Goal: Task Accomplishment & Management: Use online tool/utility

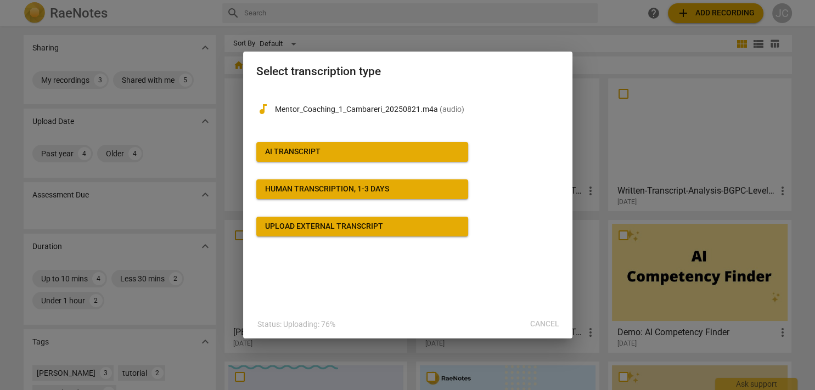
click at [323, 303] on div "audiotrack Mentor_Coaching_1_Cambareri_20250821.m4a ( audio ) AI Transcript Hum…" at bounding box center [407, 199] width 329 height 221
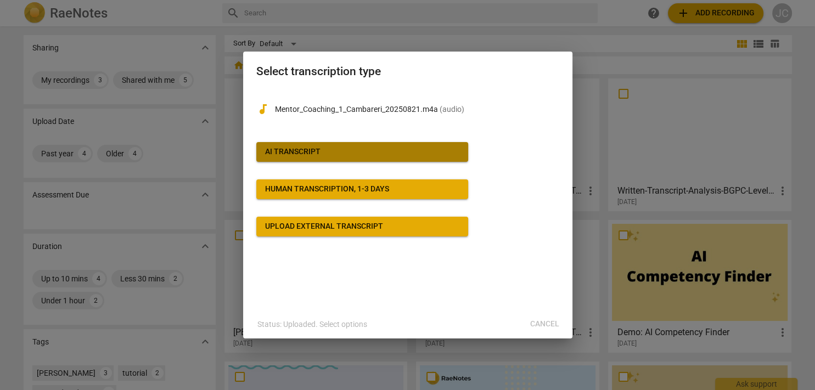
click at [354, 151] on span "AI Transcript" at bounding box center [362, 151] width 194 height 11
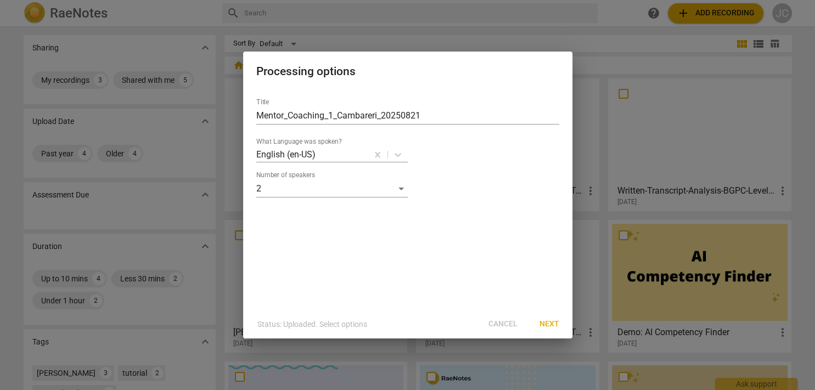
click at [545, 320] on span "Next" at bounding box center [549, 324] width 20 height 11
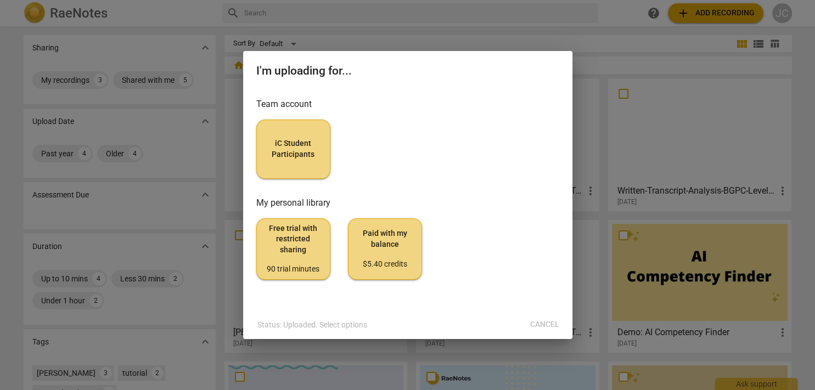
click at [317, 133] on button "iC Student Participants" at bounding box center [293, 149] width 74 height 59
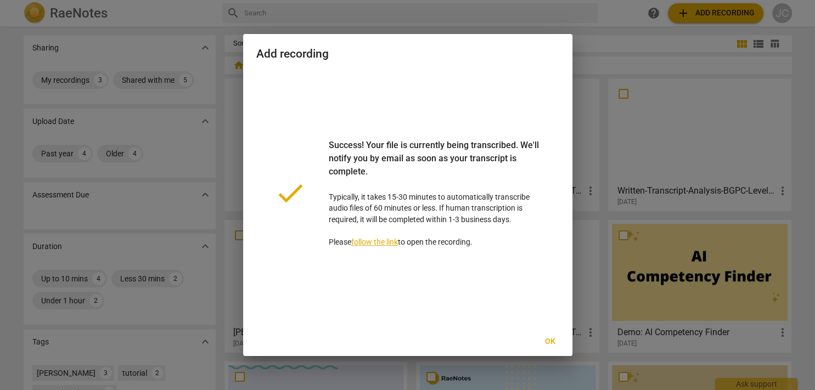
click at [388, 241] on link "follow the link" at bounding box center [374, 242] width 47 height 9
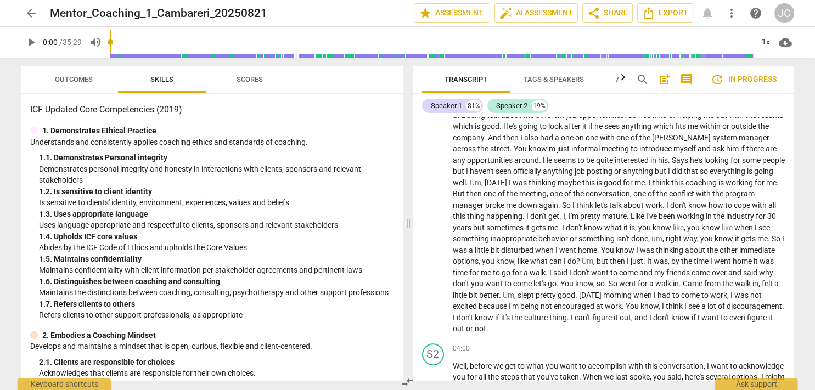
scroll to position [528, 0]
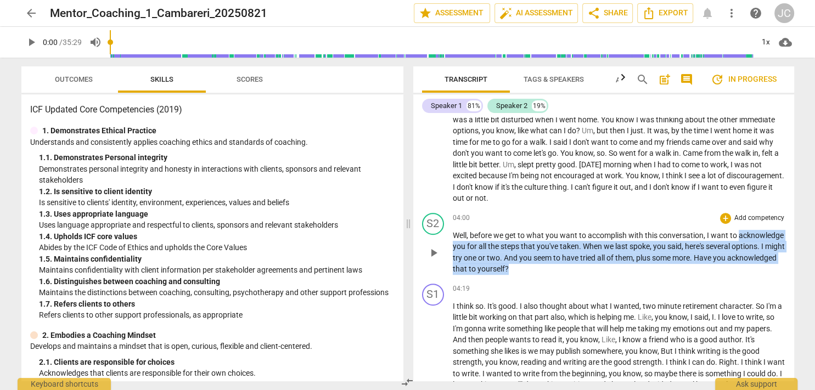
drag, startPoint x: 453, startPoint y: 244, endPoint x: 582, endPoint y: 268, distance: 131.8
click at [582, 268] on p "Well , before we get to what you want to accomplish with this conversation , I …" at bounding box center [619, 252] width 332 height 45
click at [725, 215] on div "+" at bounding box center [725, 218] width 11 height 11
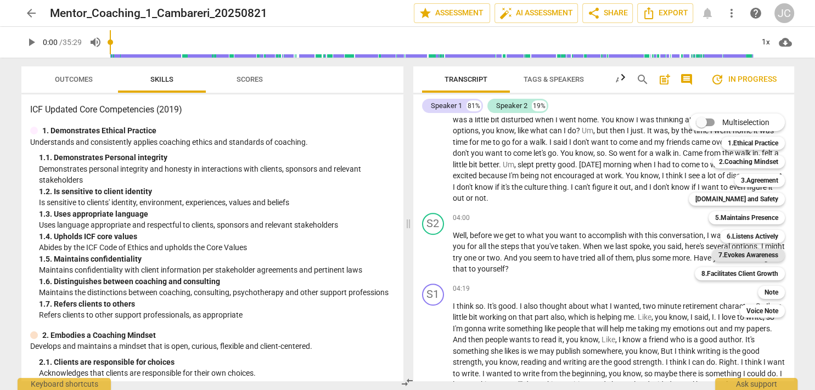
click at [754, 253] on b "7.Evokes Awareness" at bounding box center [748, 255] width 60 height 13
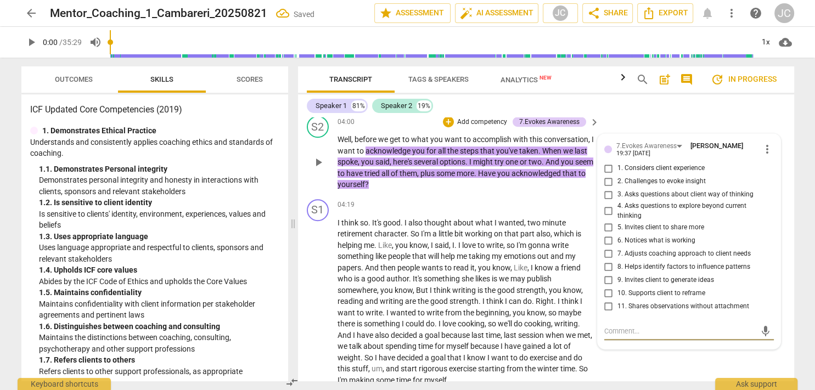
scroll to position [713, 0]
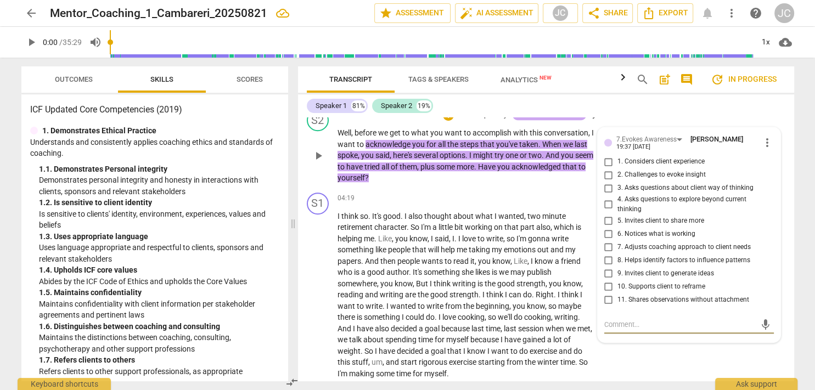
click at [567, 120] on div "7.Evokes Awareness" at bounding box center [549, 115] width 60 height 10
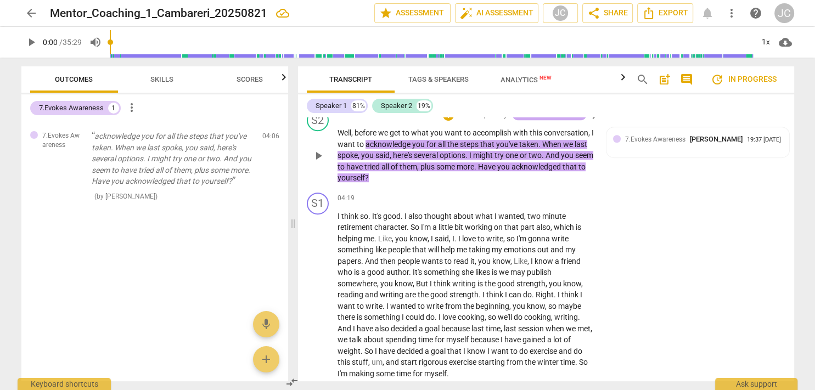
click at [578, 120] on div "7.Evokes Awareness" at bounding box center [549, 115] width 74 height 10
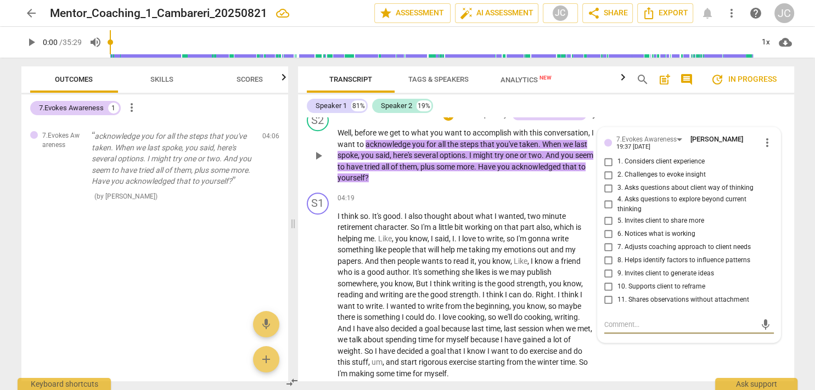
click at [765, 149] on span "more_vert" at bounding box center [766, 142] width 13 height 13
click at [766, 174] on li "Delete" at bounding box center [775, 171] width 38 height 21
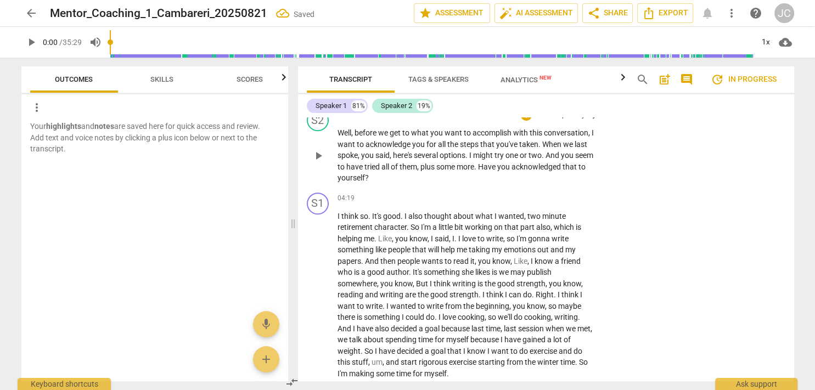
click at [557, 121] on p "Add competency" at bounding box center [560, 116] width 52 height 10
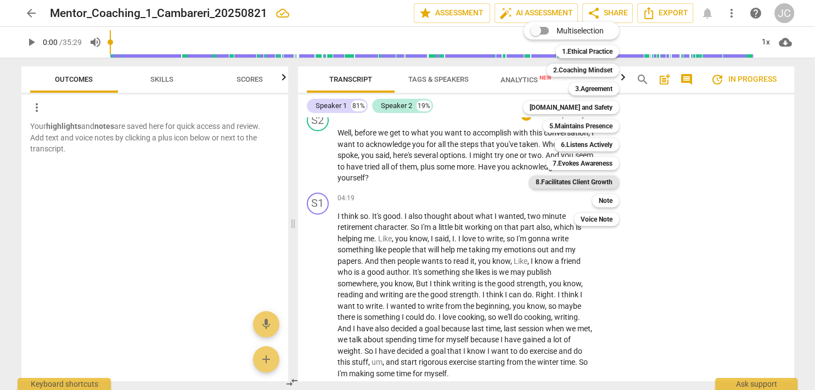
click at [580, 182] on b "8.Facilitates Client Growth" at bounding box center [573, 182] width 77 height 13
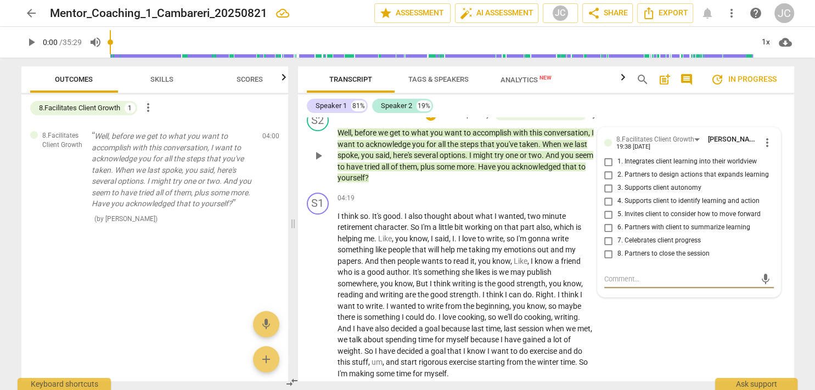
click at [606, 247] on input "7. Celebrates client progress" at bounding box center [609, 240] width 18 height 13
checkbox input "true"
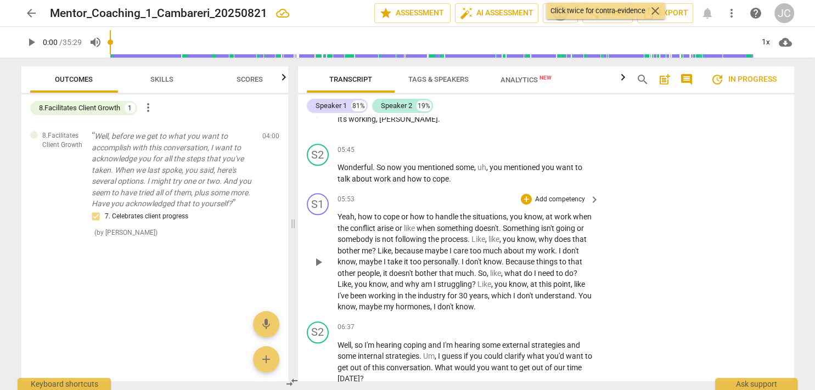
scroll to position [1135, 0]
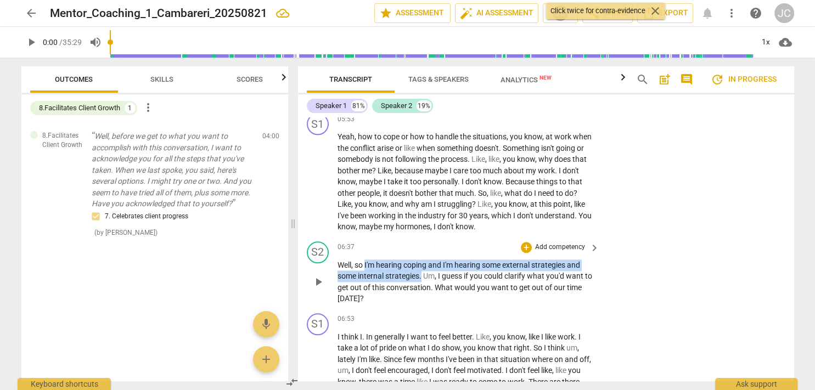
drag, startPoint x: 364, startPoint y: 275, endPoint x: 421, endPoint y: 287, distance: 58.2
click at [421, 287] on p "Well , so I'm hearing coping and I'm hearing some external strategies and some …" at bounding box center [465, 282] width 257 height 45
click at [534, 252] on p "Add competency" at bounding box center [560, 248] width 52 height 10
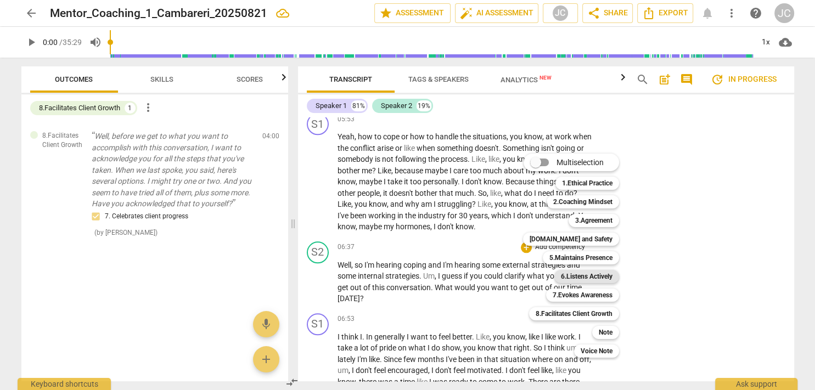
click at [583, 280] on b "6.Listens Actively" at bounding box center [587, 276] width 52 height 13
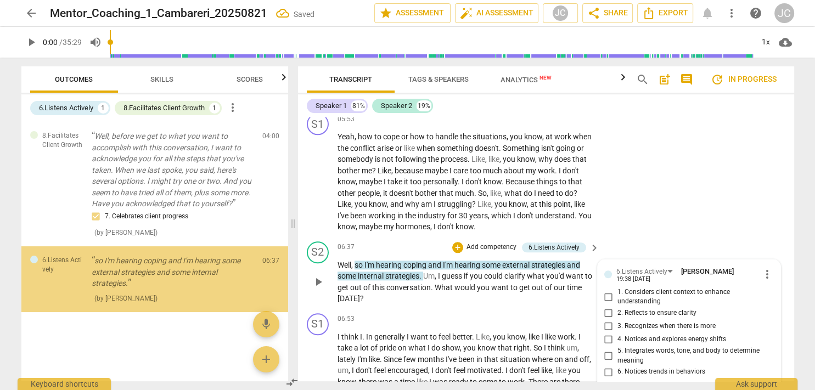
scroll to position [1290, 0]
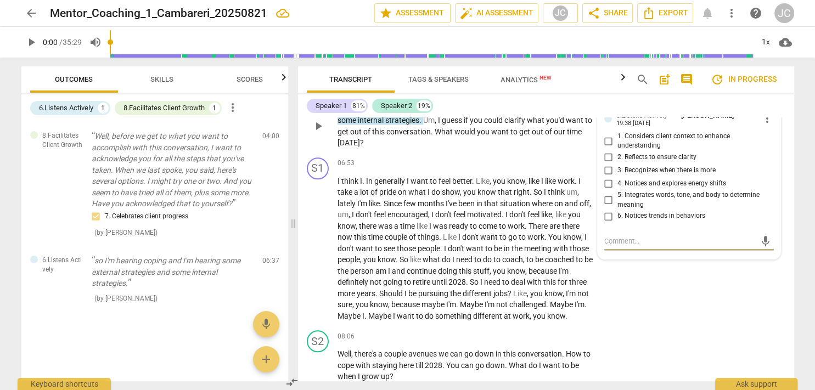
click at [606, 148] on input "1. Considers client context to enhance understanding" at bounding box center [609, 140] width 18 height 13
checkbox input "true"
click at [510, 136] on span "want" at bounding box center [500, 131] width 19 height 9
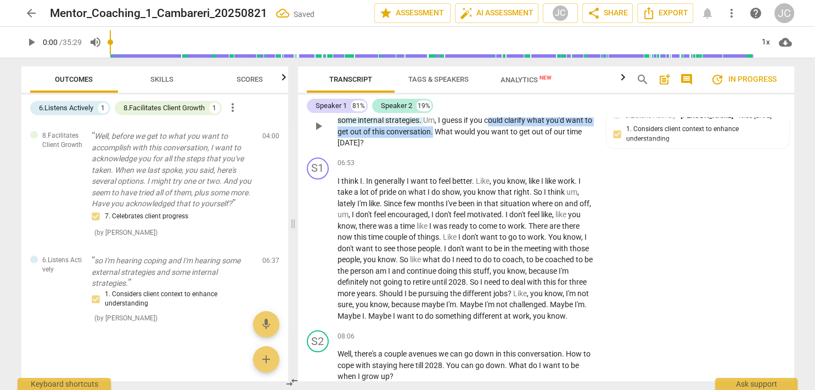
drag, startPoint x: 488, startPoint y: 131, endPoint x: 440, endPoint y: 144, distance: 50.0
click at [440, 144] on p "Well , so I'm hearing coping and I'm hearing some external strategies and some …" at bounding box center [465, 126] width 257 height 45
click at [455, 125] on div "+" at bounding box center [452, 125] width 11 height 11
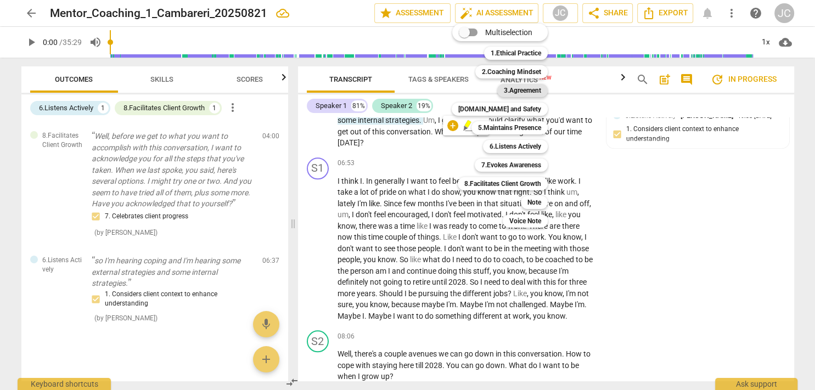
click at [525, 92] on b "3.Agreement" at bounding box center [522, 90] width 37 height 13
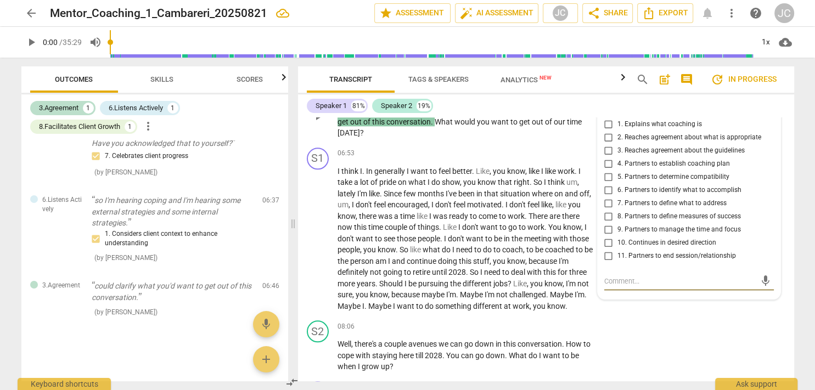
scroll to position [1311, 0]
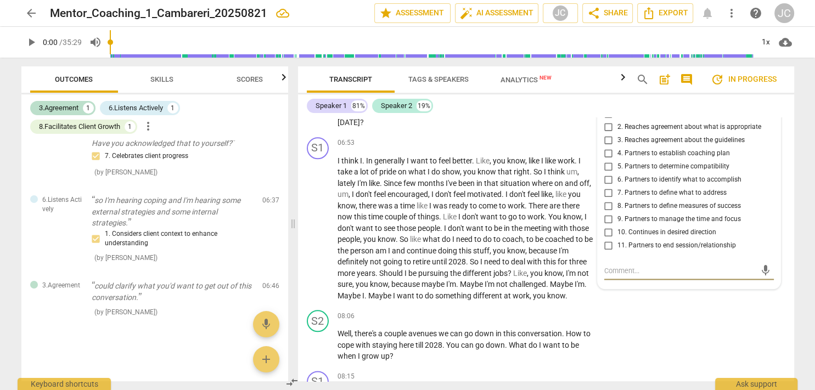
click at [604, 187] on input "6. Partners to identify what to accomplish" at bounding box center [609, 179] width 18 height 13
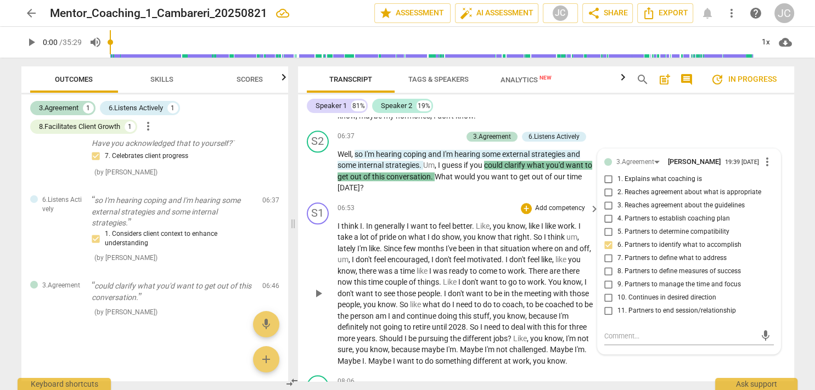
scroll to position [1240, 0]
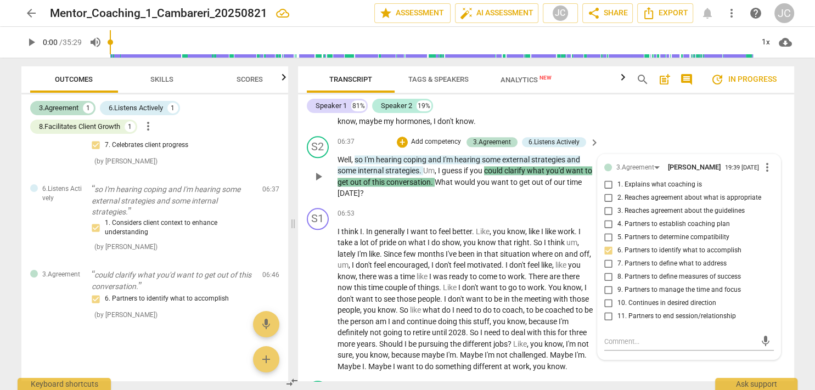
click at [604, 257] on input "6. Partners to identify what to accomplish" at bounding box center [609, 250] width 18 height 13
click at [608, 257] on input "6. Partners to identify what to accomplish" at bounding box center [609, 250] width 18 height 13
checkbox input "false"
click at [604, 284] on input "8. Partners to define measures of success" at bounding box center [609, 276] width 18 height 13
checkbox input "true"
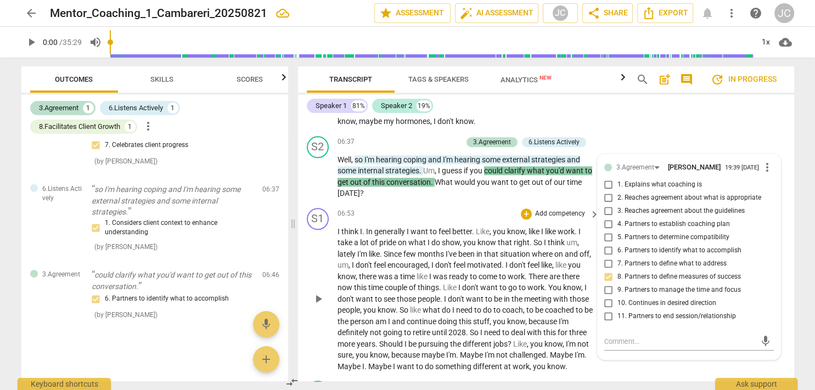
click at [552, 269] on span "like" at bounding box center [546, 265] width 11 height 9
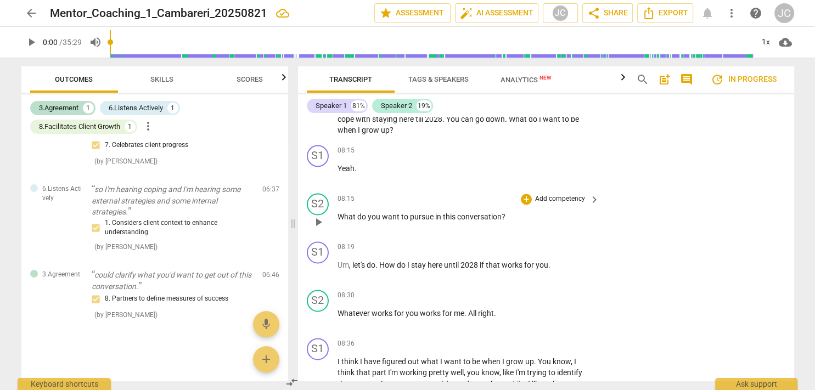
scroll to position [1635, 0]
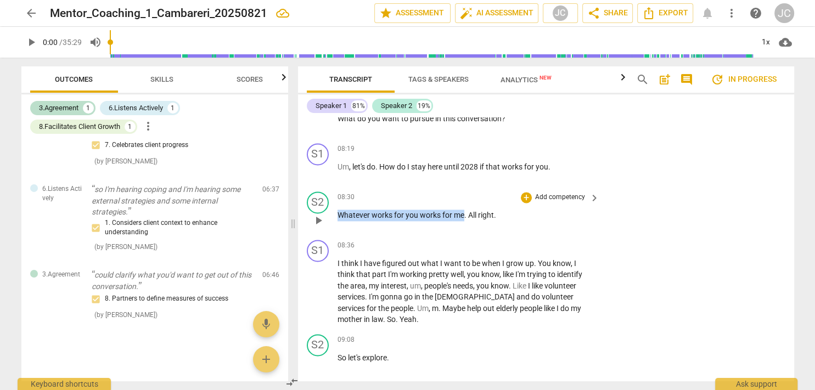
drag, startPoint x: 462, startPoint y: 234, endPoint x: 319, endPoint y: 233, distance: 142.7
click at [319, 233] on div "S2 play_arrow pause 08:30 + Add competency keyboard_arrow_right Whatever works …" at bounding box center [546, 211] width 496 height 48
click at [534, 202] on p "Add competency" at bounding box center [560, 198] width 52 height 10
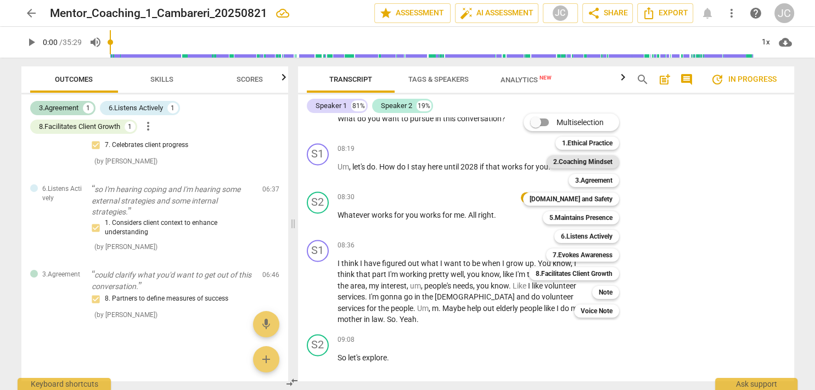
click at [596, 162] on b "2.Coaching Mindset" at bounding box center [582, 161] width 59 height 13
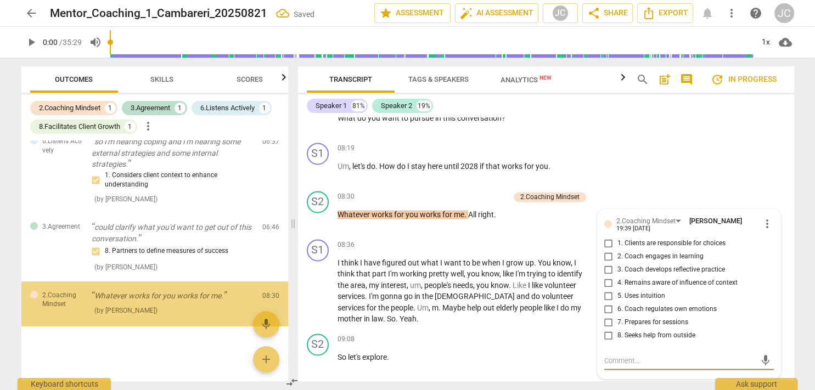
scroll to position [149, 0]
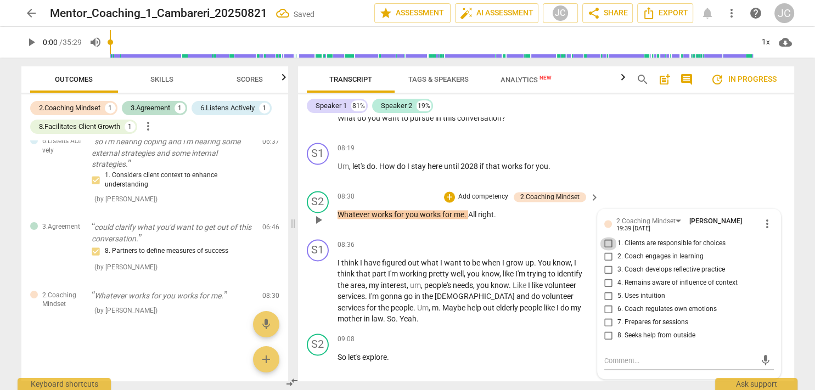
click at [605, 250] on input "1. Clients are responsible for choices" at bounding box center [609, 243] width 18 height 13
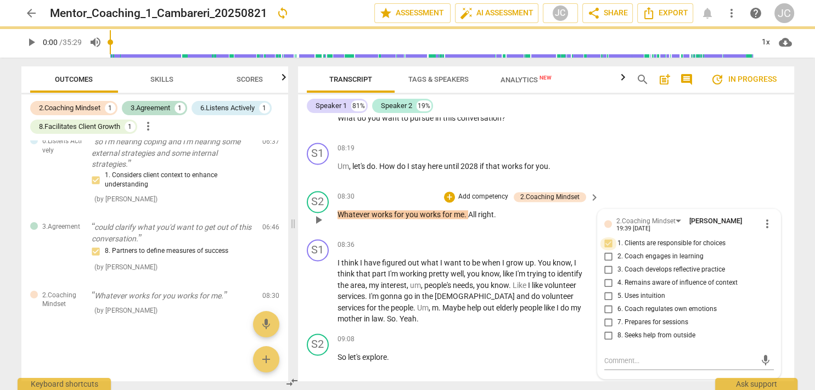
click at [605, 250] on input "1. Clients are responsible for choices" at bounding box center [609, 243] width 18 height 13
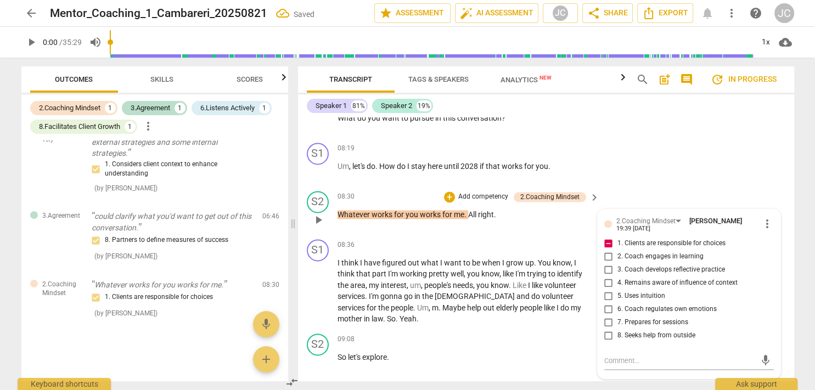
click at [605, 250] on input "1. Clients are responsible for choices" at bounding box center [609, 243] width 18 height 13
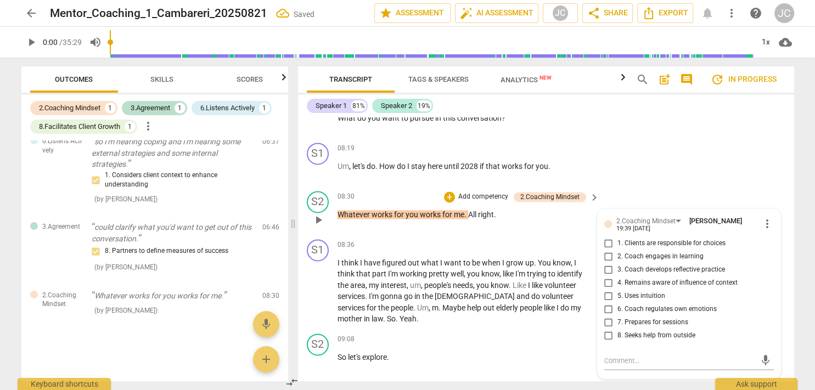
click at [607, 250] on input "1. Clients are responsible for choices" at bounding box center [609, 243] width 18 height 13
checkbox input "true"
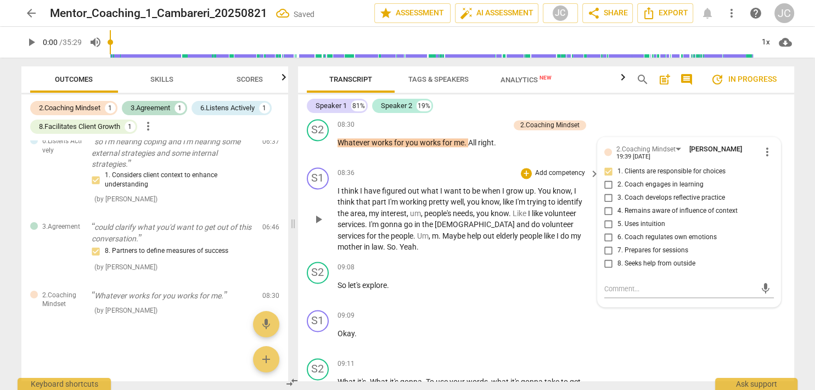
click at [517, 253] on p "I think I have figured out what I want to be when I grow up . You know , I thin…" at bounding box center [465, 218] width 257 height 67
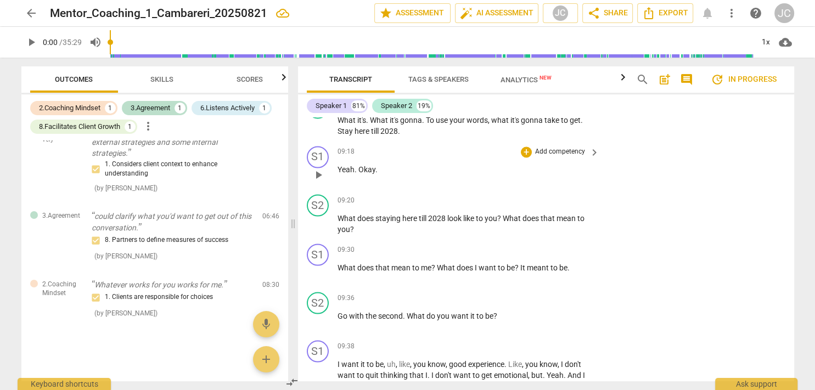
scroll to position [2057, 0]
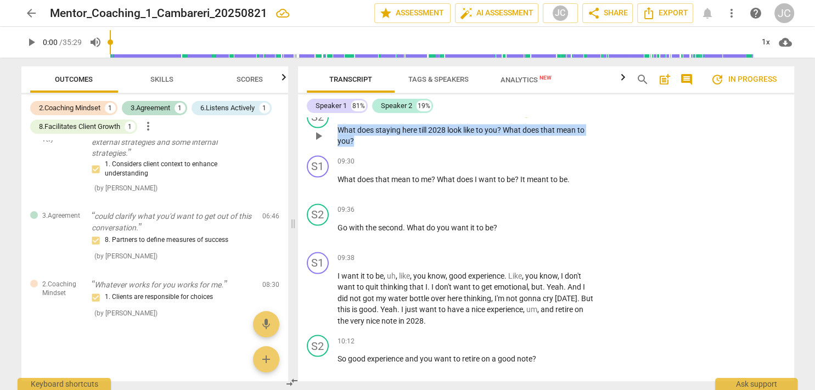
drag, startPoint x: 339, startPoint y: 145, endPoint x: 452, endPoint y: 157, distance: 114.2
click at [452, 146] on p "What does staying here till 2028 look like to you ? What does that mean to you ?" at bounding box center [465, 135] width 257 height 22
click at [526, 117] on div "+" at bounding box center [526, 111] width 11 height 11
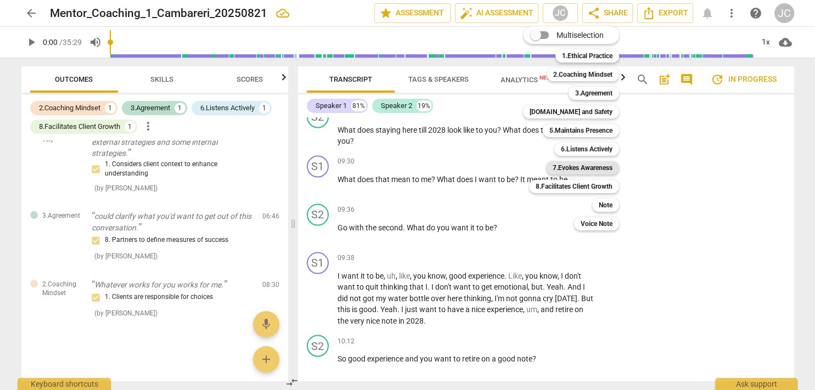
click at [590, 168] on b "7.Evokes Awareness" at bounding box center [583, 167] width 60 height 13
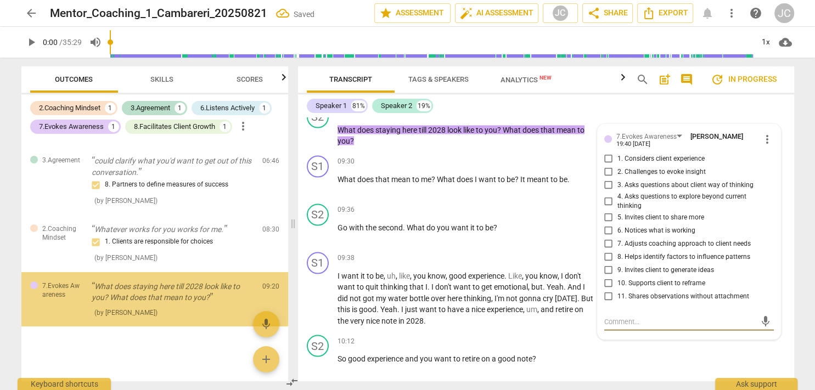
scroll to position [215, 0]
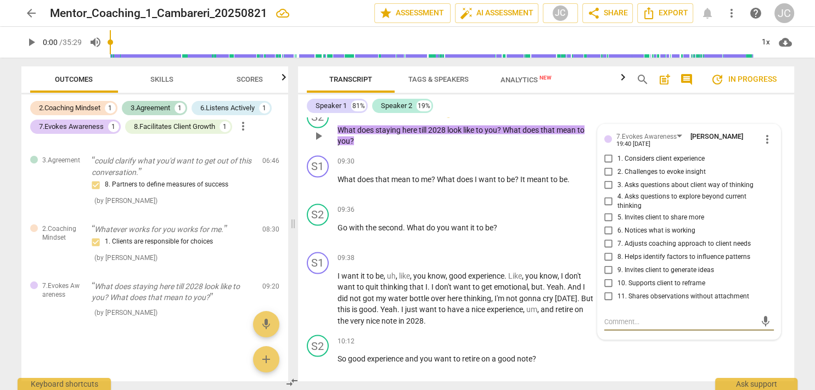
click at [605, 224] on input "5. Invites client to share more" at bounding box center [609, 217] width 18 height 13
checkbox input "true"
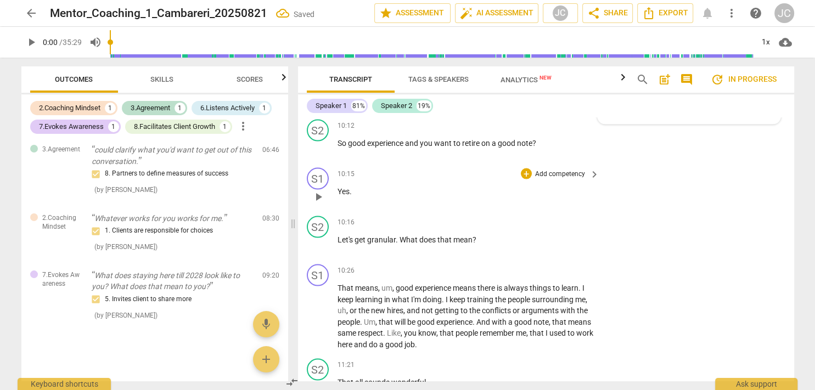
scroll to position [2273, 0]
click at [439, 244] on span "that" at bounding box center [445, 239] width 16 height 9
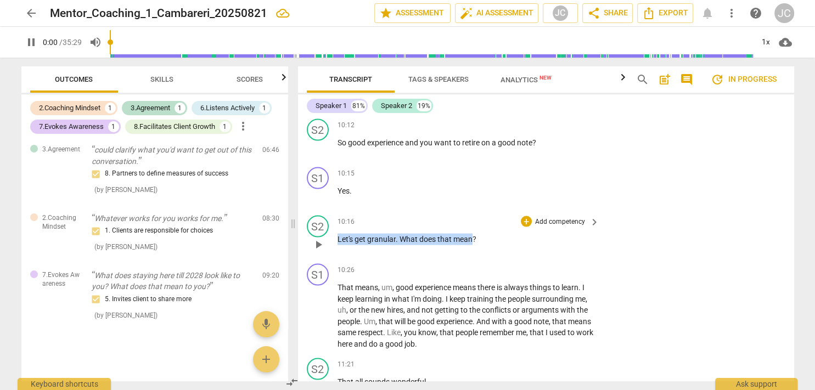
click at [439, 244] on span "that" at bounding box center [445, 239] width 16 height 9
click at [530, 227] on div "+ Add competency" at bounding box center [553, 221] width 65 height 11
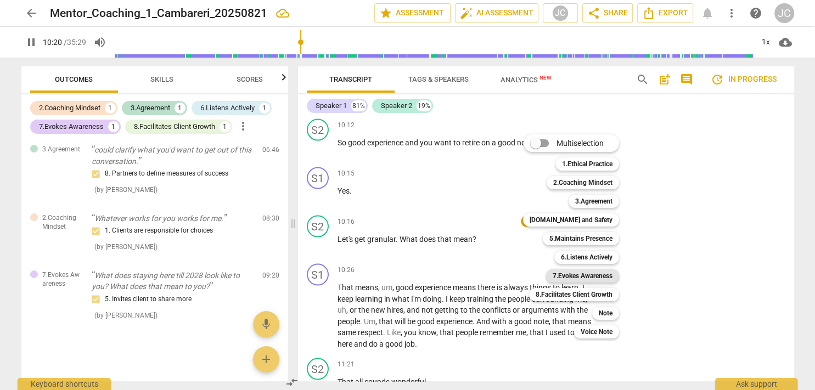
click at [584, 276] on b "7.Evokes Awareness" at bounding box center [583, 275] width 60 height 13
type input "620"
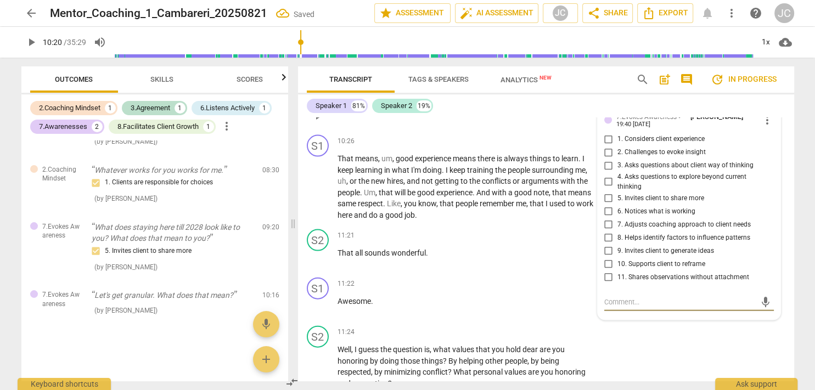
scroll to position [2398, 0]
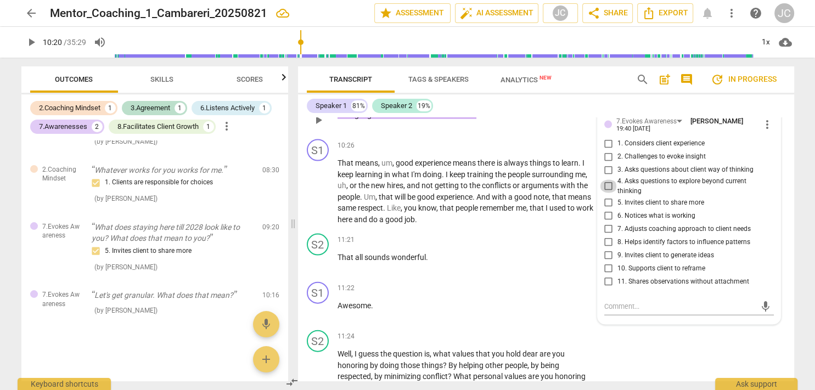
click at [607, 193] on input "4. Asks questions to explore beyond current thinking" at bounding box center [609, 186] width 18 height 13
checkbox input "true"
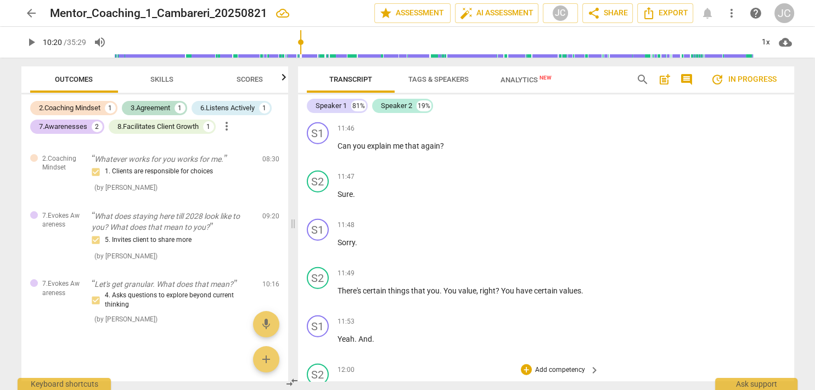
scroll to position [2588, 0]
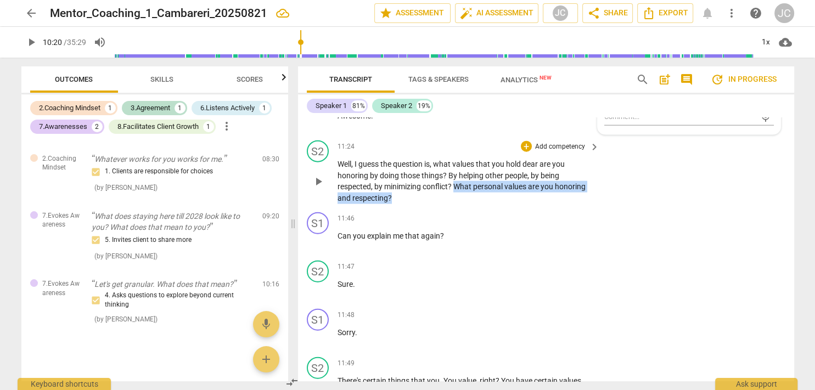
drag, startPoint x: 455, startPoint y: 201, endPoint x: 398, endPoint y: 216, distance: 59.0
click at [398, 204] on p "Well , I guess the question is , what values that you hold dear are you honorin…" at bounding box center [465, 181] width 257 height 45
click at [522, 152] on div "+" at bounding box center [526, 146] width 11 height 11
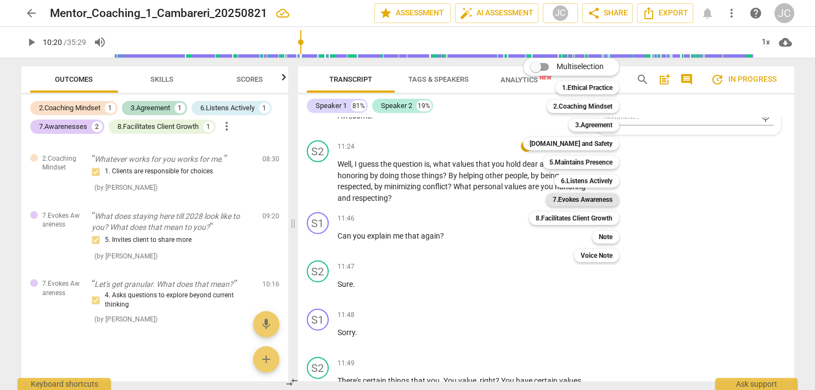
click at [576, 199] on b "7.Evokes Awareness" at bounding box center [583, 199] width 60 height 13
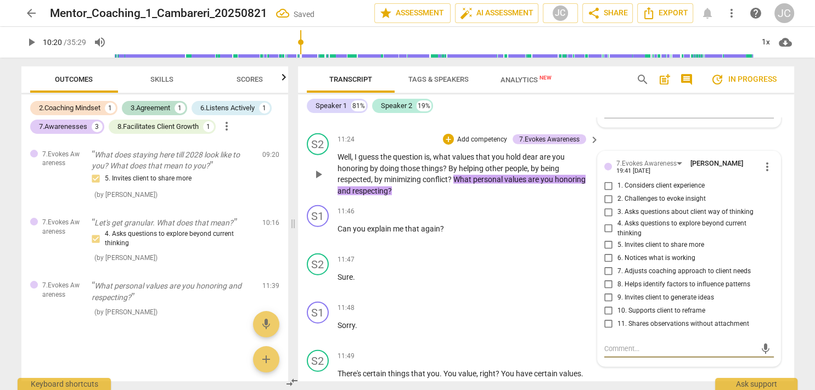
scroll to position [2595, 0]
click at [607, 192] on input "1. Considers client experience" at bounding box center [609, 185] width 18 height 13
checkbox input "true"
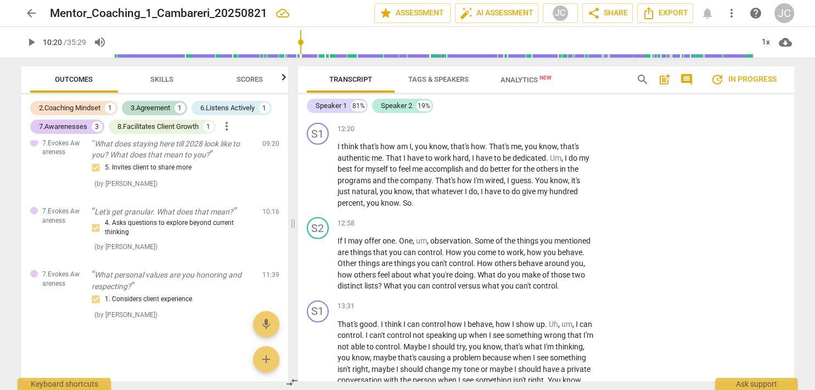
scroll to position [3014, 0]
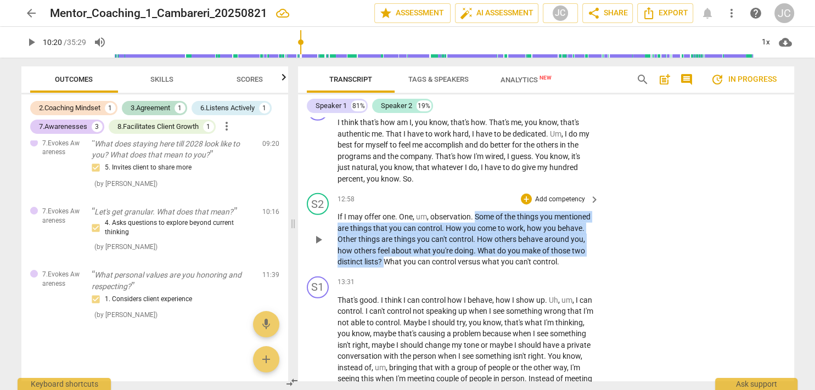
drag, startPoint x: 474, startPoint y: 230, endPoint x: 418, endPoint y: 275, distance: 71.8
click at [418, 268] on p "If I may offer one . One , um , observation . Some of the things you mentioned …" at bounding box center [465, 239] width 257 height 57
click at [521, 205] on div "+" at bounding box center [526, 199] width 11 height 11
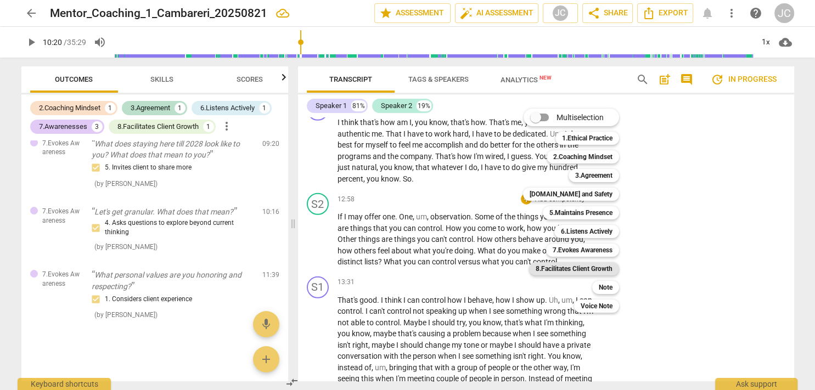
click at [579, 271] on b "8.Facilitates Client Growth" at bounding box center [573, 268] width 77 height 13
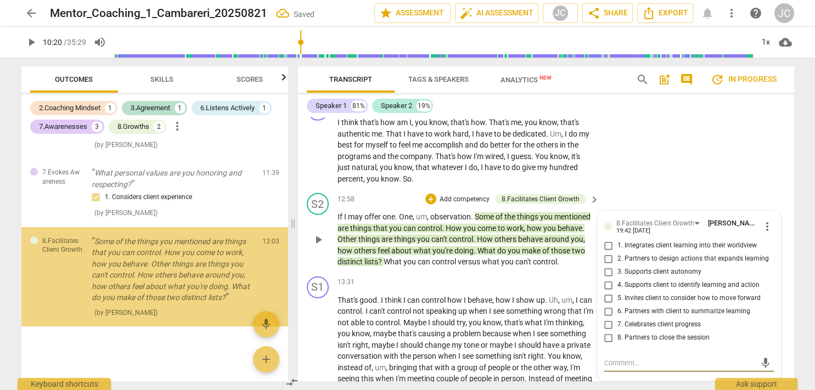
scroll to position [460, 0]
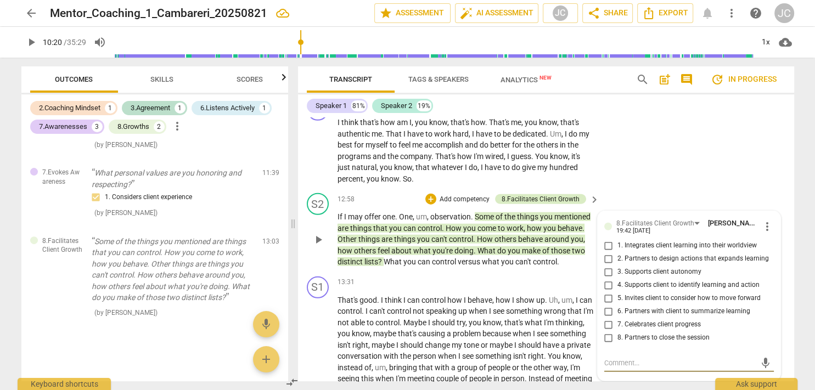
click at [545, 204] on div "8.Facilitates Client Growth" at bounding box center [540, 199] width 78 height 10
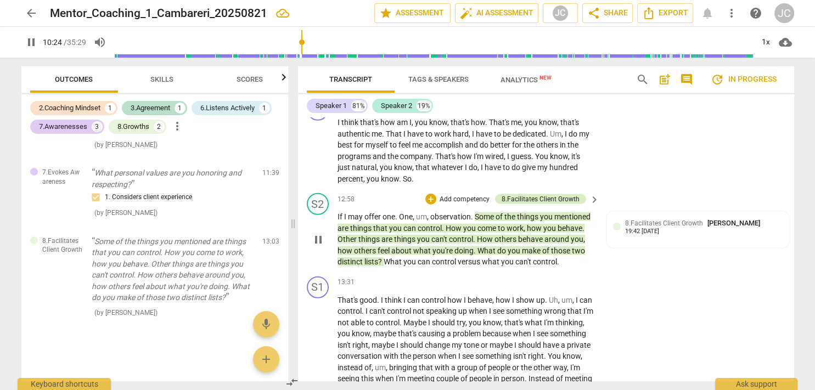
click at [569, 204] on div "8.Facilitates Client Growth" at bounding box center [540, 199] width 78 height 10
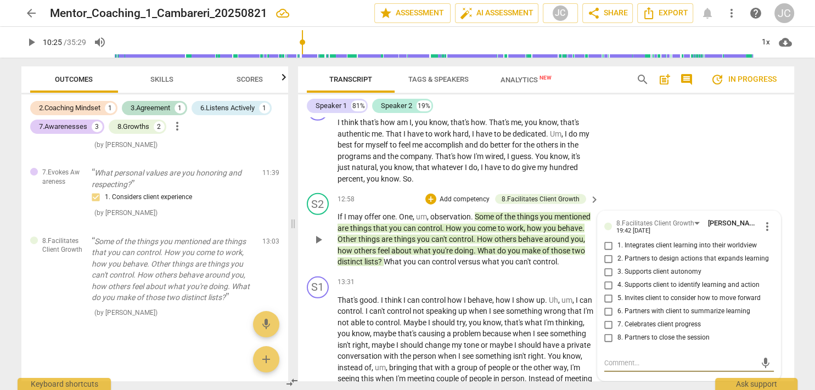
click at [761, 233] on span "more_vert" at bounding box center [766, 226] width 13 height 13
click at [767, 255] on li "Delete" at bounding box center [775, 258] width 38 height 21
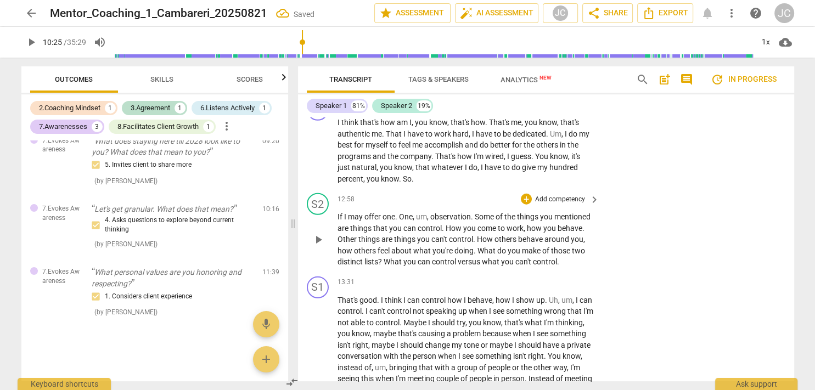
scroll to position [360, 0]
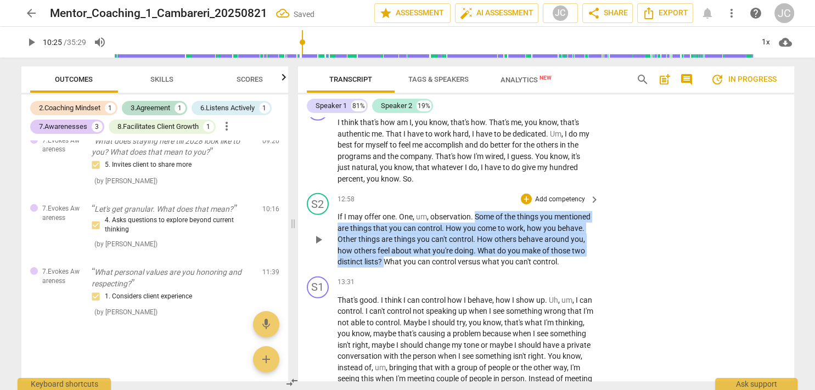
drag, startPoint x: 474, startPoint y: 229, endPoint x: 419, endPoint y: 272, distance: 69.2
click at [419, 268] on p "If I may offer one . One , um , observation . Some of the things you mentioned …" at bounding box center [465, 239] width 257 height 57
click at [527, 205] on div "+" at bounding box center [526, 199] width 11 height 11
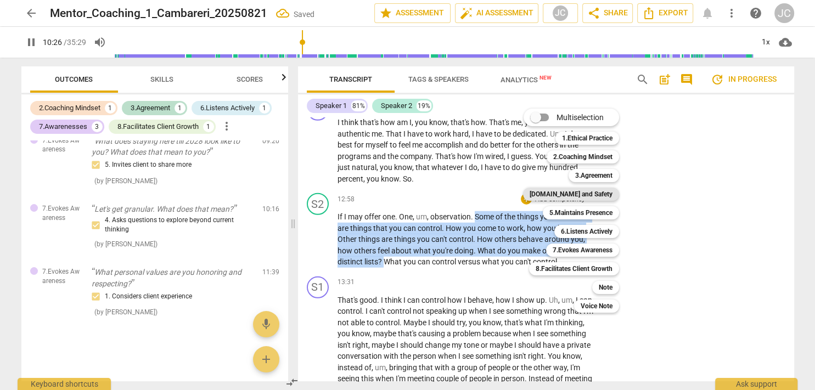
scroll to position [2452, 0]
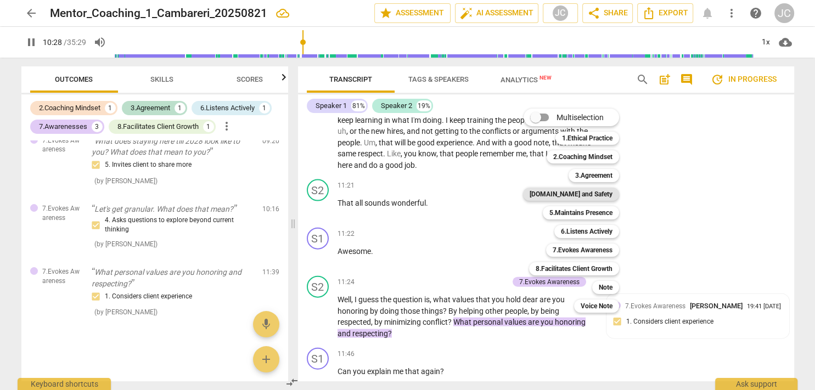
click at [605, 193] on b "[DOMAIN_NAME] and Safety" at bounding box center [570, 194] width 83 height 13
type input "629"
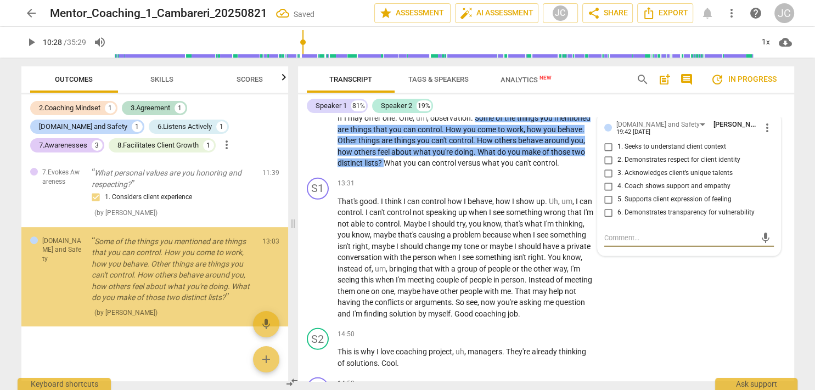
scroll to position [478, 0]
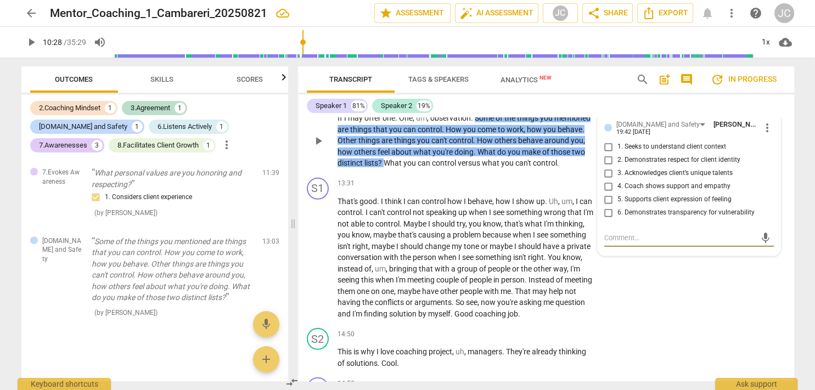
click at [760, 134] on span "more_vert" at bounding box center [766, 127] width 13 height 13
click at [670, 135] on div at bounding box center [407, 195] width 815 height 390
click at [667, 129] on div "[DOMAIN_NAME] and Safety" at bounding box center [662, 124] width 93 height 9
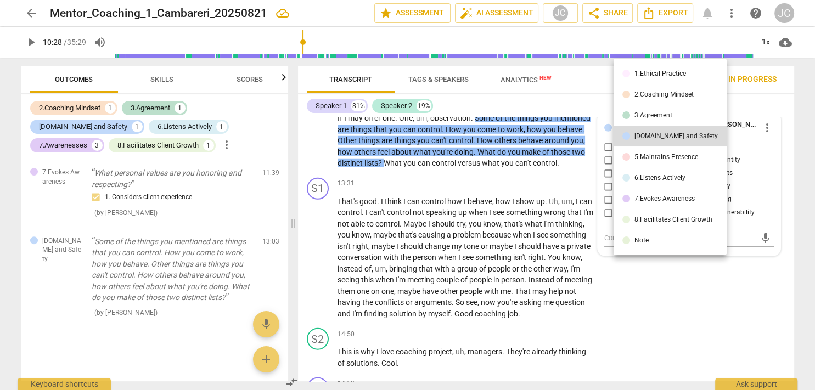
click at [653, 200] on div "7.Evokes Awareness" at bounding box center [664, 198] width 60 height 7
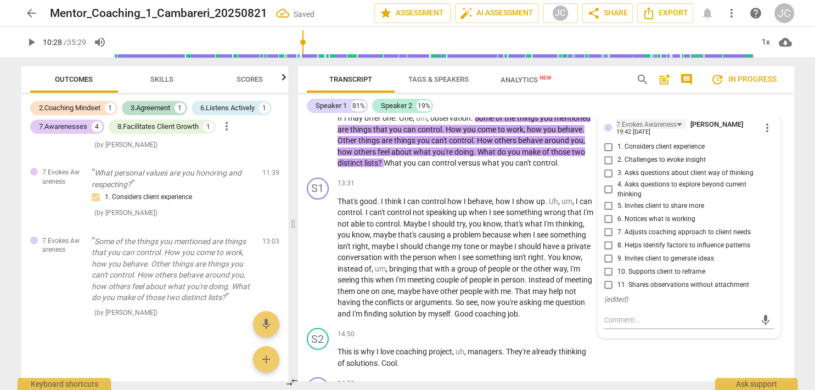
scroll to position [460, 0]
click at [607, 167] on input "2. Challenges to evoke insight" at bounding box center [609, 160] width 18 height 13
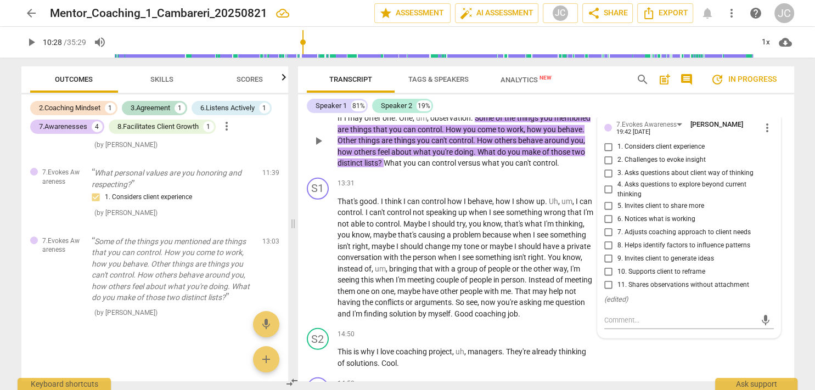
checkbox input "true"
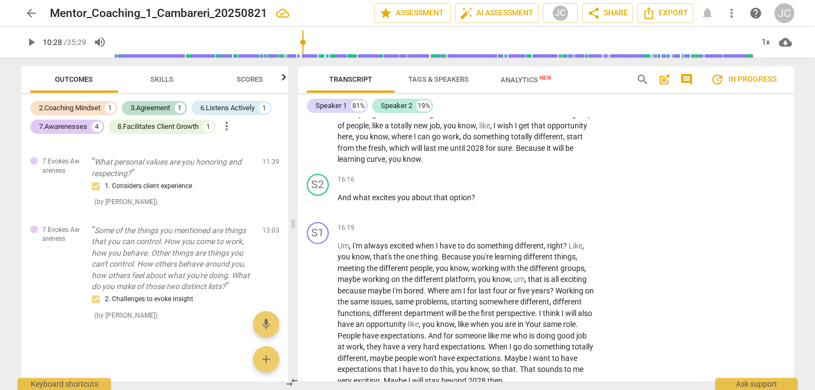
scroll to position [3565, 0]
drag, startPoint x: 472, startPoint y: 218, endPoint x: 354, endPoint y: 218, distance: 118.0
click at [354, 204] on p "And what excites you about that option ?" at bounding box center [465, 198] width 257 height 12
click at [477, 207] on div "+" at bounding box center [482, 205] width 11 height 11
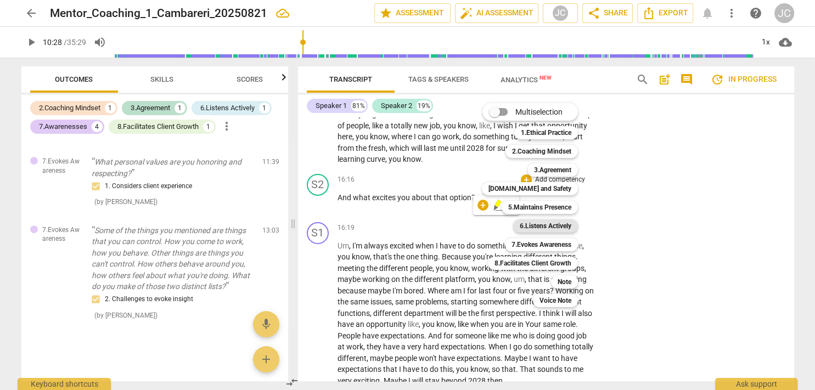
click at [550, 225] on b "6.Listens Actively" at bounding box center [546, 225] width 52 height 13
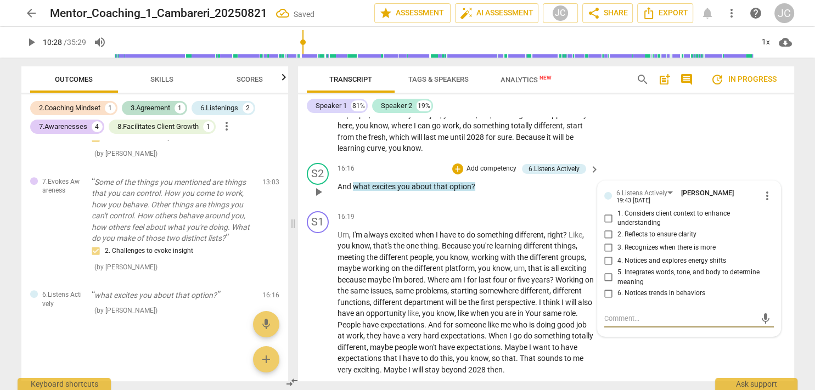
scroll to position [3578, 0]
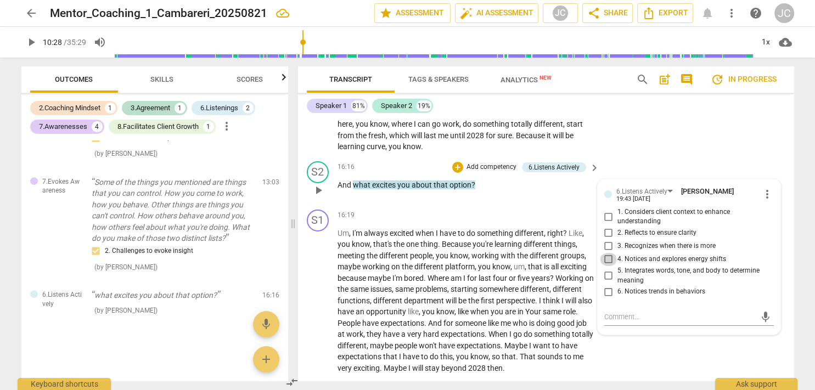
click at [606, 266] on input "4. Notices and explores energy shifts" at bounding box center [609, 259] width 18 height 13
checkbox input "true"
click at [606, 283] on input "5. Integrates words, tone, and body to determine meaning" at bounding box center [609, 275] width 18 height 13
checkbox input "true"
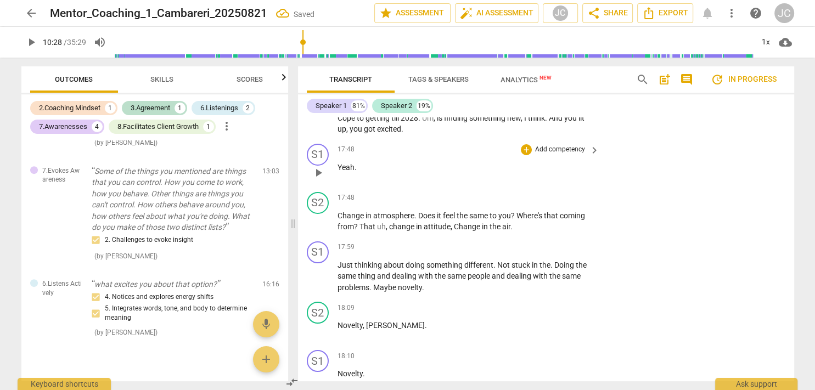
scroll to position [3892, 0]
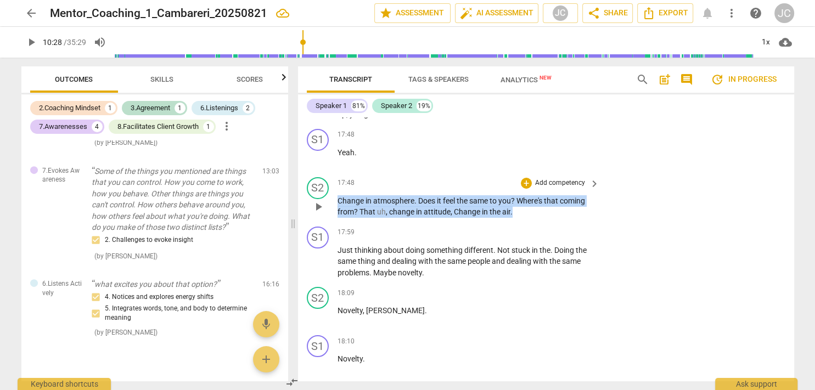
drag, startPoint x: 338, startPoint y: 222, endPoint x: 528, endPoint y: 233, distance: 190.2
click at [528, 218] on p "Change in atmosphere . Does it feel the same to you ? Where's that coming from …" at bounding box center [465, 206] width 257 height 22
click at [521, 219] on div "+" at bounding box center [521, 219] width 11 height 11
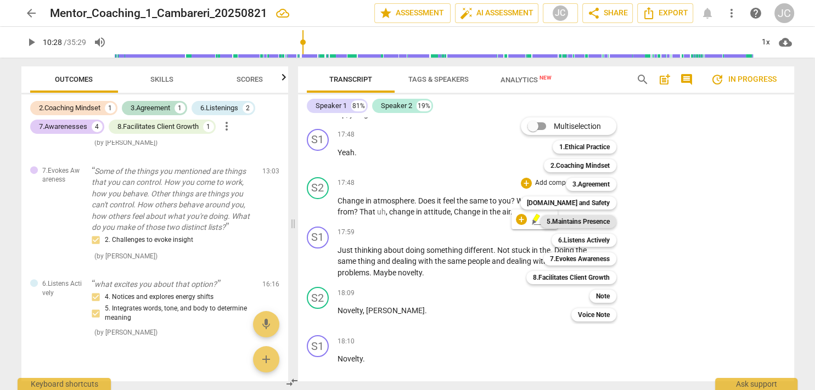
click at [600, 224] on b "5.Maintains Presence" at bounding box center [577, 221] width 63 height 13
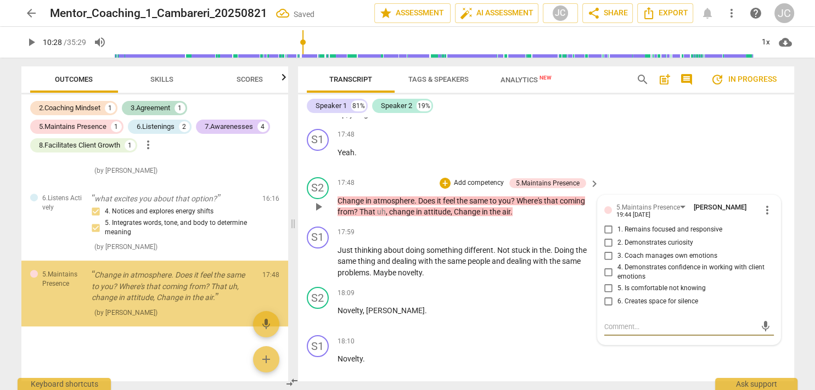
scroll to position [634, 0]
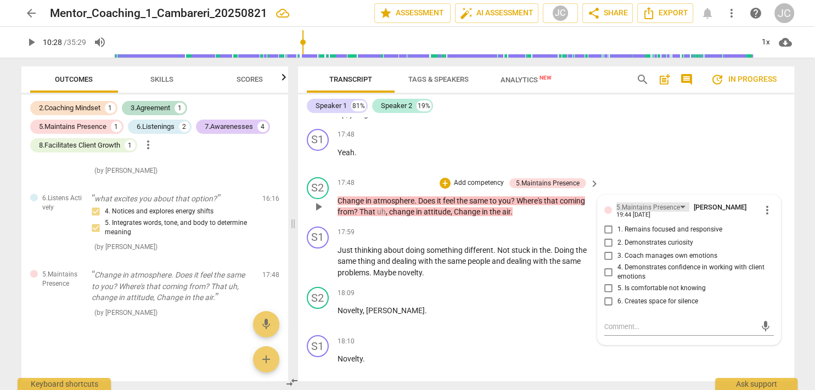
click at [678, 212] on div "5.Maintains Presence" at bounding box center [652, 206] width 73 height 9
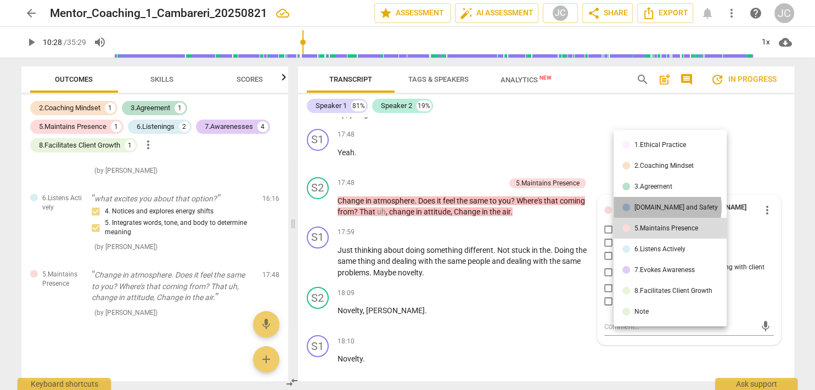
click at [666, 207] on div "[DOMAIN_NAME] and Safety" at bounding box center [675, 207] width 83 height 7
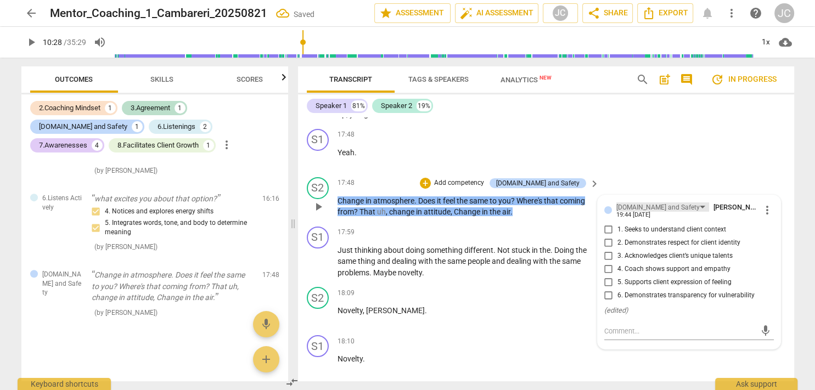
click at [668, 212] on div "[DOMAIN_NAME] and Safety" at bounding box center [662, 206] width 93 height 9
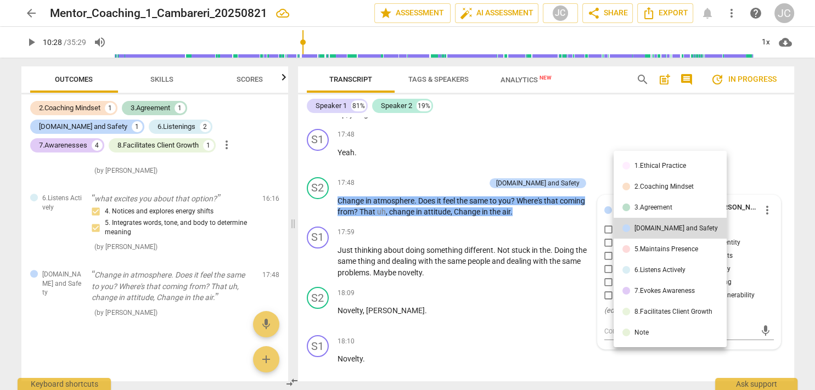
click at [653, 278] on li "6.Listens Actively" at bounding box center [669, 270] width 113 height 21
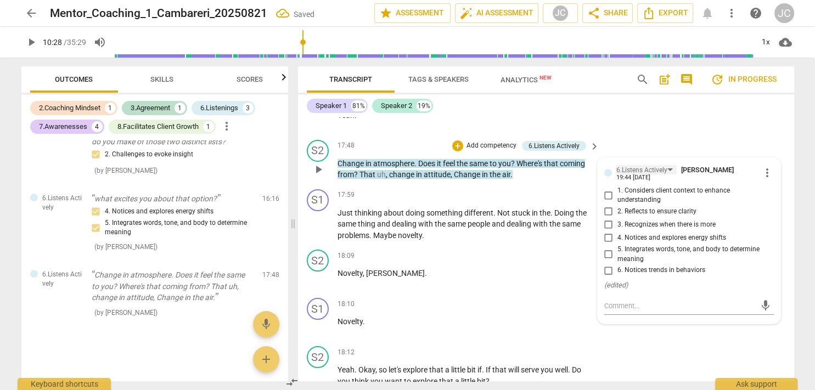
scroll to position [3931, 0]
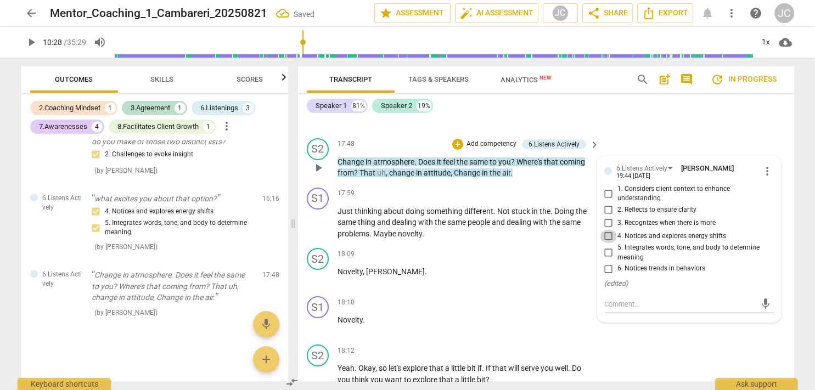
click at [607, 243] on input "4. Notices and explores energy shifts" at bounding box center [609, 236] width 18 height 13
checkbox input "true"
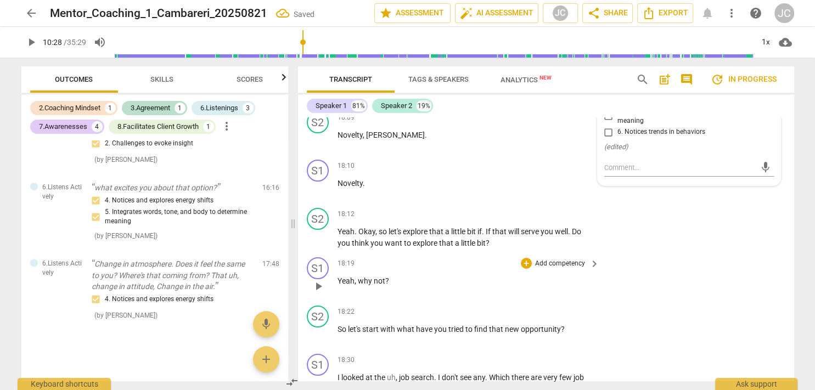
scroll to position [4067, 0]
click at [347, 189] on span "Novelty" at bounding box center [349, 184] width 25 height 9
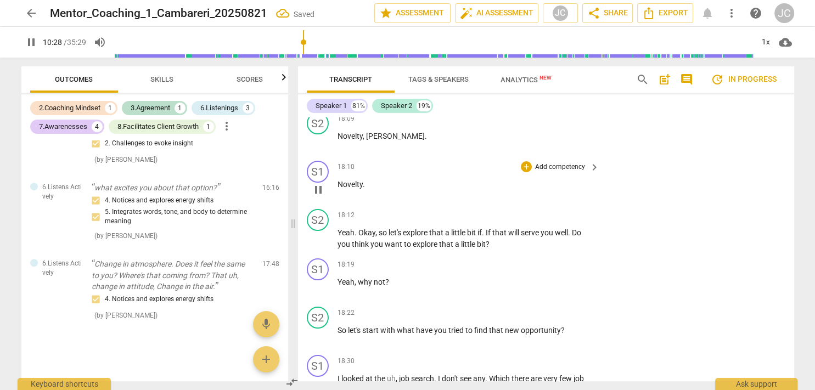
click at [347, 189] on span "Novelty" at bounding box center [349, 184] width 25 height 9
click at [530, 172] on div "+ Add competency" at bounding box center [553, 166] width 65 height 11
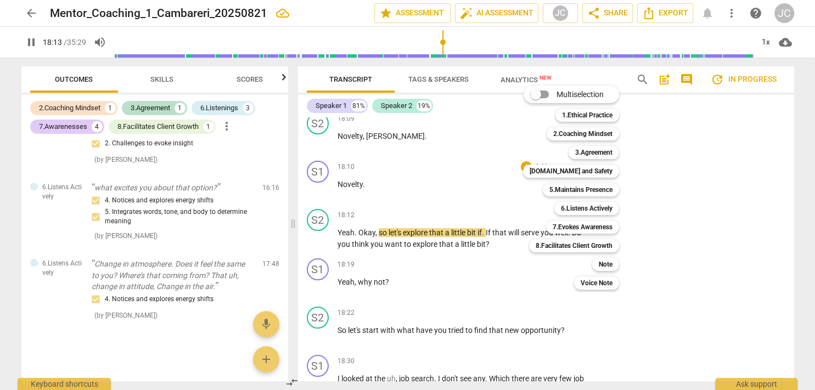
click at [34, 41] on div at bounding box center [407, 195] width 815 height 390
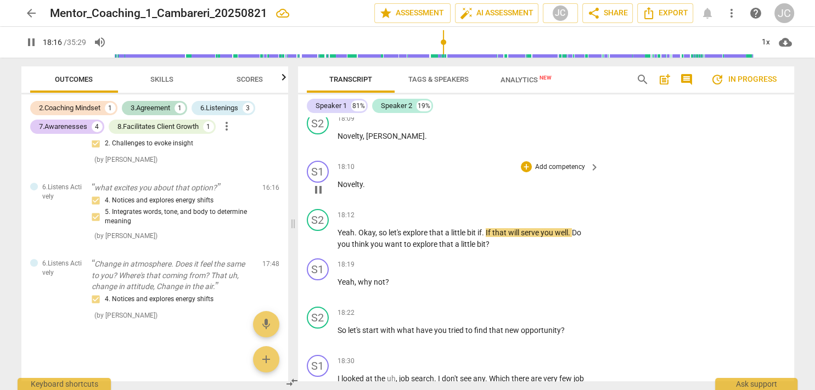
click at [354, 189] on span "Novelty" at bounding box center [349, 184] width 25 height 9
click at [33, 38] on span "pause" at bounding box center [31, 42] width 13 height 13
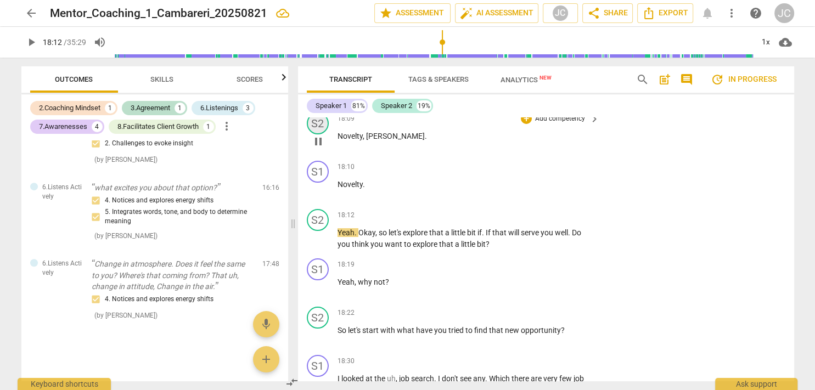
type input "1092"
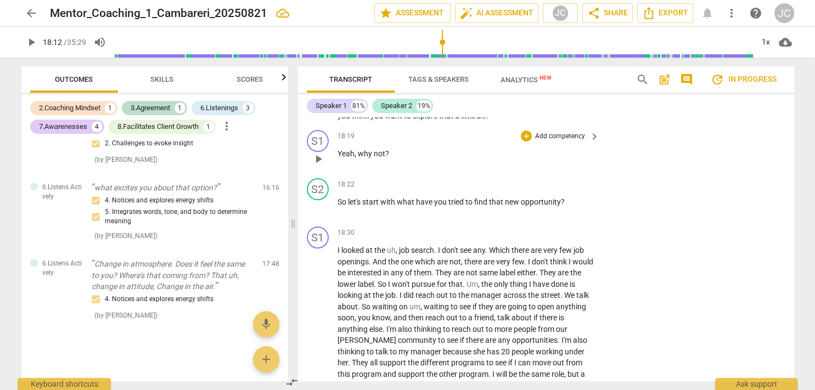
scroll to position [4195, 0]
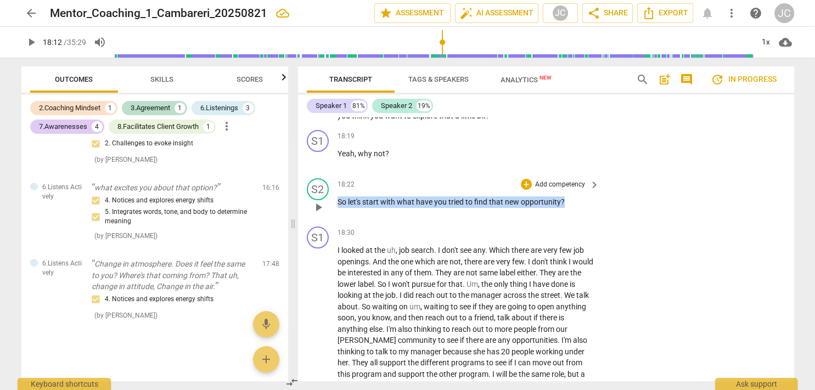
drag, startPoint x: 562, startPoint y: 223, endPoint x: 332, endPoint y: 223, distance: 229.9
click at [332, 222] on div "S2 play_arrow pause 18:22 + Add competency keyboard_arrow_right So let's start …" at bounding box center [546, 198] width 496 height 48
click at [569, 209] on div "+" at bounding box center [572, 207] width 11 height 11
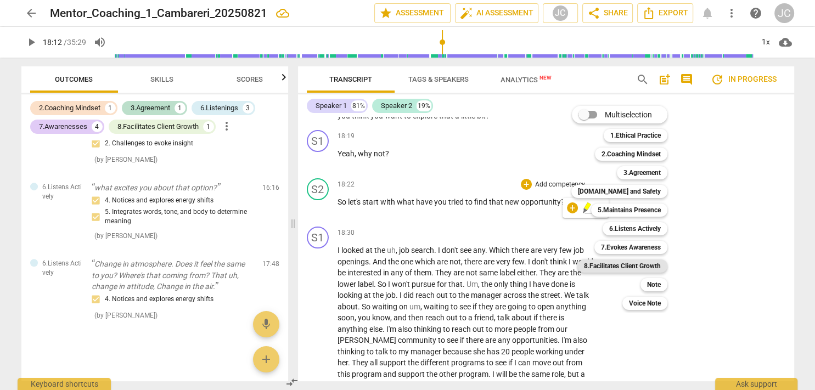
click at [622, 262] on b "8.Facilitates Client Growth" at bounding box center [622, 266] width 77 height 13
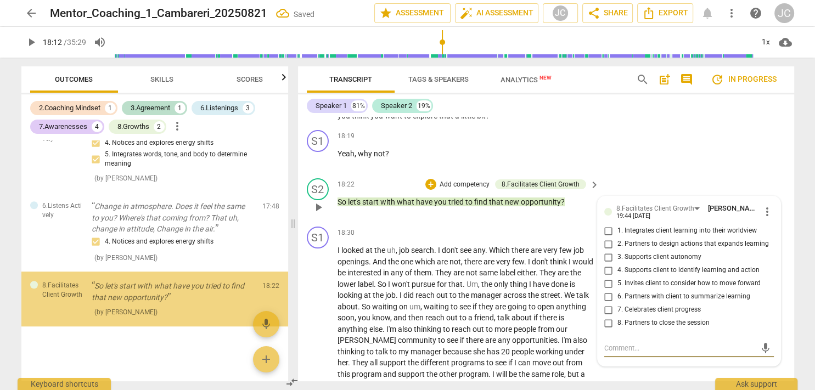
scroll to position [684, 0]
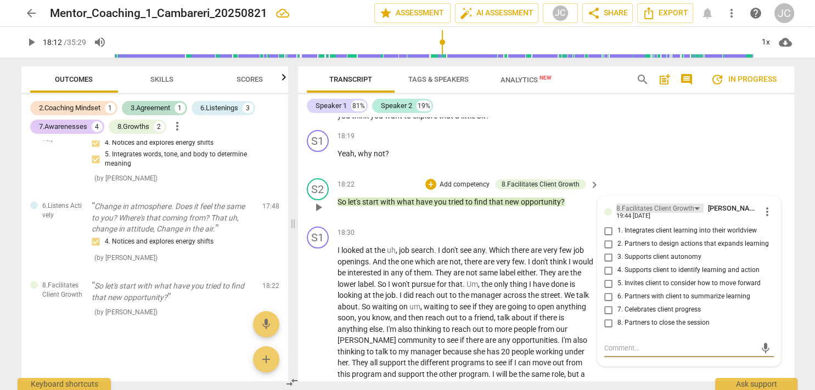
click at [658, 214] on div "8.Facilitates Client Growth" at bounding box center [655, 209] width 78 height 10
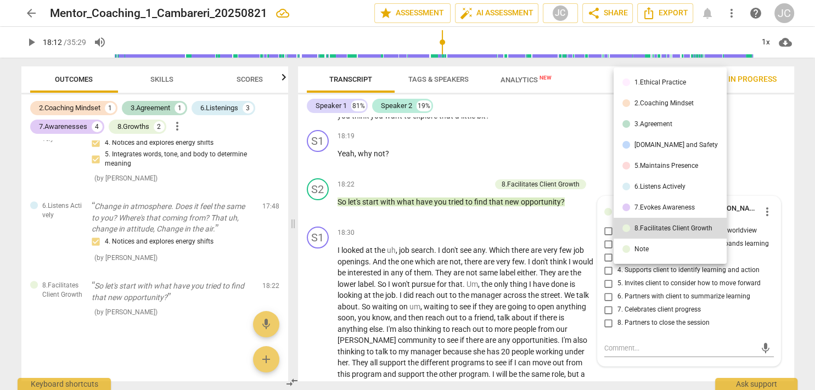
click at [660, 205] on div "7.Evokes Awareness" at bounding box center [664, 207] width 60 height 7
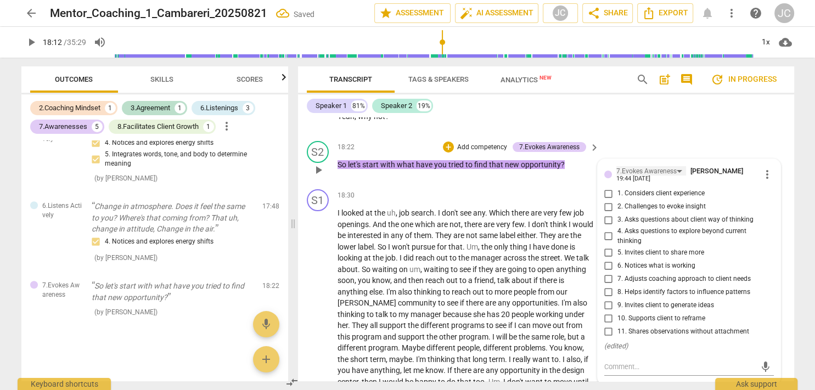
scroll to position [4233, 0]
click at [609, 272] on input "6. Notices what is working" at bounding box center [609, 264] width 18 height 13
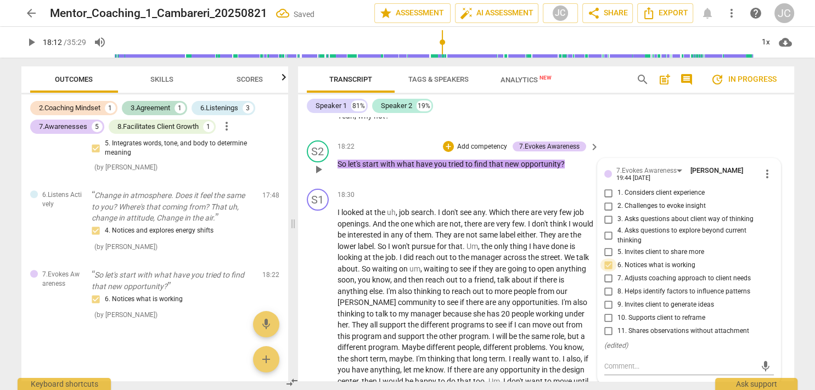
click at [607, 272] on input "6. Notices what is working" at bounding box center [609, 264] width 18 height 13
checkbox input "false"
click at [607, 311] on input "9. Invites client to generate ideas" at bounding box center [609, 304] width 18 height 13
checkbox input "true"
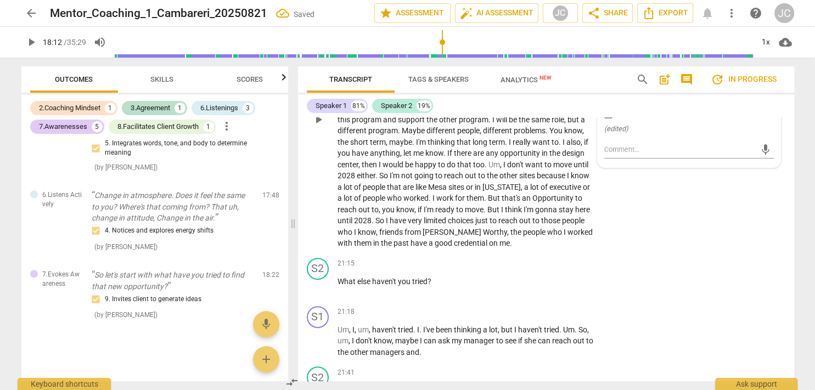
scroll to position [4523, 0]
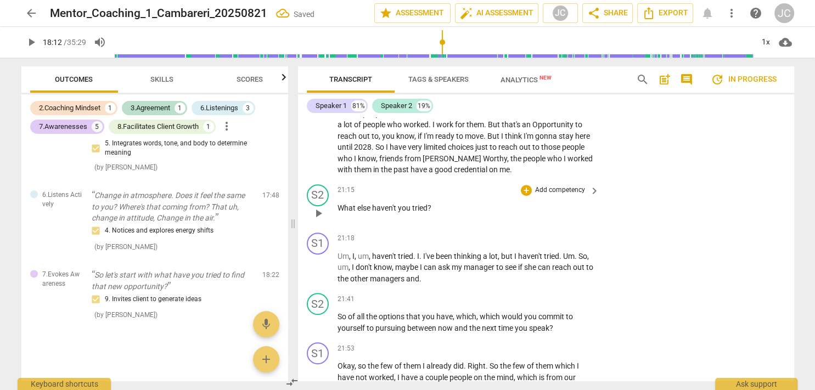
click at [386, 212] on span "haven't" at bounding box center [385, 208] width 26 height 9
click at [318, 220] on span "pause" at bounding box center [318, 213] width 13 height 13
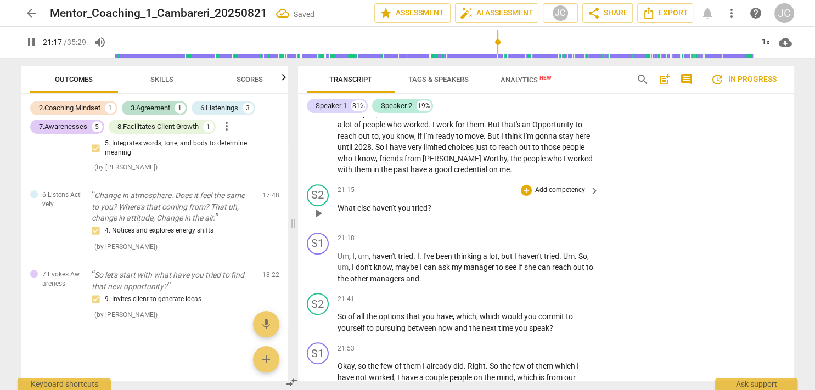
type input "1278"
click at [398, 212] on span "you" at bounding box center [405, 208] width 14 height 9
drag, startPoint x: 436, startPoint y: 229, endPoint x: 340, endPoint y: 228, distance: 96.0
click at [340, 214] on p "What else haven't you tried ?" at bounding box center [465, 208] width 257 height 12
click at [534, 195] on p "Add competency" at bounding box center [560, 190] width 52 height 10
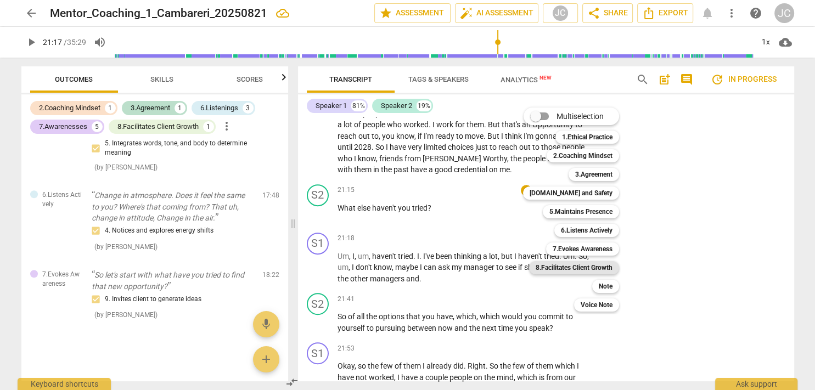
click at [585, 265] on b "8.Facilitates Client Growth" at bounding box center [573, 267] width 77 height 13
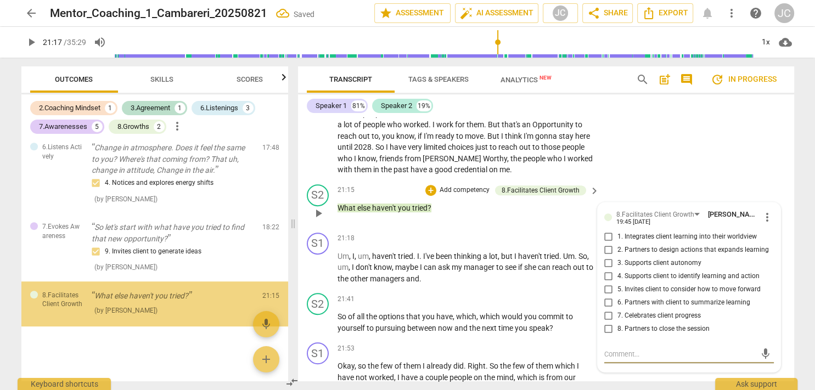
scroll to position [4543, 0]
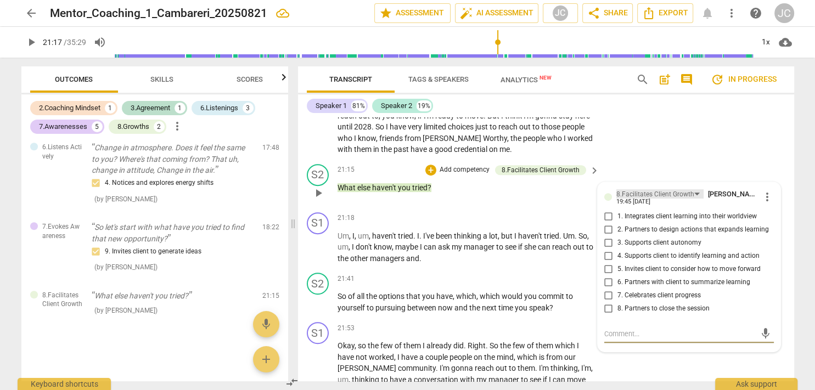
click at [679, 200] on div "8.Facilitates Client Growth" at bounding box center [655, 194] width 78 height 10
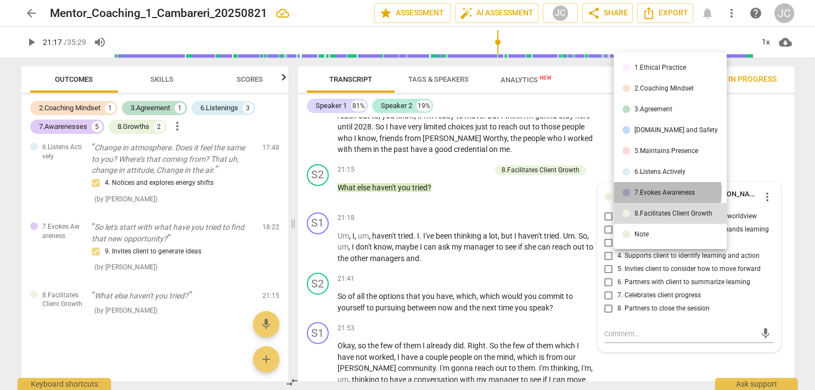
click at [661, 192] on div "7.Evokes Awareness" at bounding box center [664, 192] width 60 height 7
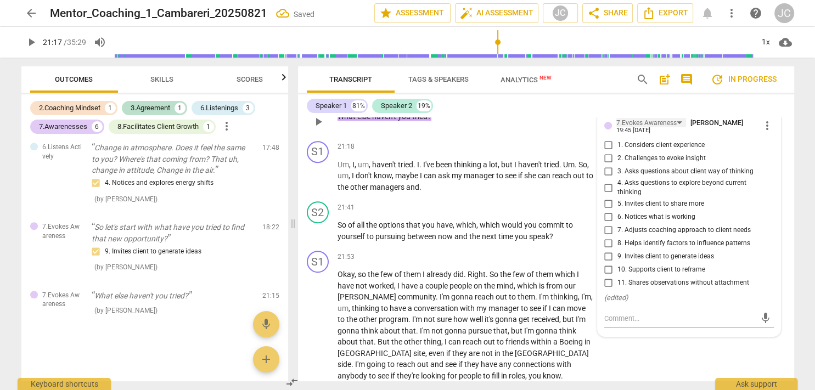
scroll to position [4615, 0]
click at [607, 263] on input "9. Invites client to generate ideas" at bounding box center [609, 256] width 18 height 13
checkbox input "true"
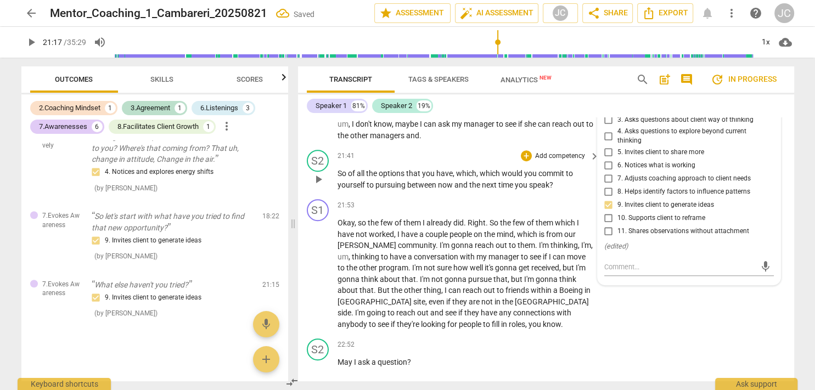
scroll to position [4669, 0]
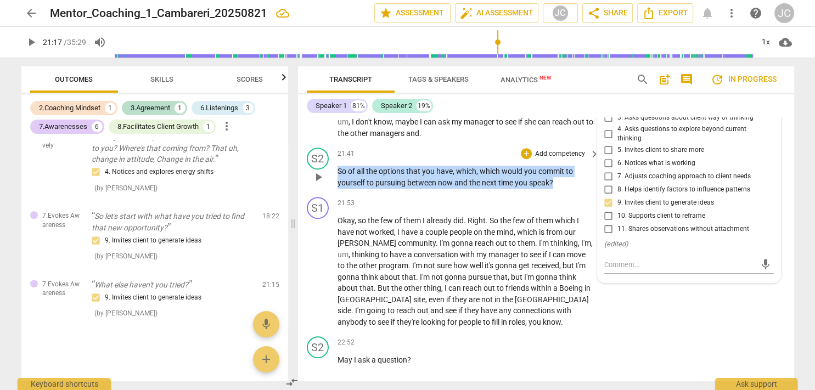
drag, startPoint x: 559, startPoint y: 202, endPoint x: 339, endPoint y: 180, distance: 220.6
click at [339, 180] on div "21:41 + Add competency keyboard_arrow_right So of all the options that you have…" at bounding box center [468, 168] width 263 height 41
click at [523, 159] on div "+" at bounding box center [526, 153] width 11 height 11
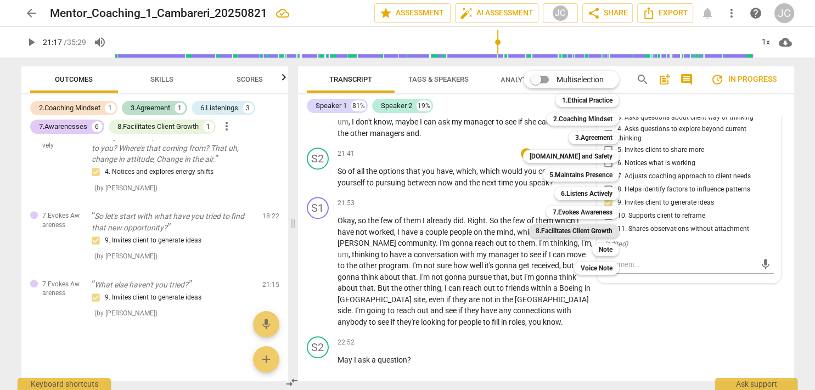
click at [596, 229] on b "8.Facilitates Client Growth" at bounding box center [573, 230] width 77 height 13
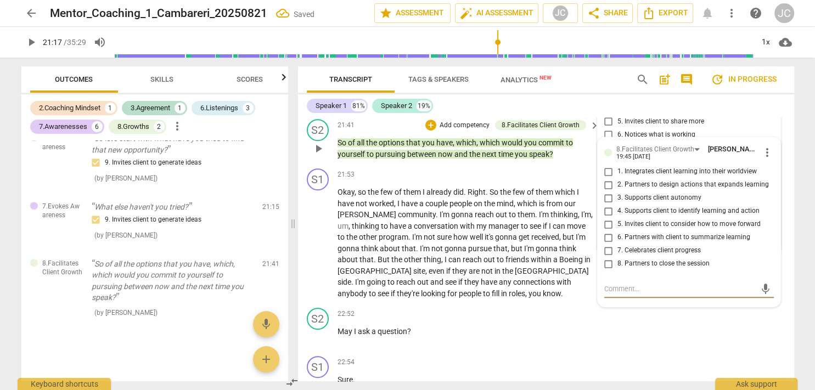
scroll to position [4698, 0]
click at [607, 191] on input "2. Partners to design actions that expands learning" at bounding box center [609, 184] width 18 height 13
checkbox input "true"
click at [607, 204] on input "3. Supports client autonomy" at bounding box center [609, 197] width 18 height 13
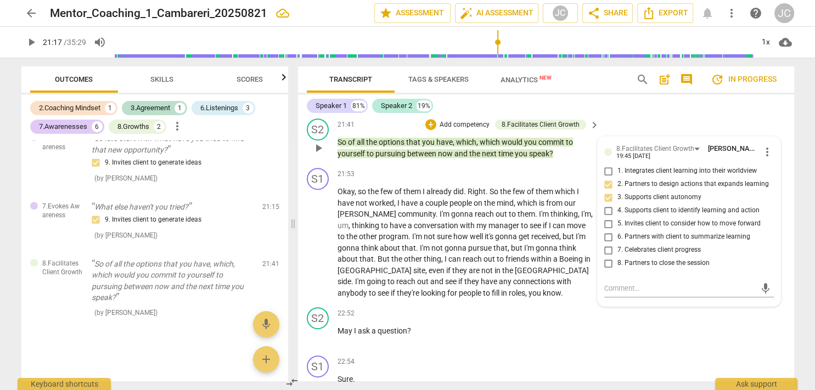
checkbox input "true"
click at [606, 191] on input "2. Partners to design actions that expands learning" at bounding box center [609, 184] width 18 height 13
checkbox input "true"
click at [606, 204] on input "3. Supports client autonomy" at bounding box center [609, 197] width 18 height 13
checkbox input "false"
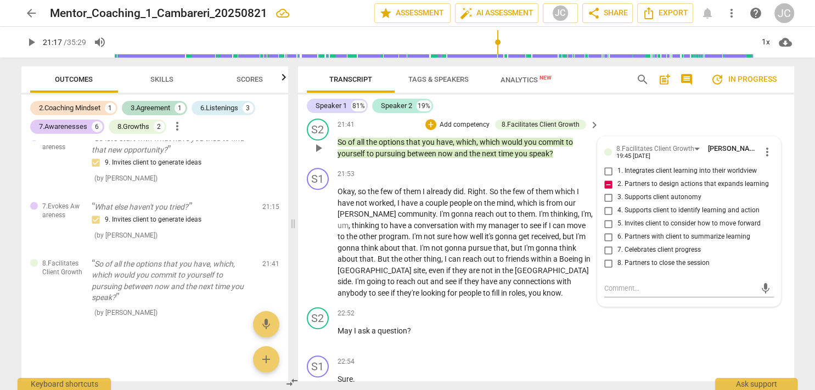
click at [606, 191] on input "2. Partners to design actions that expands learning" at bounding box center [609, 184] width 18 height 13
checkbox input "false"
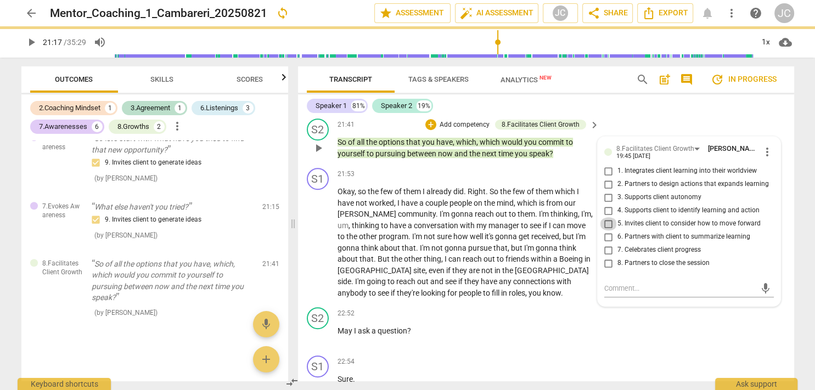
click at [603, 230] on input "5. Invites client to consider how to move forward" at bounding box center [609, 223] width 18 height 13
checkbox input "true"
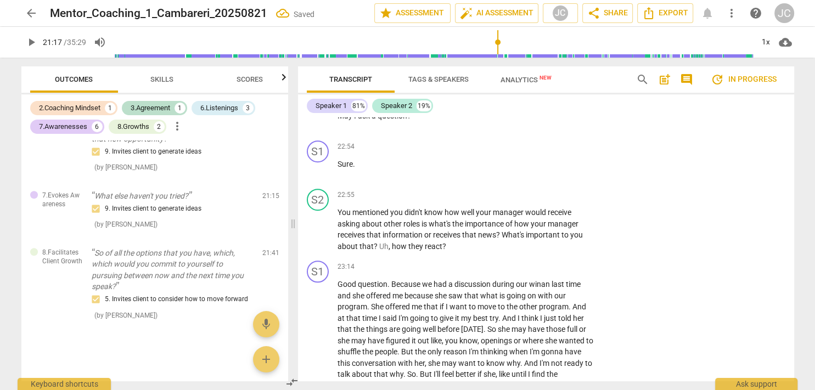
scroll to position [4914, 0]
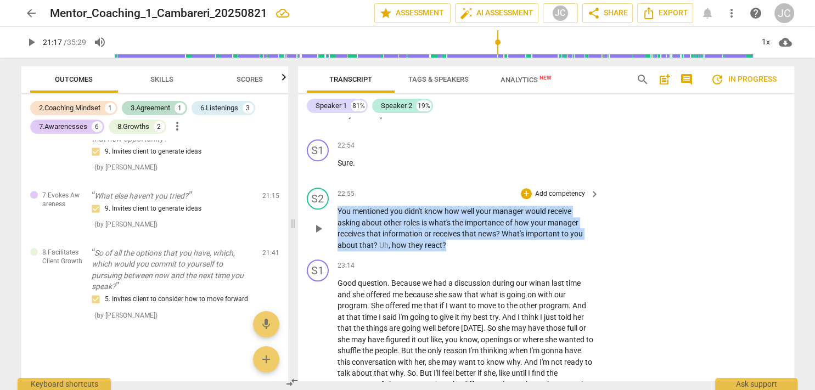
drag, startPoint x: 447, startPoint y: 262, endPoint x: 334, endPoint y: 233, distance: 117.2
click at [334, 233] on div "S2 play_arrow pause 22:55 + Add competency keyboard_arrow_right You mentioned y…" at bounding box center [546, 219] width 496 height 72
click at [521, 199] on div "+" at bounding box center [526, 193] width 11 height 11
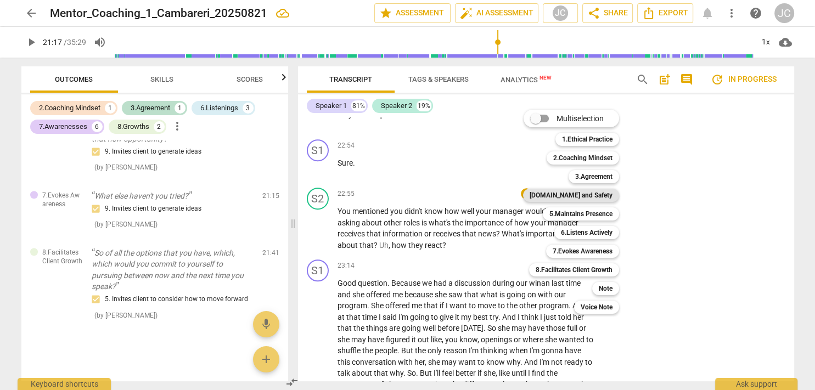
click at [589, 192] on b "[DOMAIN_NAME] and Safety" at bounding box center [570, 195] width 83 height 13
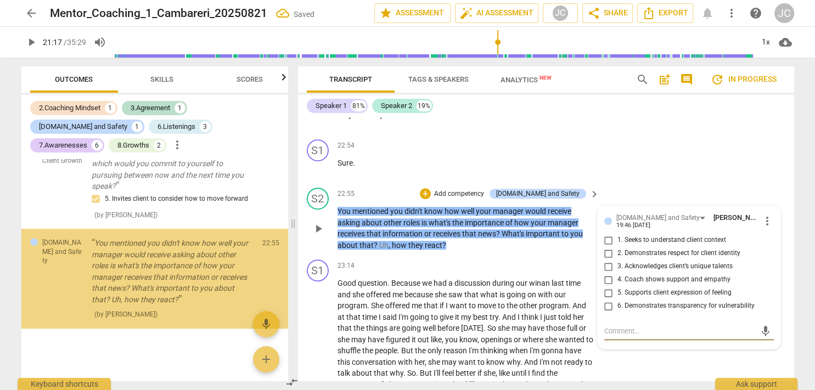
scroll to position [951, 0]
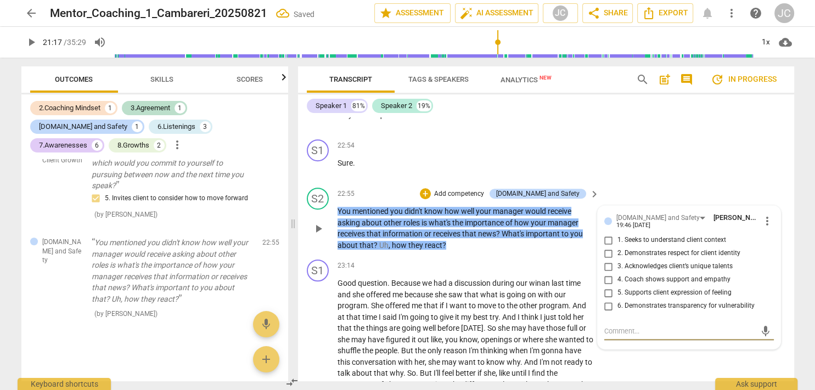
click at [609, 247] on input "1. Seeks to understand client context" at bounding box center [609, 240] width 18 height 13
checkbox input "true"
click at [485, 199] on p "Add competency" at bounding box center [459, 194] width 52 height 10
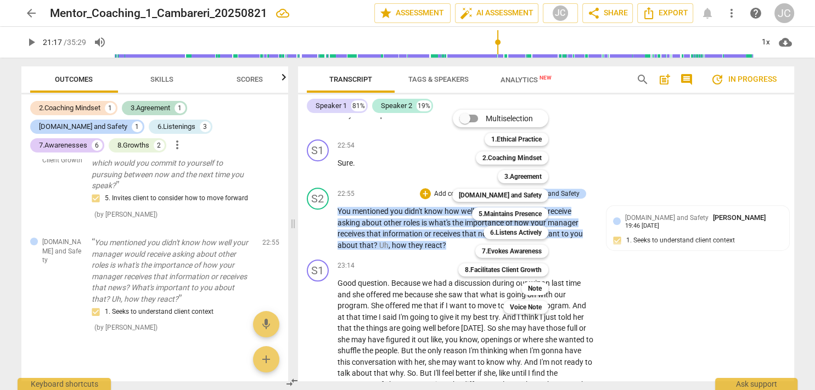
click at [625, 348] on div at bounding box center [407, 195] width 815 height 390
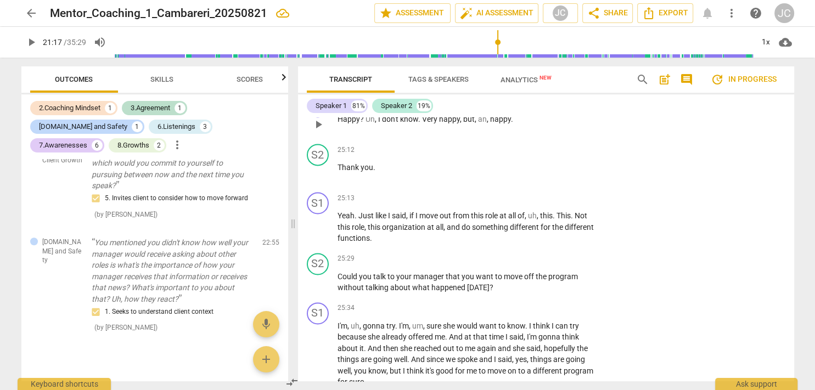
scroll to position [5610, 0]
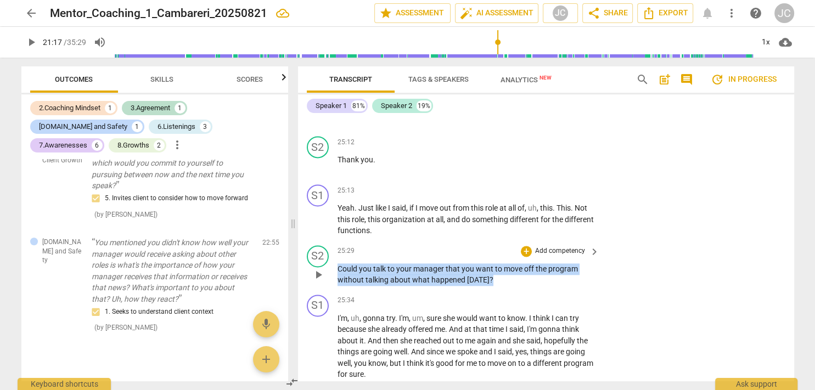
drag, startPoint x: 509, startPoint y: 297, endPoint x: 334, endPoint y: 286, distance: 175.4
click at [334, 286] on div "S2 play_arrow pause 25:29 + Add competency keyboard_arrow_right Could you talk …" at bounding box center [546, 265] width 496 height 49
click at [524, 257] on div "+" at bounding box center [526, 251] width 11 height 11
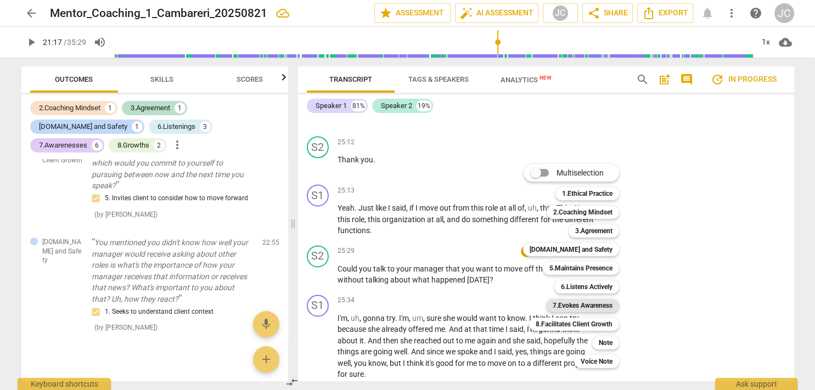
click at [594, 308] on b "7.Evokes Awareness" at bounding box center [583, 305] width 60 height 13
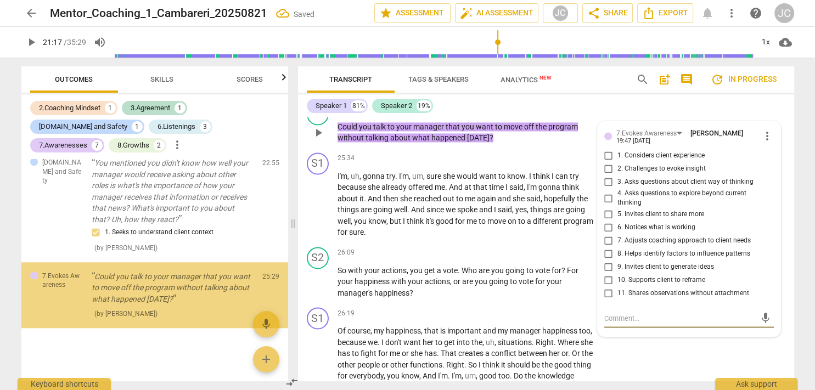
scroll to position [5751, 0]
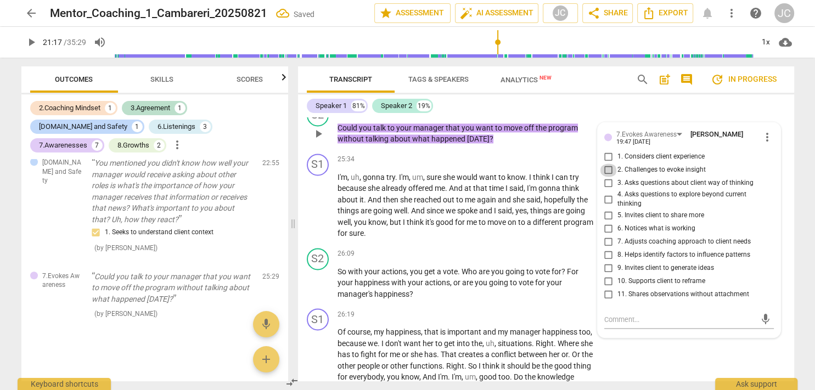
click at [608, 177] on input "2. Challenges to evoke insight" at bounding box center [609, 170] width 18 height 13
checkbox input "true"
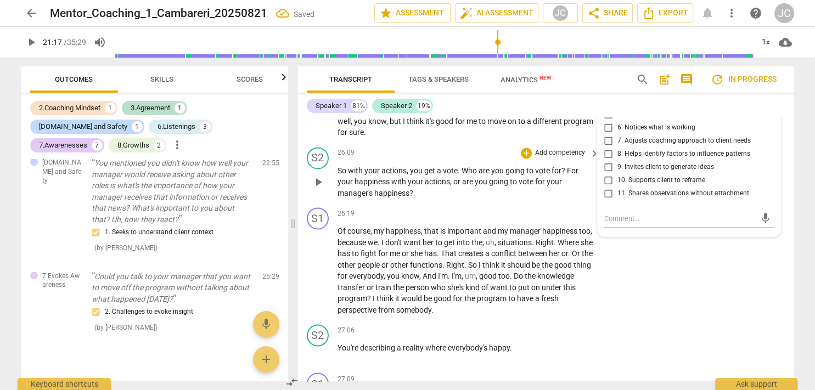
scroll to position [5867, 0]
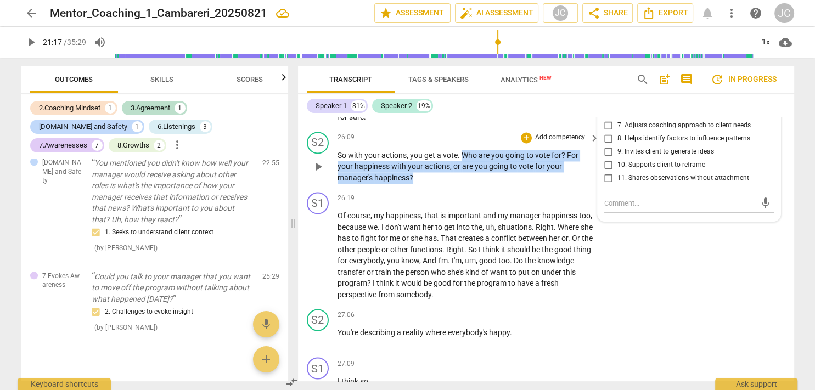
drag, startPoint x: 460, startPoint y: 169, endPoint x: 445, endPoint y: 197, distance: 31.7
click at [445, 184] on p "So with your actions , you get a vote . Who are you going to vote for ? For you…" at bounding box center [465, 167] width 257 height 34
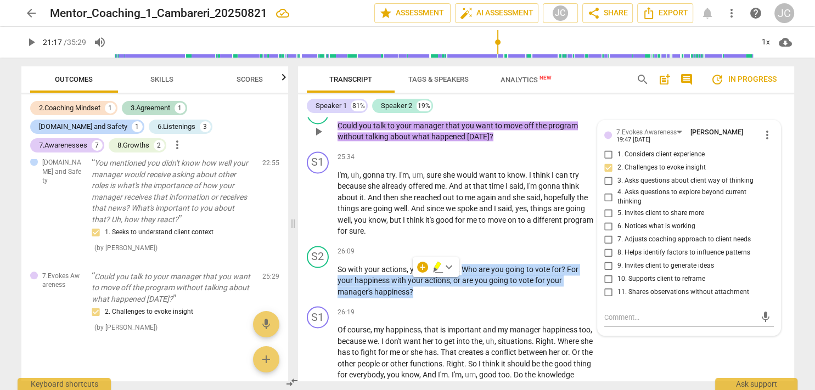
scroll to position [5745, 0]
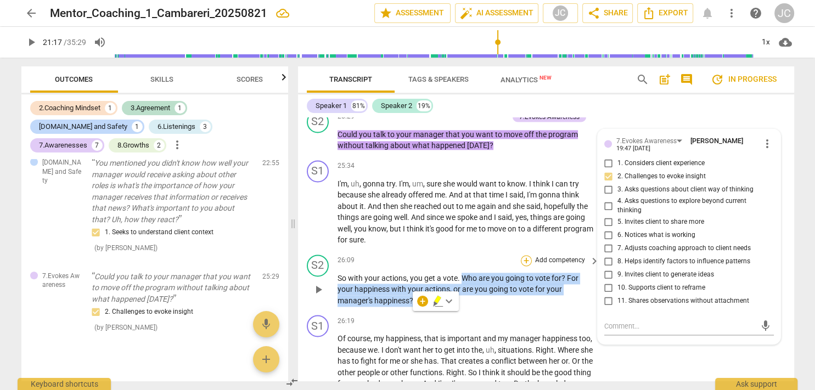
click at [521, 266] on div "+" at bounding box center [526, 260] width 11 height 11
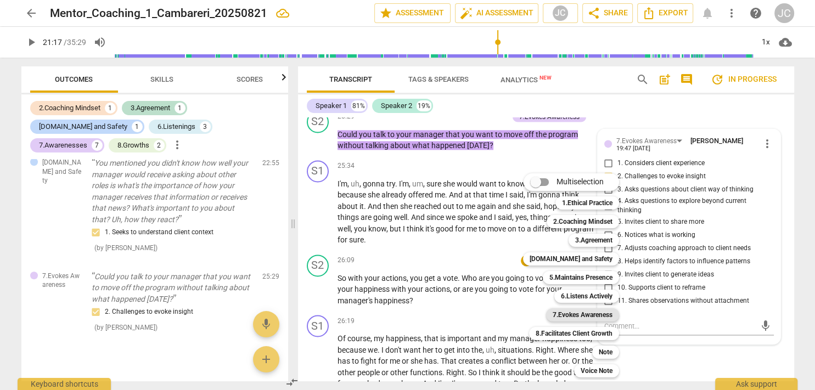
click at [580, 314] on b "7.Evokes Awareness" at bounding box center [583, 314] width 60 height 13
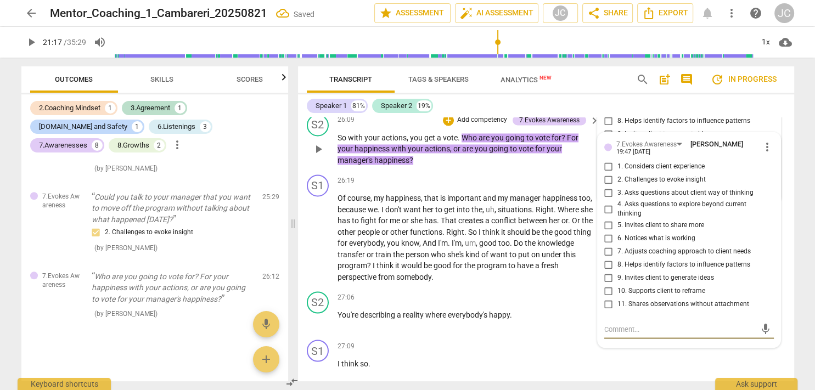
scroll to position [5884, 0]
click at [606, 298] on input "10. Supports client to reframe" at bounding box center [609, 291] width 18 height 13
checkbox input "true"
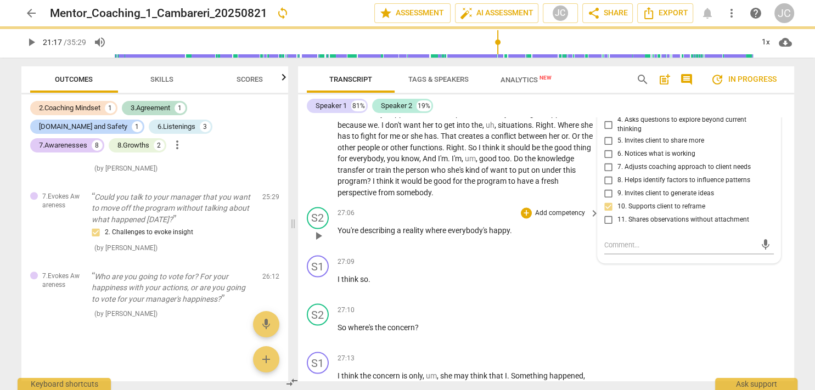
scroll to position [5975, 0]
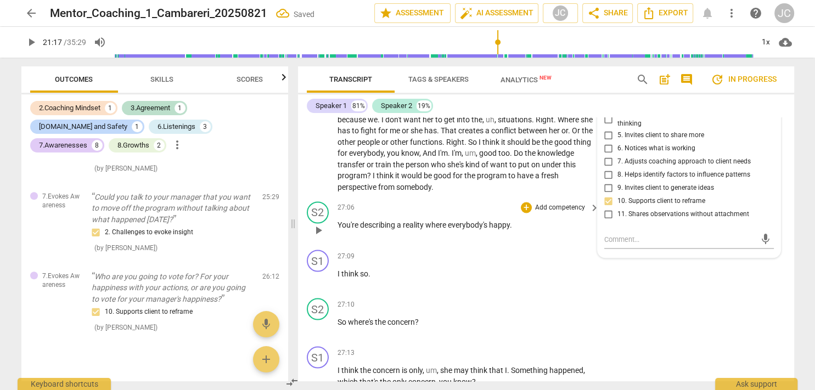
click at [475, 229] on span "everybody's" at bounding box center [468, 225] width 41 height 9
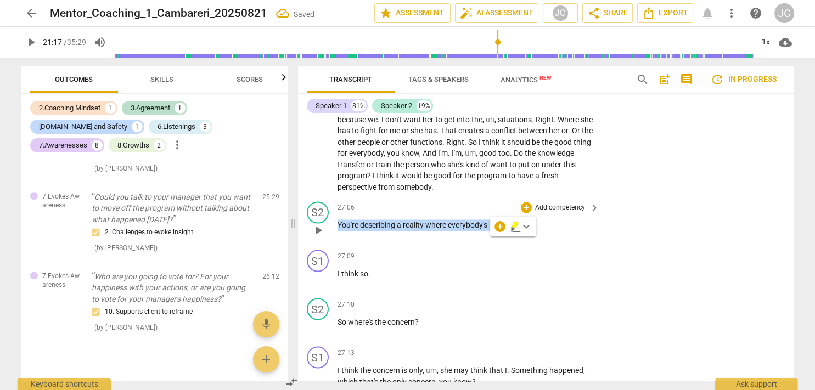
click at [475, 229] on span "everybody's" at bounding box center [468, 225] width 41 height 9
click at [527, 213] on div "+" at bounding box center [526, 207] width 11 height 11
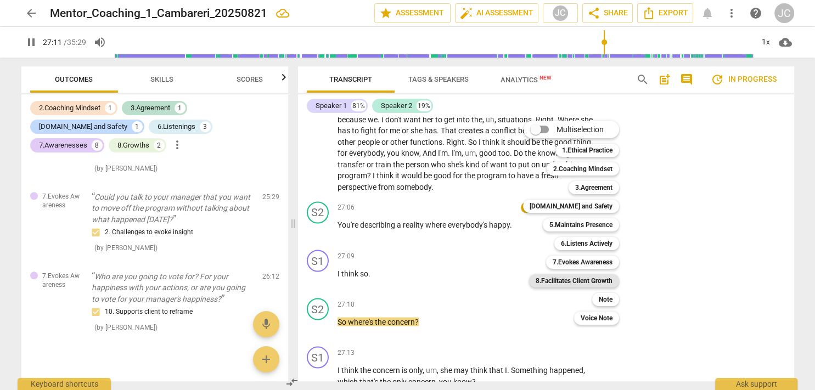
click at [580, 280] on b "8.Facilitates Client Growth" at bounding box center [573, 280] width 77 height 13
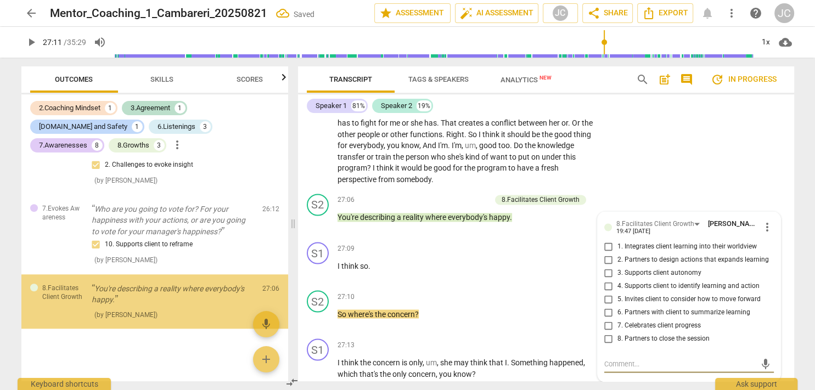
scroll to position [1179, 0]
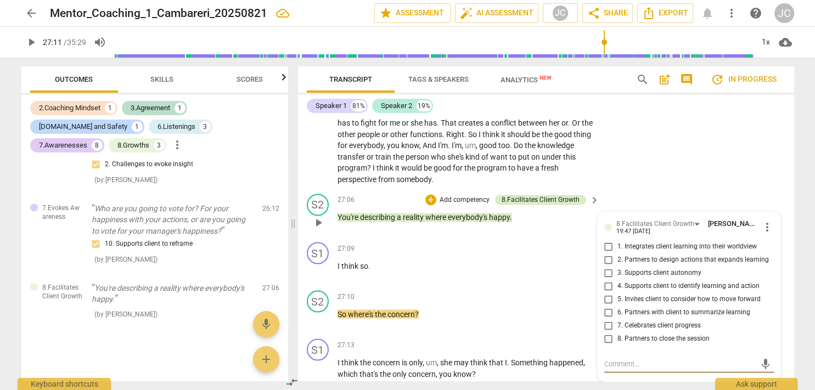
click at [504, 205] on div "8.Facilitates Client Growth" at bounding box center [540, 200] width 78 height 10
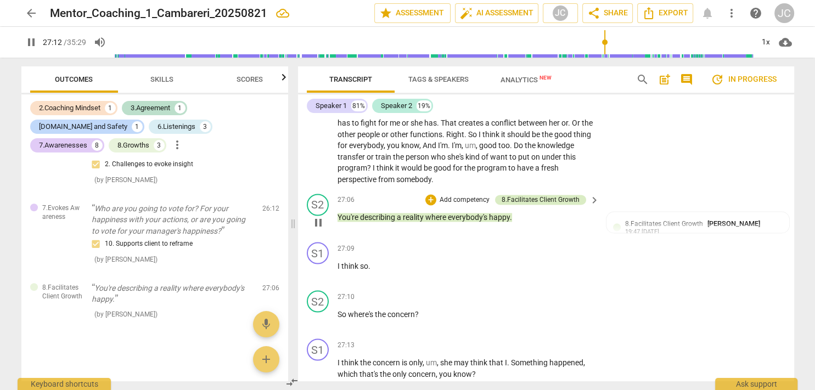
click at [548, 205] on div "8.Facilitates Client Growth" at bounding box center [540, 200] width 78 height 10
type input "1633"
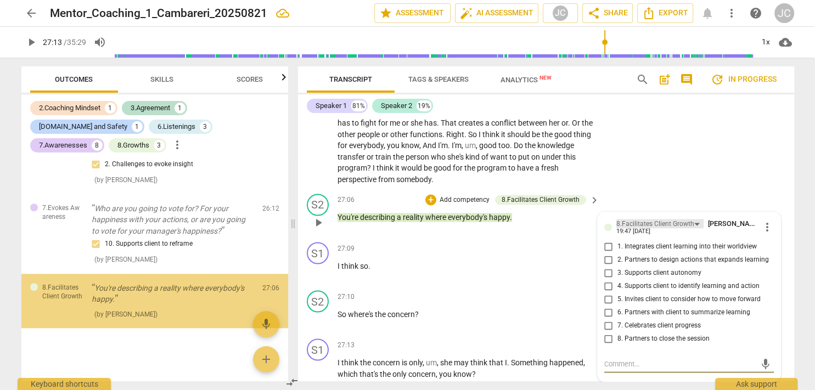
click at [650, 229] on div "8.Facilitates Client Growth" at bounding box center [655, 224] width 78 height 10
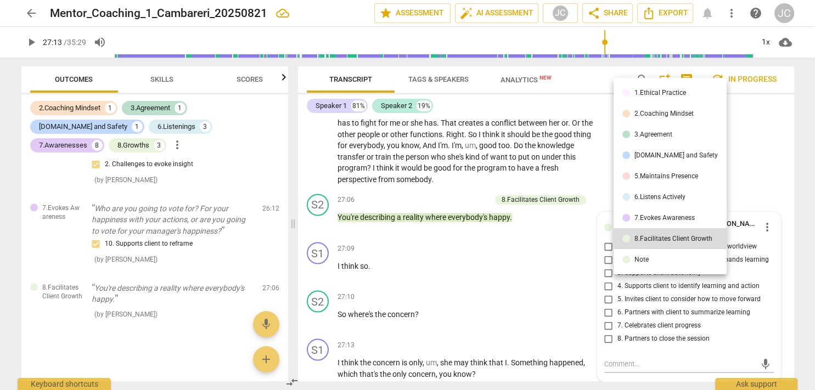
click at [653, 218] on div "7.Evokes Awareness" at bounding box center [664, 218] width 60 height 7
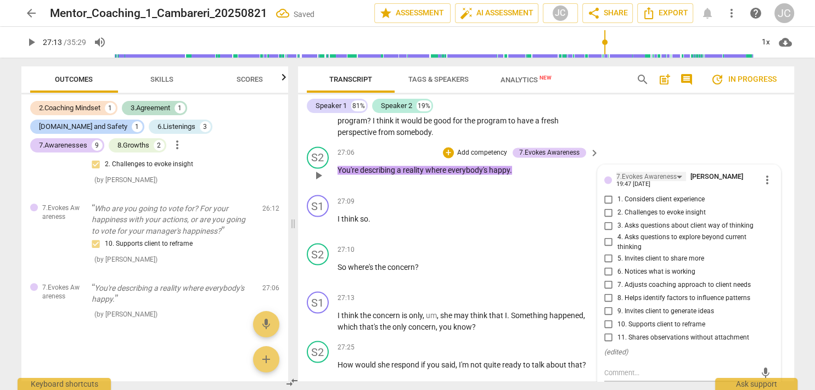
scroll to position [6030, 0]
click at [610, 330] on input "10. Supports client to reframe" at bounding box center [609, 323] width 18 height 13
checkbox input "true"
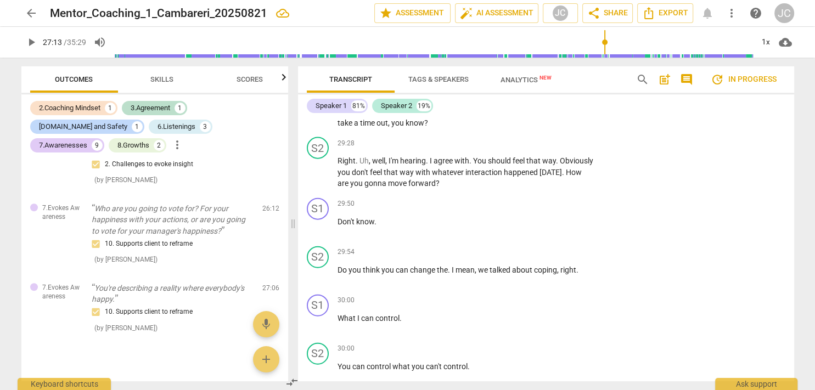
scroll to position [6462, 0]
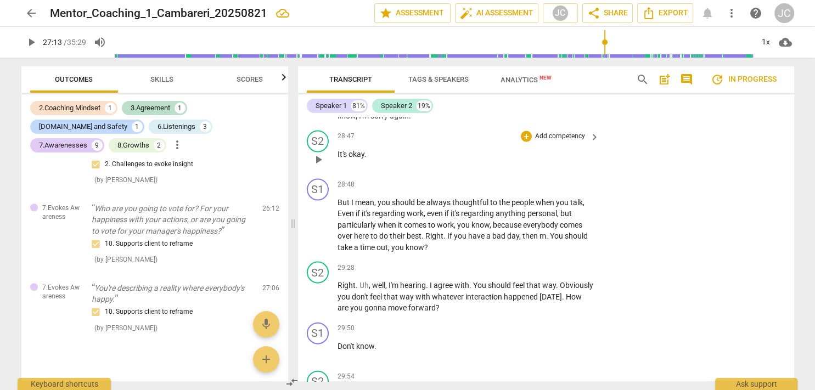
click at [354, 159] on span "okay" at bounding box center [356, 154] width 16 height 9
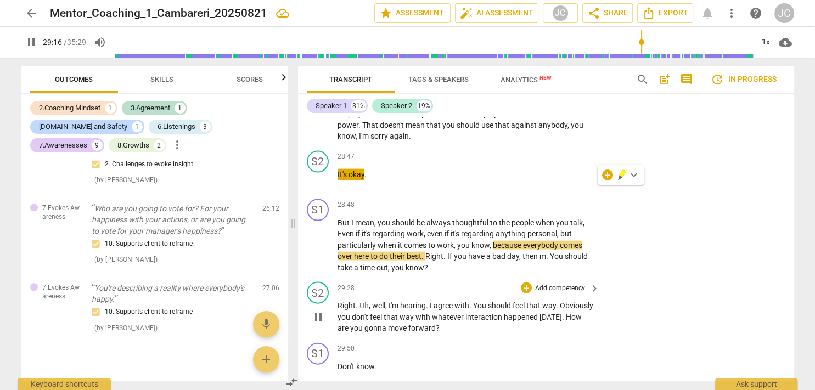
scroll to position [6441, 0]
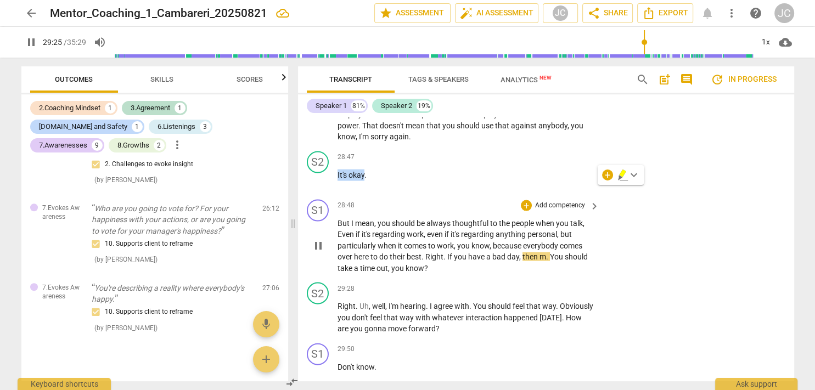
click at [319, 252] on span "pause" at bounding box center [318, 245] width 13 height 13
type input "1766"
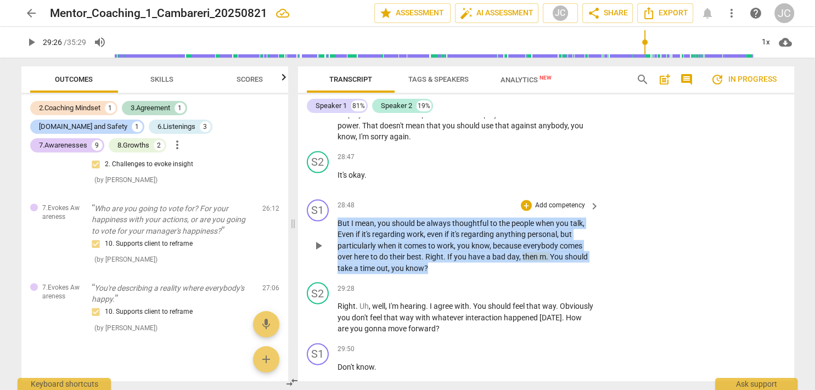
drag, startPoint x: 453, startPoint y: 284, endPoint x: 336, endPoint y: 233, distance: 127.7
click at [336, 233] on div "S1 play_arrow pause 28:48 + Add competency keyboard_arrow_right But I mean , yo…" at bounding box center [546, 236] width 496 height 83
click at [522, 211] on div "+" at bounding box center [526, 205] width 11 height 11
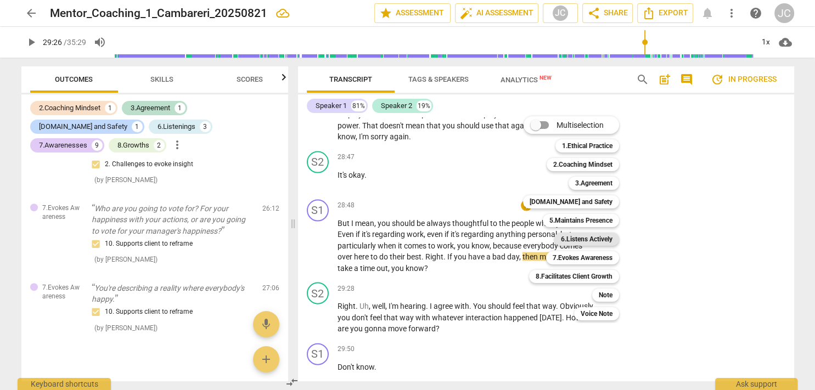
click at [588, 235] on b "6.Listens Actively" at bounding box center [587, 239] width 52 height 13
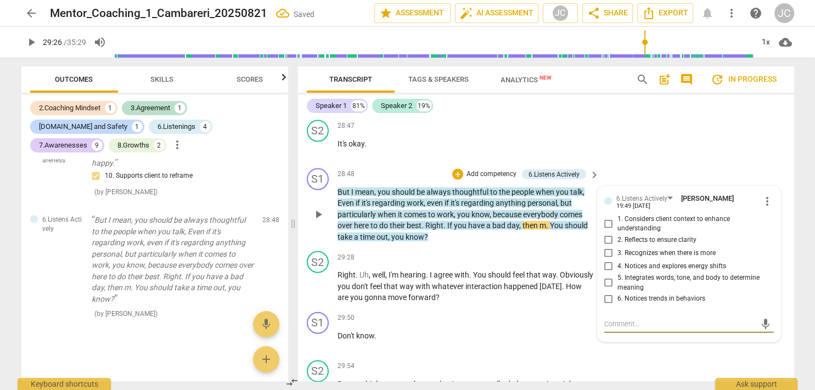
scroll to position [6473, 0]
click at [653, 204] on div "6.Listens Actively" at bounding box center [641, 198] width 51 height 10
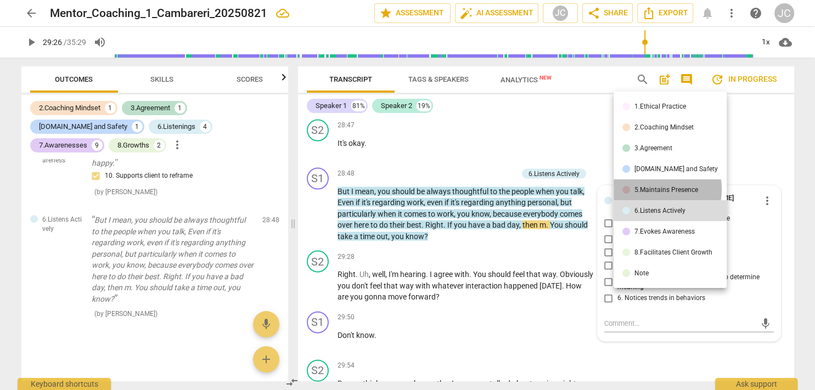
click at [649, 190] on div "5.Maintains Presence" at bounding box center [666, 190] width 64 height 7
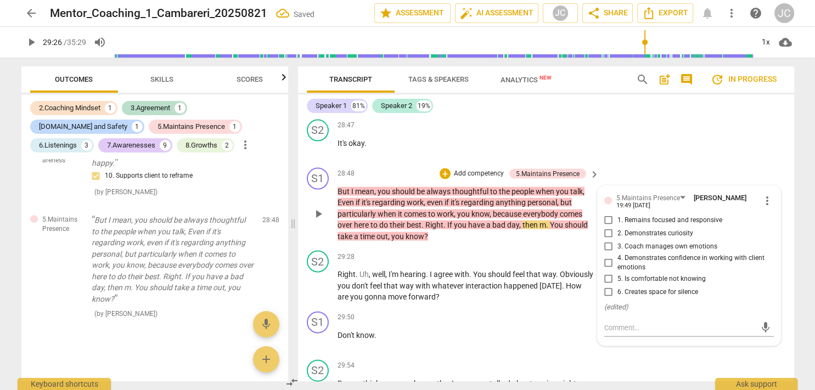
click at [607, 299] on input "6. Creates space for silence" at bounding box center [609, 292] width 18 height 13
checkbox input "true"
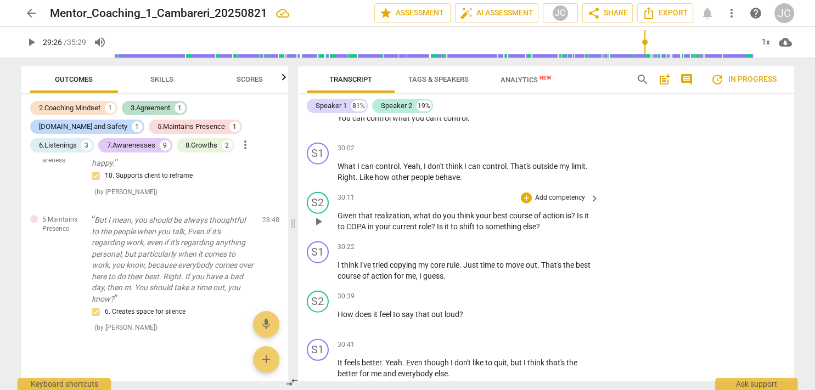
scroll to position [6837, 0]
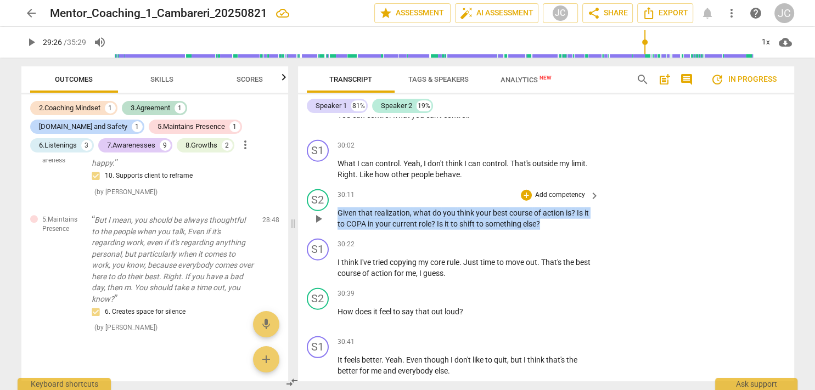
drag, startPoint x: 549, startPoint y: 236, endPoint x: 332, endPoint y: 229, distance: 216.8
click at [332, 229] on div "S2 play_arrow pause 30:11 + Add competency keyboard_arrow_right Given that real…" at bounding box center [546, 209] width 496 height 49
click at [527, 201] on div "+" at bounding box center [526, 195] width 11 height 11
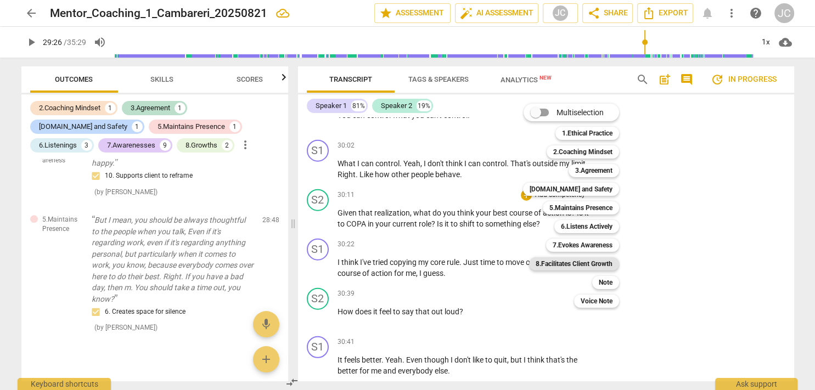
click at [582, 263] on b "8.Facilitates Client Growth" at bounding box center [573, 263] width 77 height 13
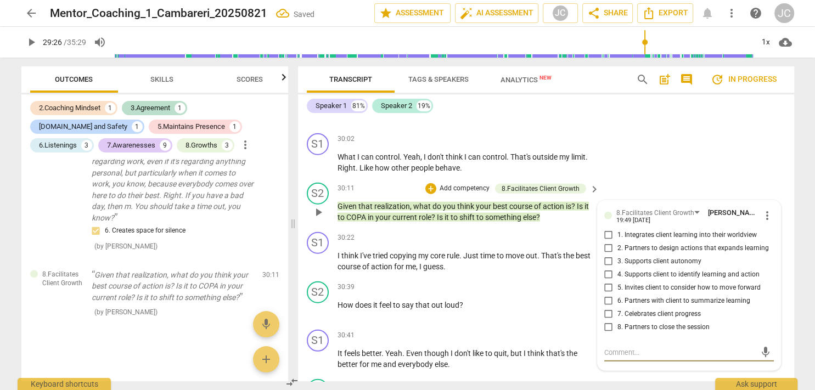
scroll to position [6846, 0]
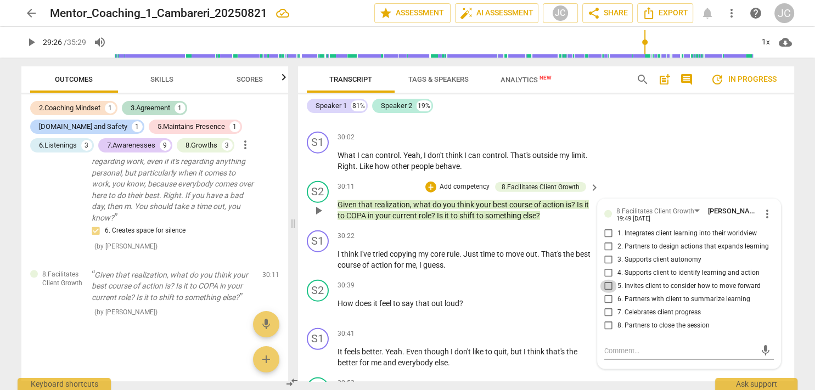
click at [607, 293] on input "5. Invites client to consider how to move forward" at bounding box center [609, 286] width 18 height 13
checkbox input "true"
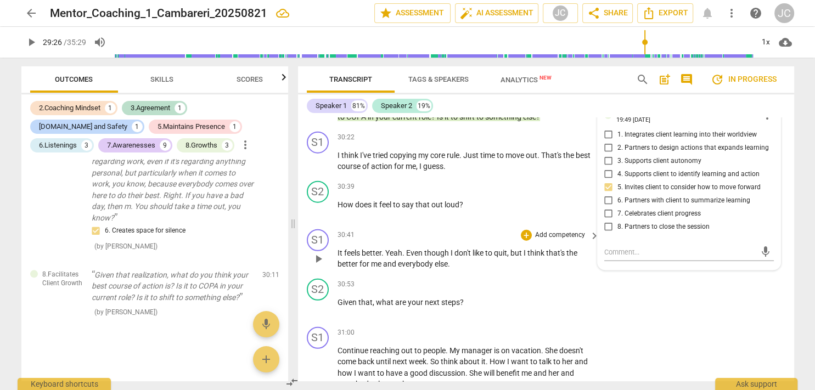
scroll to position [6945, 0]
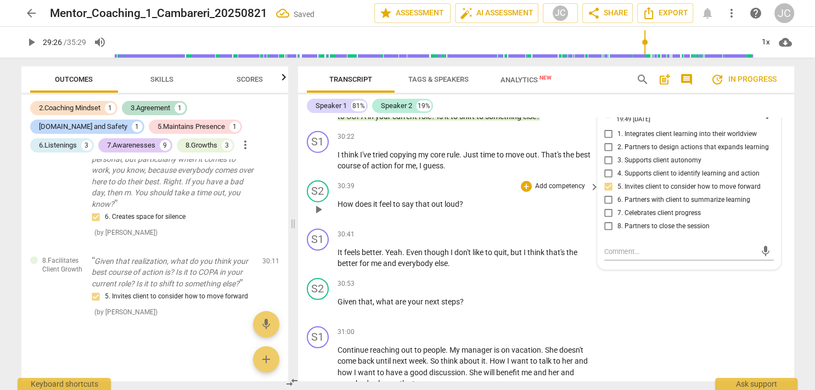
click at [447, 208] on span "loud" at bounding box center [451, 204] width 15 height 9
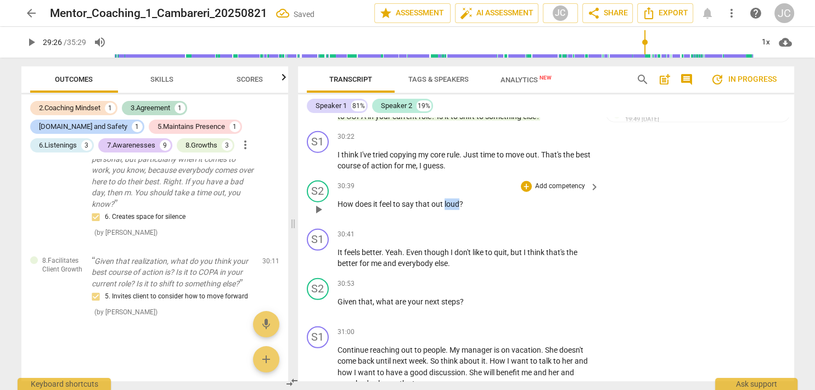
click at [447, 208] on span "loud" at bounding box center [451, 204] width 15 height 9
click at [534, 191] on p "Add competency" at bounding box center [560, 187] width 52 height 10
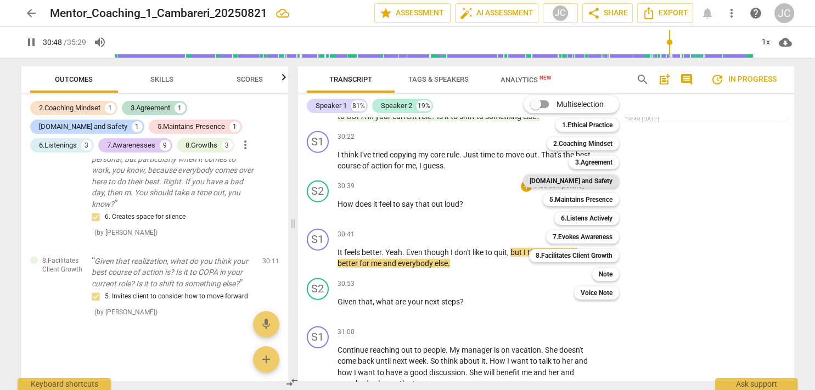
click at [600, 181] on b "[DOMAIN_NAME] and Safety" at bounding box center [570, 180] width 83 height 13
type input "1849"
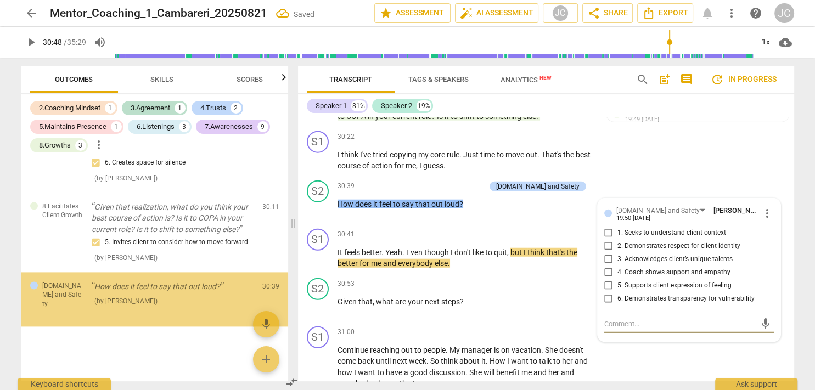
scroll to position [1478, 0]
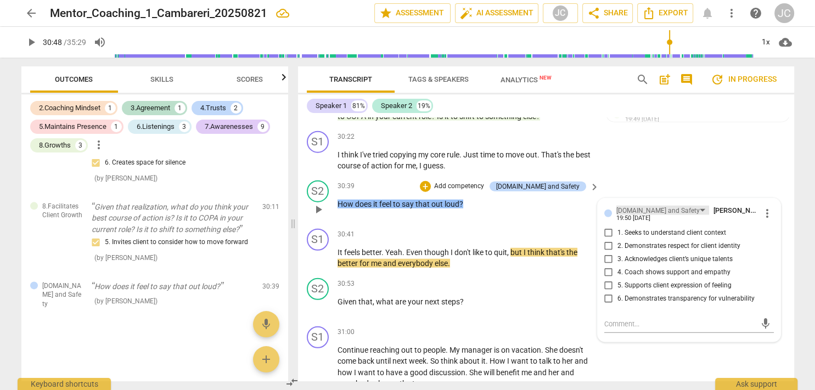
click at [622, 216] on div "[DOMAIN_NAME] and Safety" at bounding box center [657, 211] width 83 height 10
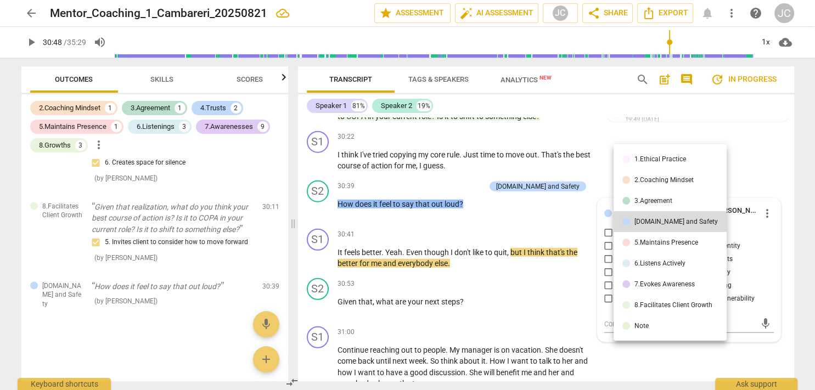
click at [667, 264] on div "6.Listens Actively" at bounding box center [659, 263] width 51 height 7
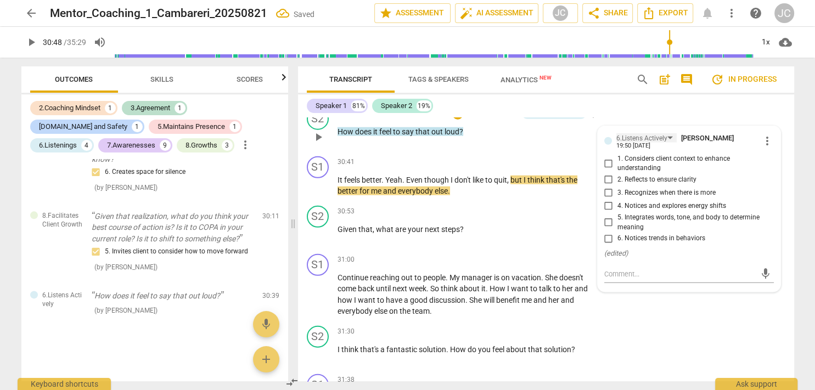
scroll to position [7018, 0]
click at [663, 143] on div "6.Listens Actively" at bounding box center [641, 138] width 51 height 10
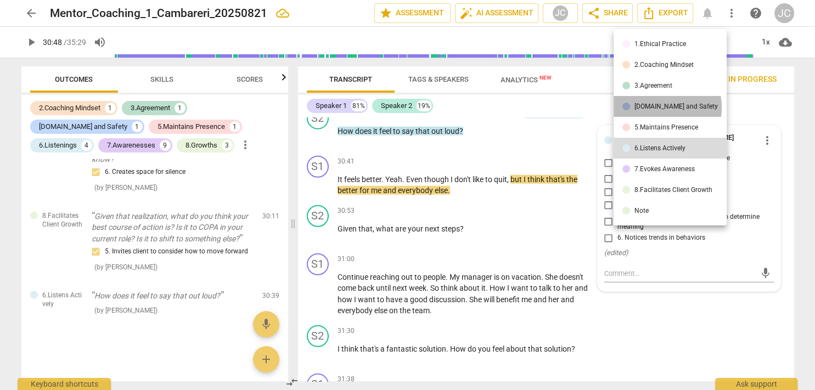
click at [661, 108] on div "[DOMAIN_NAME] and Safety" at bounding box center [675, 106] width 83 height 7
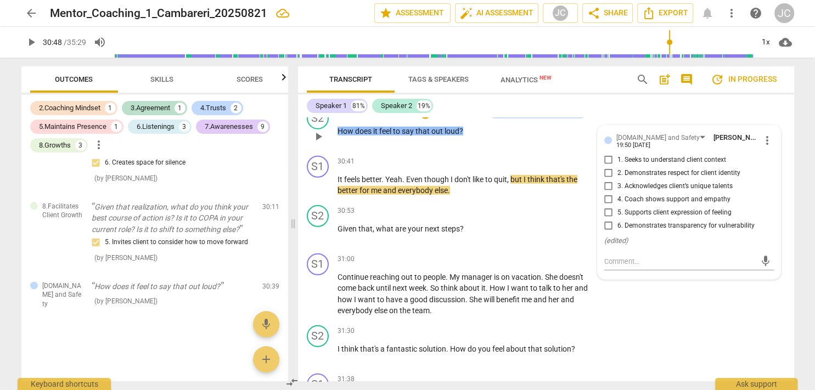
click at [605, 219] on input "5. Supports client expression of feeling" at bounding box center [609, 212] width 18 height 13
checkbox input "true"
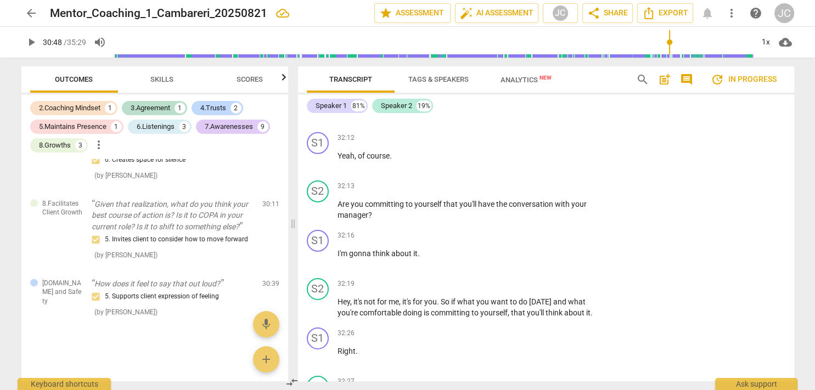
scroll to position [7593, 0]
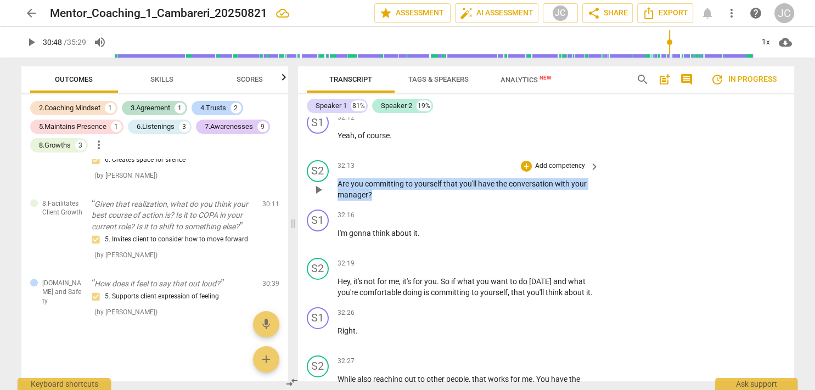
drag, startPoint x: 375, startPoint y: 205, endPoint x: 331, endPoint y: 190, distance: 46.3
click at [331, 190] on div "S2 play_arrow pause 32:13 + Add competency keyboard_arrow_right Are you committ…" at bounding box center [546, 180] width 496 height 49
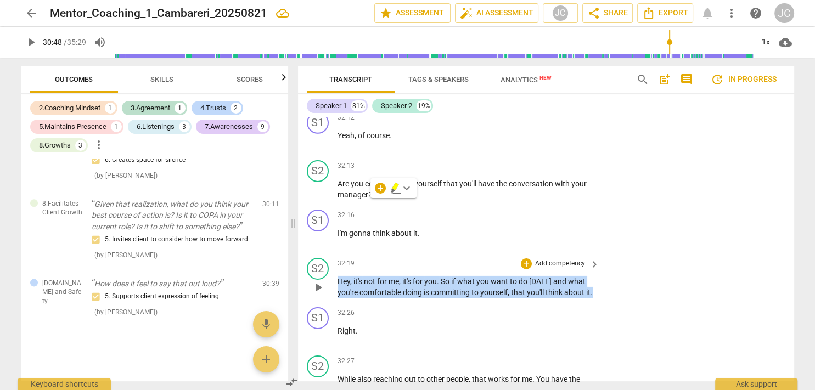
drag, startPoint x: 362, startPoint y: 314, endPoint x: 335, endPoint y: 291, distance: 36.2
click at [335, 291] on div "S2 play_arrow pause 32:19 + Add competency keyboard_arrow_right Hey , it's not …" at bounding box center [546, 277] width 496 height 49
click at [528, 268] on div "+" at bounding box center [526, 263] width 11 height 11
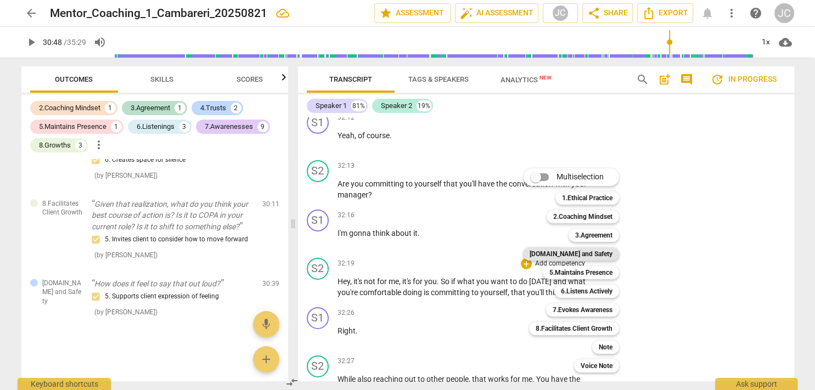
click at [594, 253] on b "[DOMAIN_NAME] and Safety" at bounding box center [570, 253] width 83 height 13
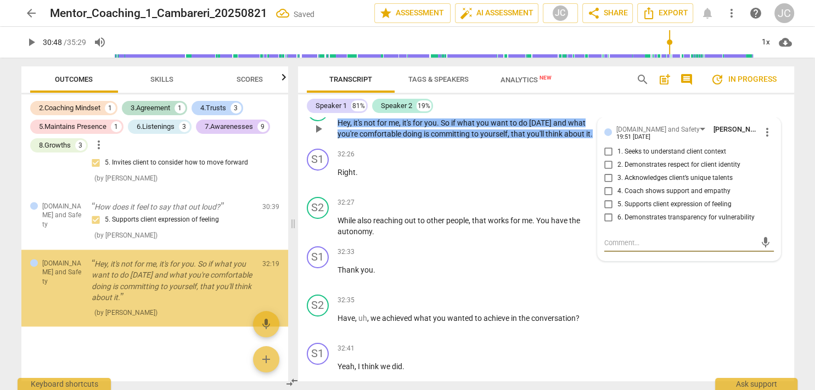
scroll to position [1566, 0]
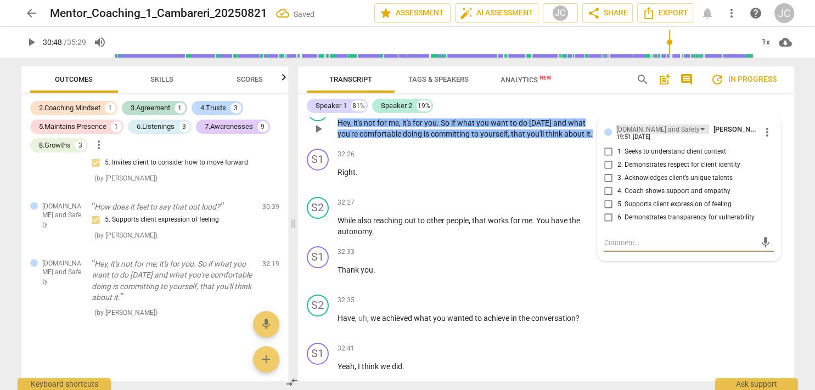
click at [639, 135] on div "[DOMAIN_NAME] and Safety" at bounding box center [657, 130] width 83 height 10
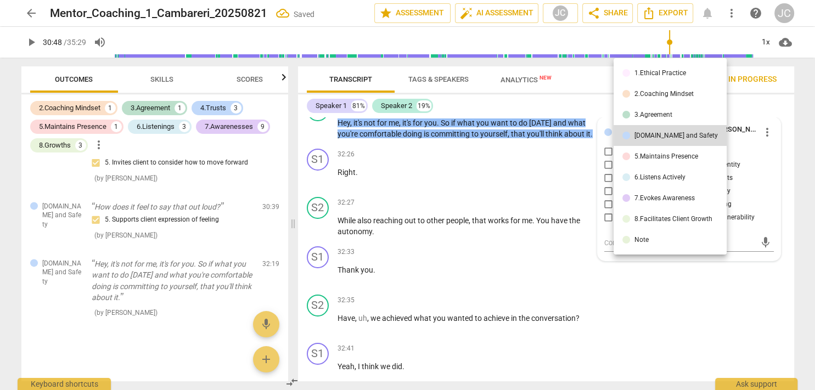
click at [662, 93] on div "2.Coaching Mindset" at bounding box center [663, 94] width 59 height 7
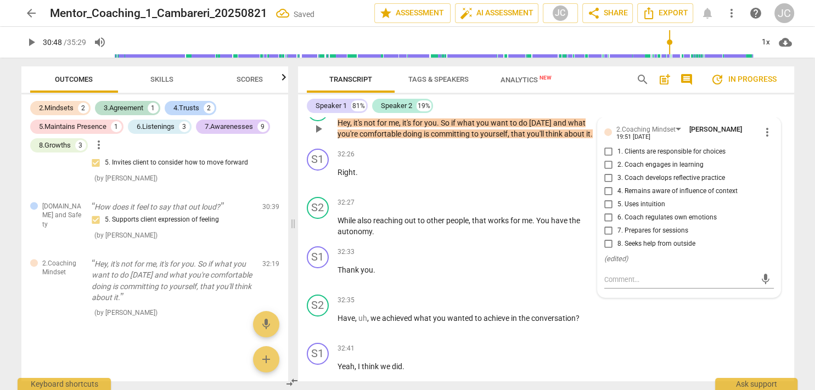
click at [607, 157] on input "1. Clients are responsible for choices" at bounding box center [609, 151] width 18 height 13
checkbox input "true"
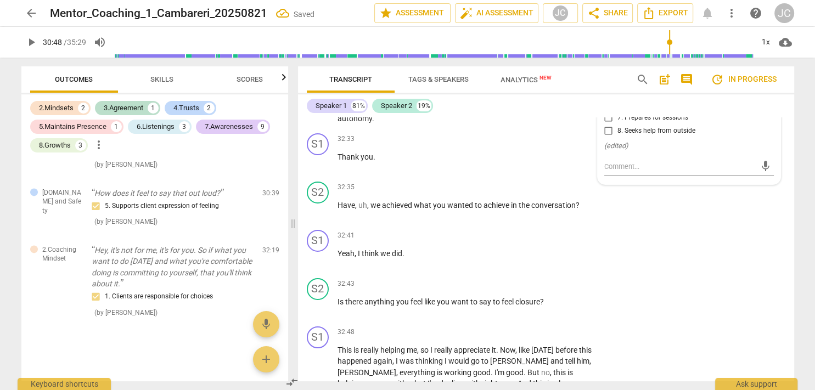
scroll to position [7867, 0]
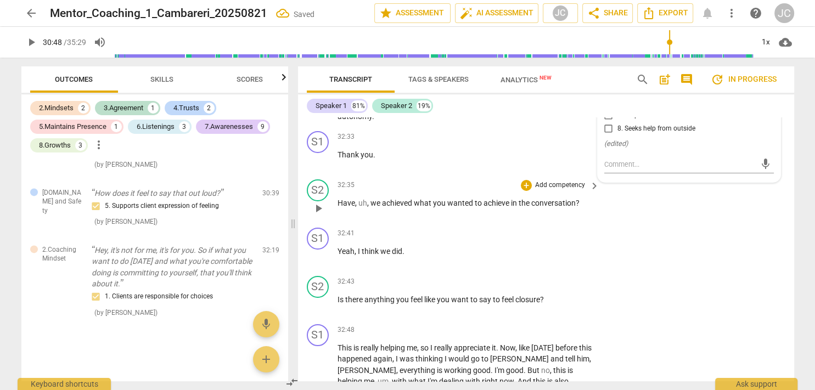
click at [467, 207] on span "wanted" at bounding box center [460, 203] width 27 height 9
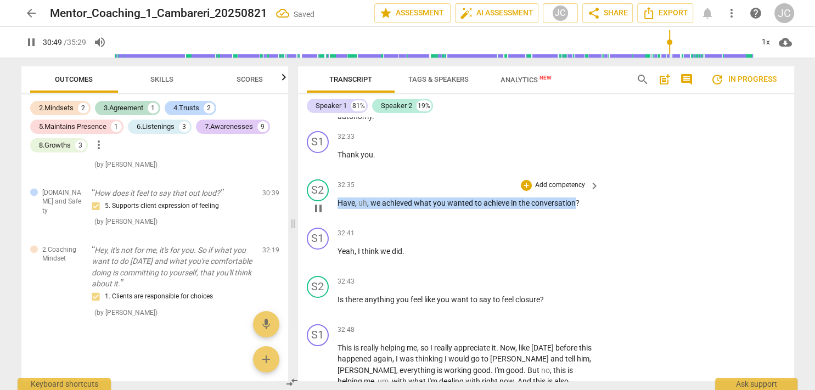
click at [467, 207] on span "wanted" at bounding box center [460, 203] width 27 height 9
click at [609, 203] on div "+" at bounding box center [607, 206] width 11 height 11
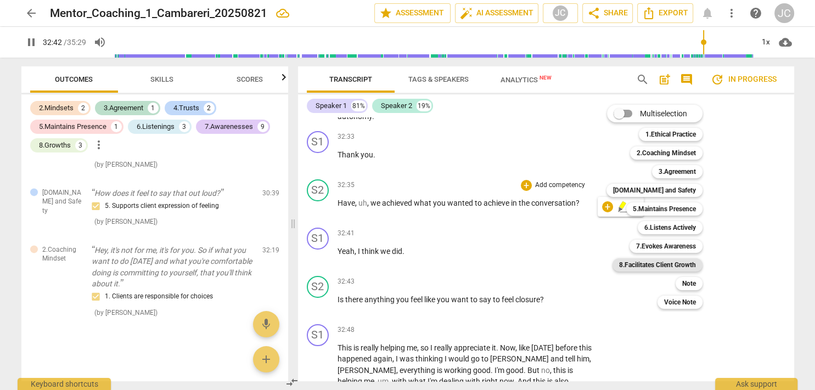
click at [664, 262] on b "8.Facilitates Client Growth" at bounding box center [657, 264] width 77 height 13
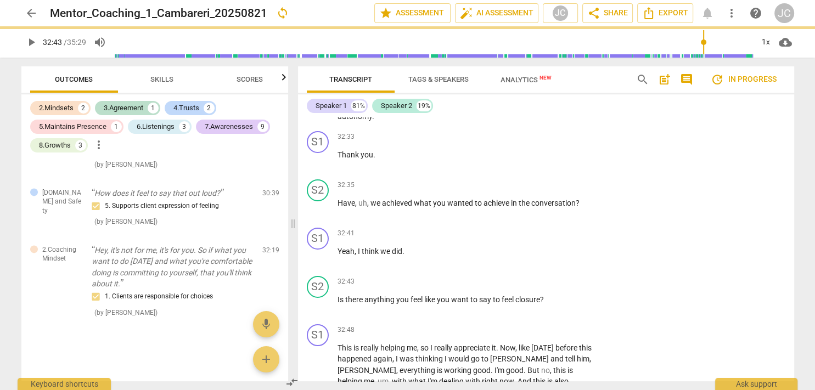
type input "1963"
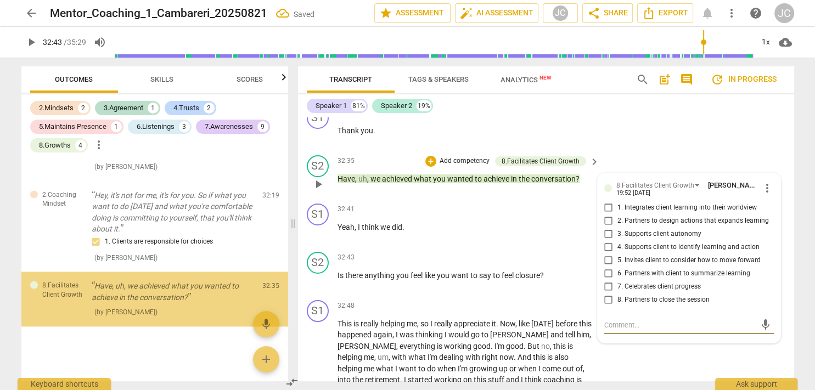
scroll to position [7891, 0]
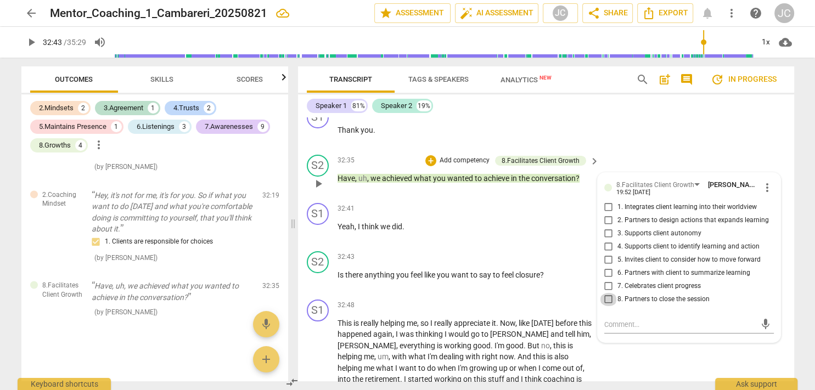
click at [605, 306] on input "8. Partners to close the session" at bounding box center [609, 299] width 18 height 13
checkbox input "true"
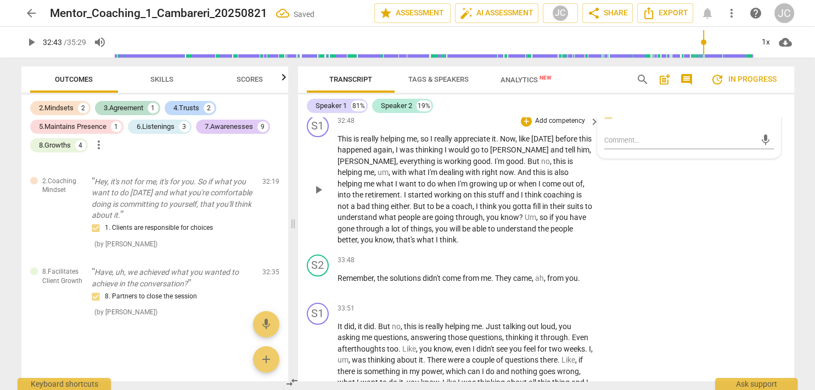
scroll to position [8186, 0]
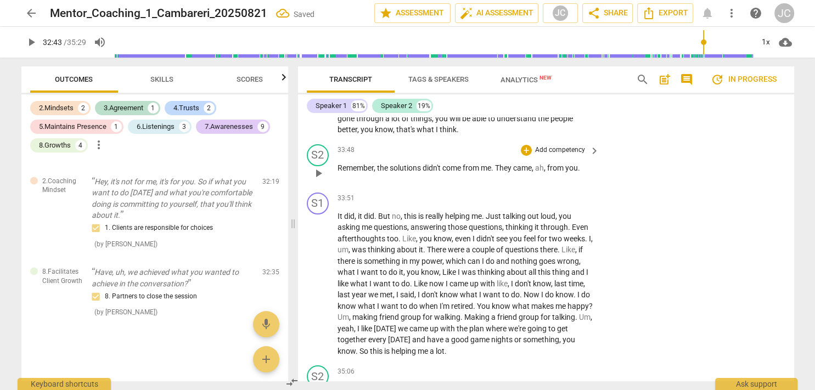
click at [475, 172] on span "from" at bounding box center [472, 168] width 18 height 9
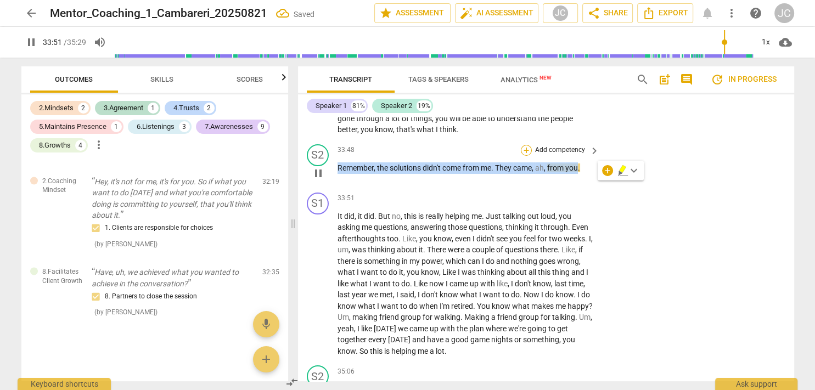
click at [526, 156] on div "+" at bounding box center [526, 150] width 11 height 11
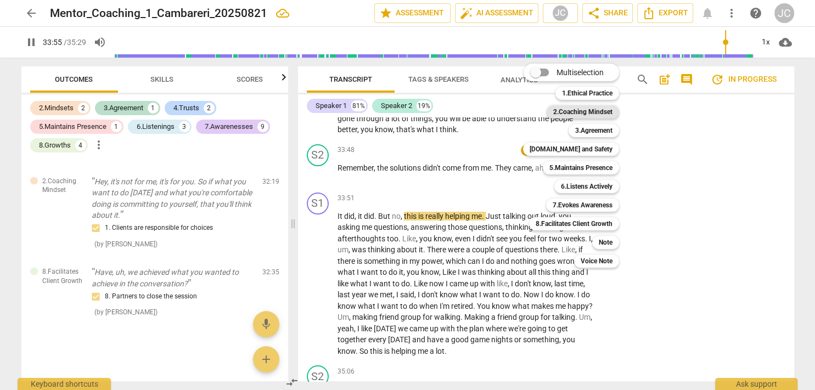
click at [595, 110] on b "2.Coaching Mindset" at bounding box center [582, 111] width 59 height 13
type input "2035"
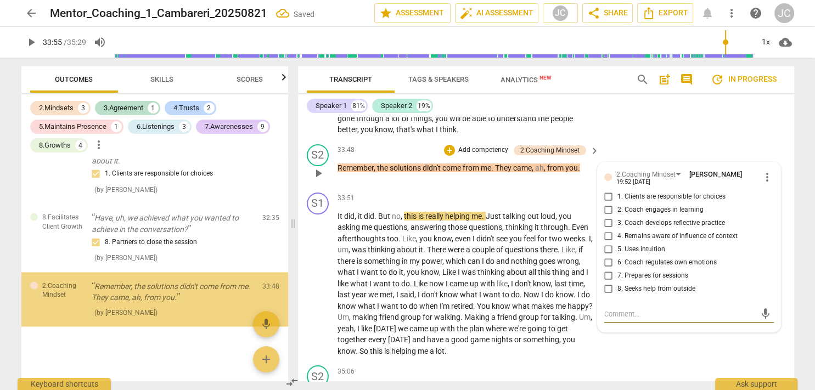
scroll to position [1703, 0]
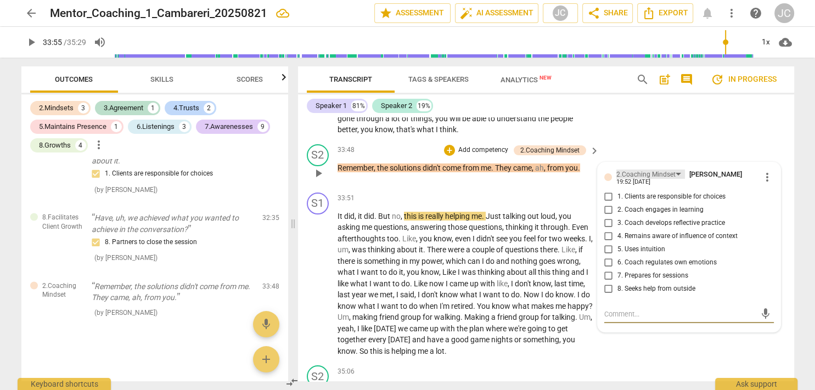
click at [670, 180] on div "2.Coaching Mindset" at bounding box center [645, 175] width 59 height 10
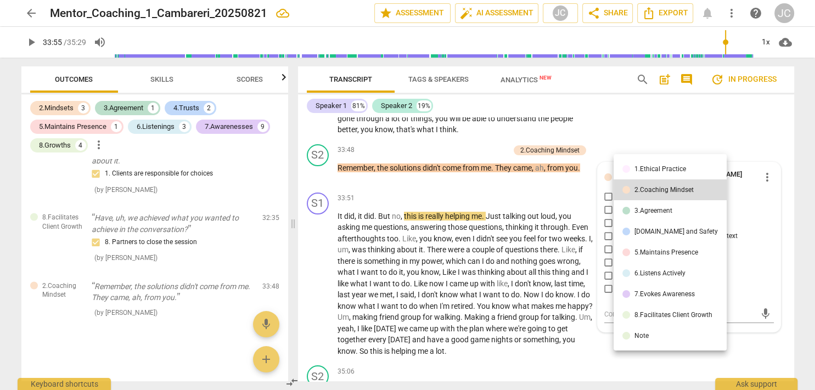
click at [658, 207] on div "3.Agreement" at bounding box center [653, 210] width 38 height 7
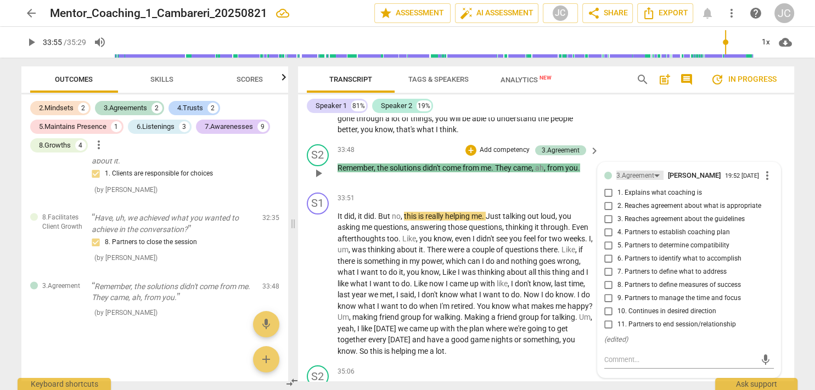
click at [656, 180] on div "3.Agreement" at bounding box center [639, 175] width 47 height 9
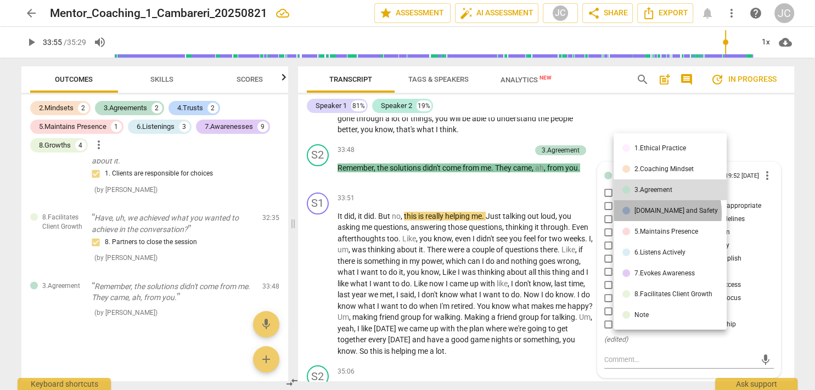
click at [644, 213] on div "[DOMAIN_NAME] and Safety" at bounding box center [675, 210] width 83 height 7
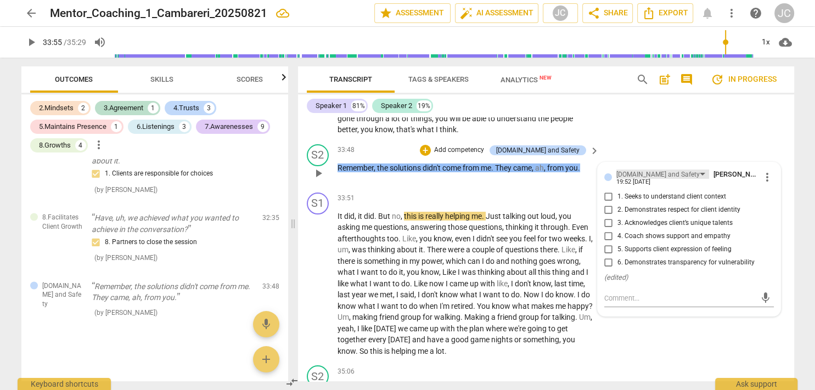
click at [667, 179] on div "[DOMAIN_NAME] and Safety" at bounding box center [662, 174] width 93 height 9
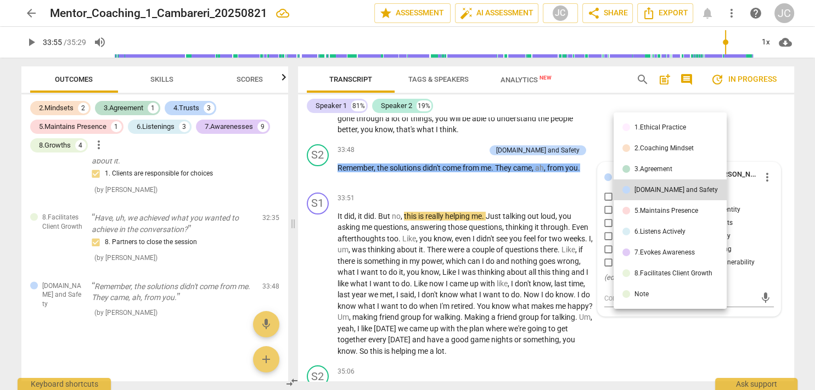
click at [658, 214] on div "5.Maintains Presence" at bounding box center [666, 210] width 64 height 7
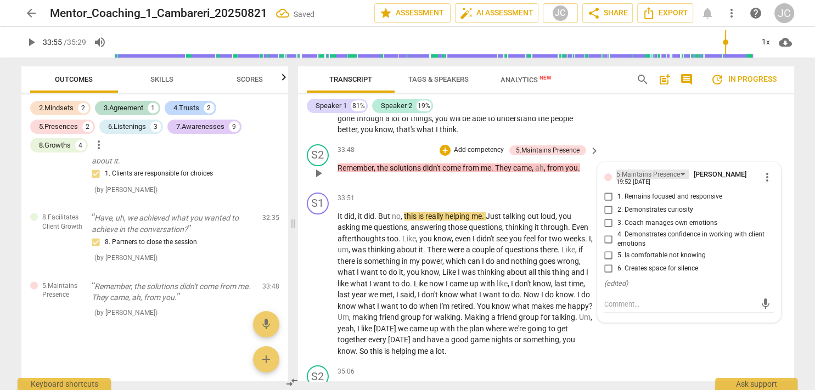
click at [668, 180] on div "5.Maintains Presence" at bounding box center [648, 175] width 64 height 10
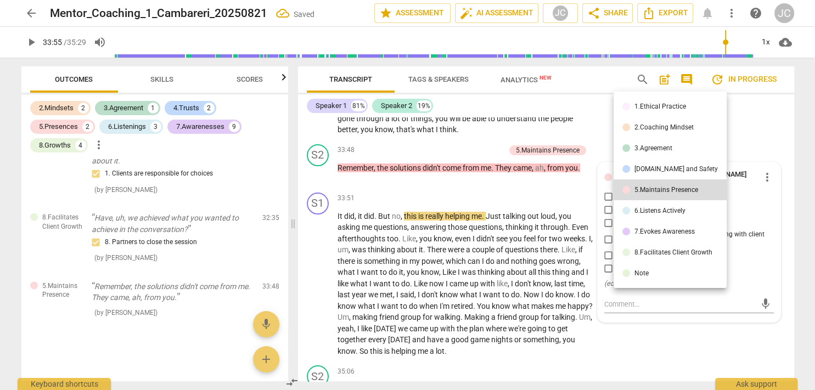
click at [658, 210] on div "6.Listens Actively" at bounding box center [659, 210] width 51 height 7
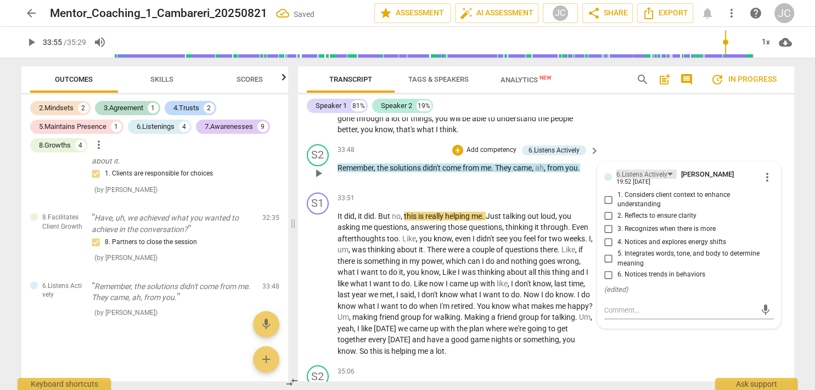
click at [672, 179] on div "6.Listens Actively" at bounding box center [646, 174] width 60 height 9
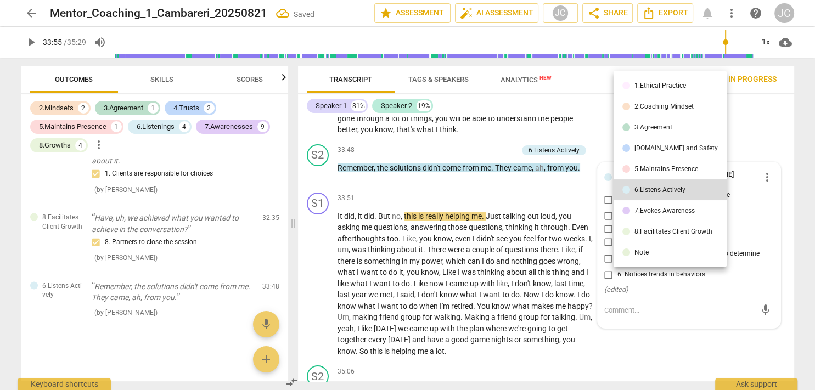
click at [667, 211] on div "7.Evokes Awareness" at bounding box center [664, 210] width 60 height 7
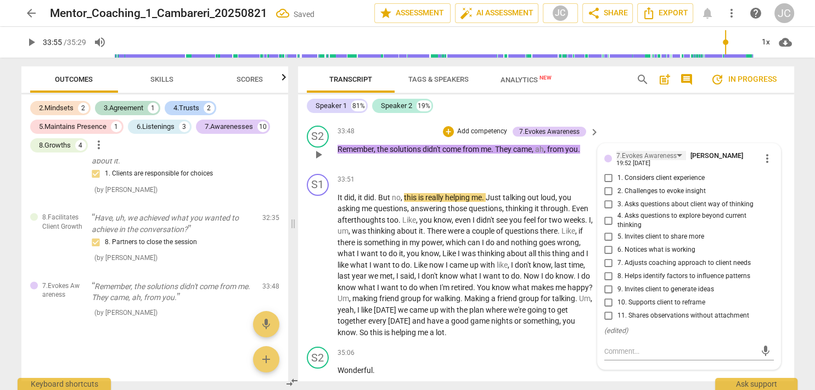
scroll to position [8211, 0]
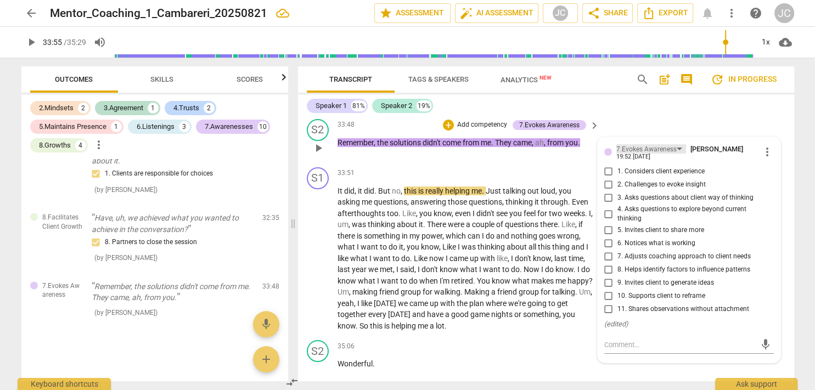
click at [673, 155] on div "7.Evokes Awareness" at bounding box center [646, 149] width 60 height 10
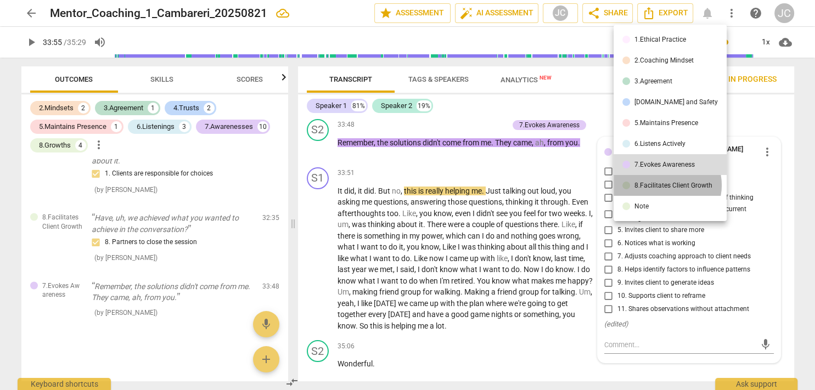
click at [665, 185] on div "8.Facilitates Client Growth" at bounding box center [673, 185] width 78 height 7
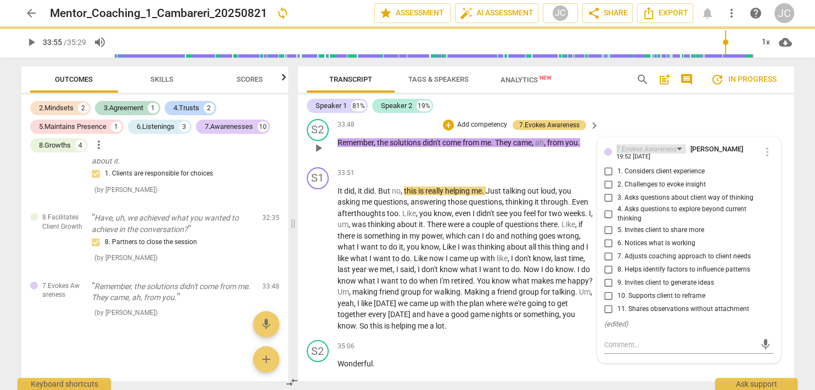
click at [670, 155] on div "7.Evokes Awareness" at bounding box center [646, 149] width 60 height 10
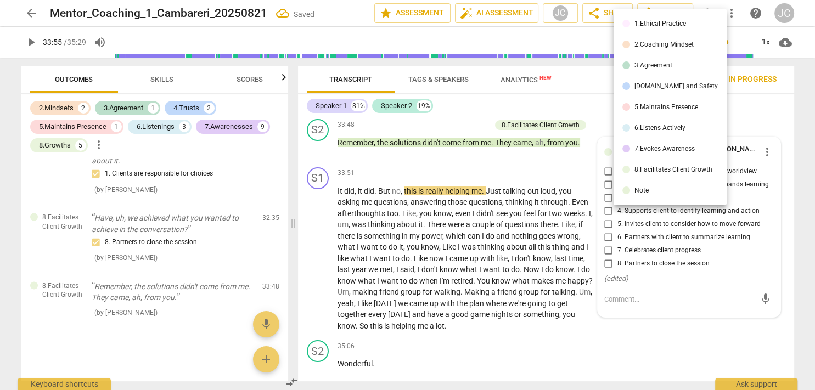
click at [666, 168] on div "8.Facilitates Client Growth" at bounding box center [673, 169] width 78 height 7
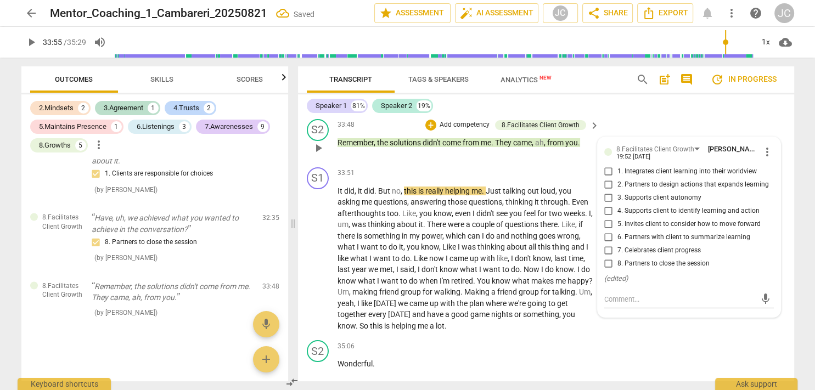
click at [610, 205] on input "3. Supports client autonomy" at bounding box center [609, 197] width 18 height 13
checkbox input "true"
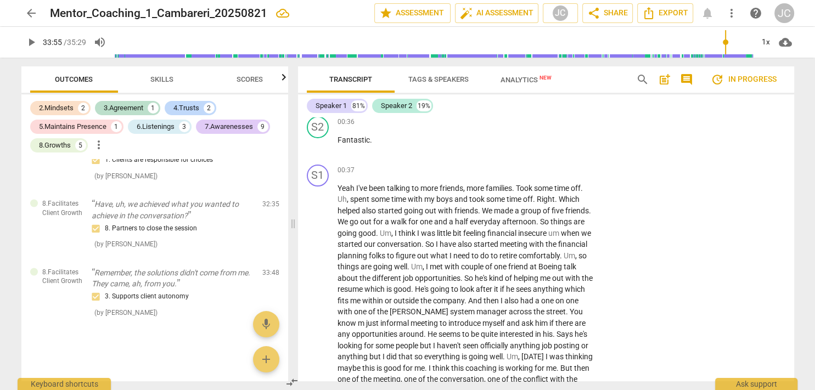
scroll to position [0, 0]
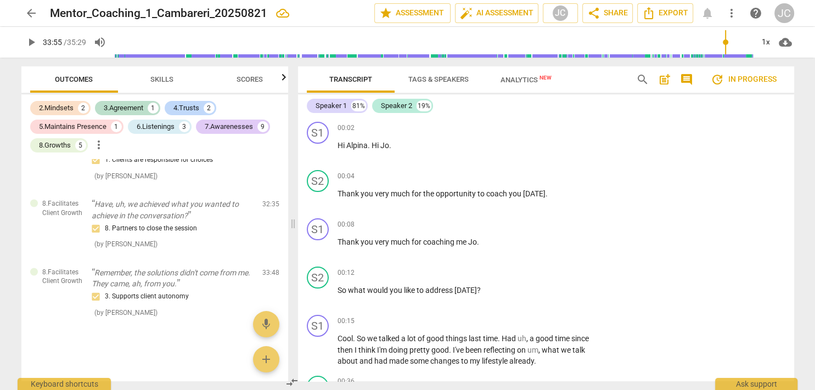
click at [667, 80] on span "post_add" at bounding box center [664, 79] width 13 height 13
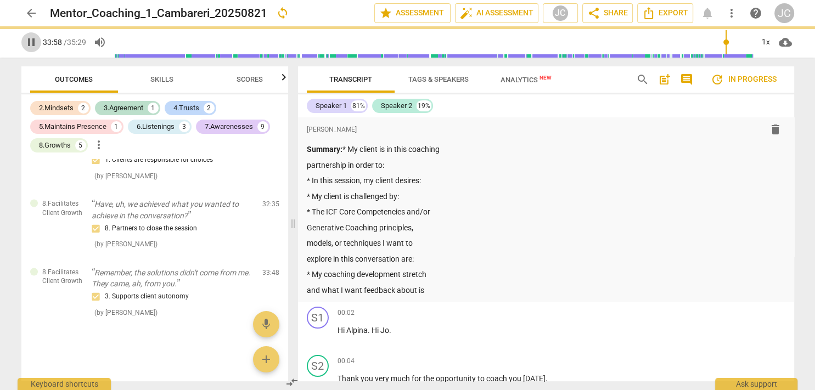
click at [30, 42] on span "pause" at bounding box center [31, 42] width 13 height 13
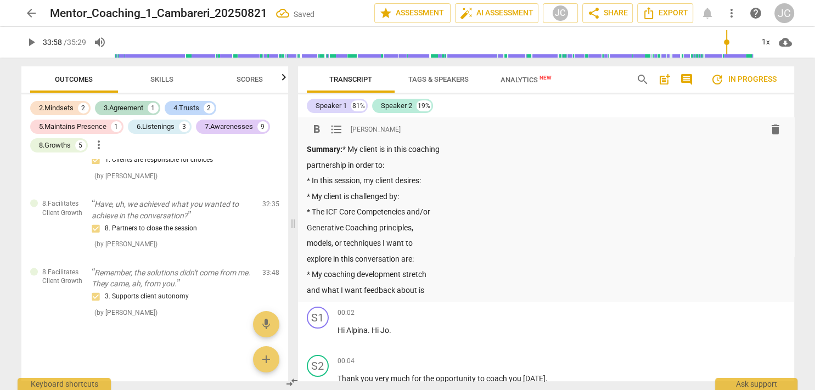
type input "2038"
click at [422, 166] on p "partnership in order to:" at bounding box center [546, 166] width 478 height 12
click at [463, 147] on p "Summary: * My client is in this coaching" at bounding box center [546, 150] width 478 height 12
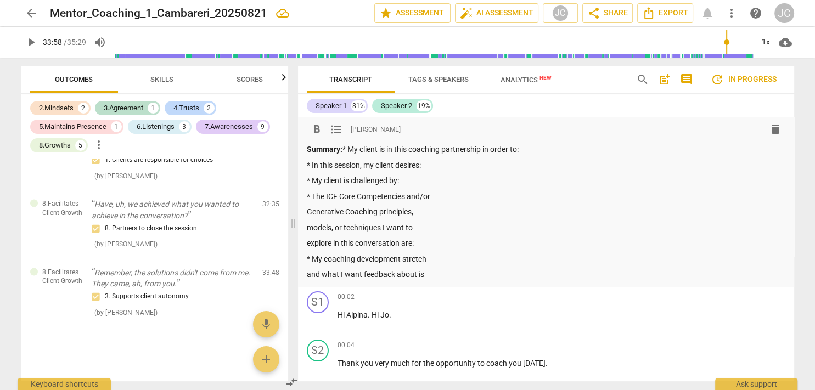
click at [550, 145] on p "Summary: * My client is in this coaching partnership in order to:" at bounding box center [546, 150] width 478 height 12
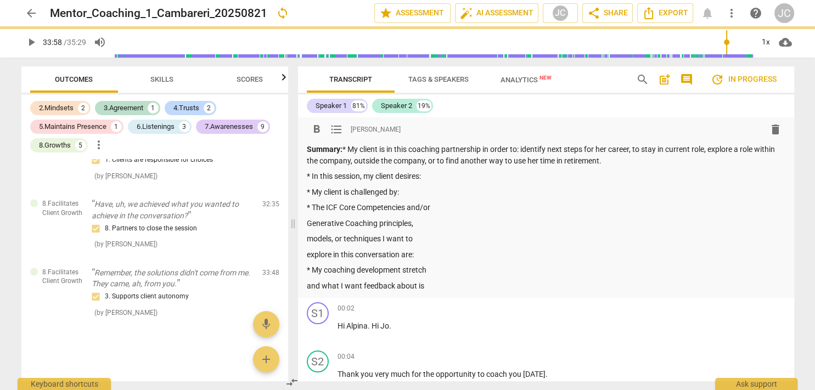
click at [636, 149] on p "Summary: * My client is in this coaching partnership in order to: identify next…" at bounding box center [546, 155] width 478 height 22
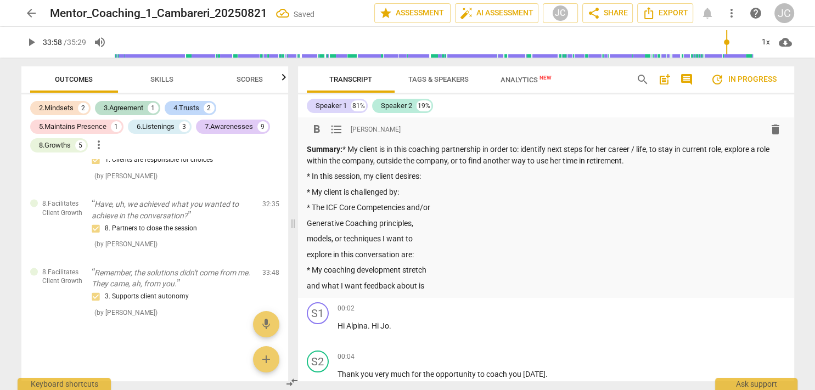
click at [438, 178] on p "* In this session, my client desires:" at bounding box center [546, 177] width 478 height 12
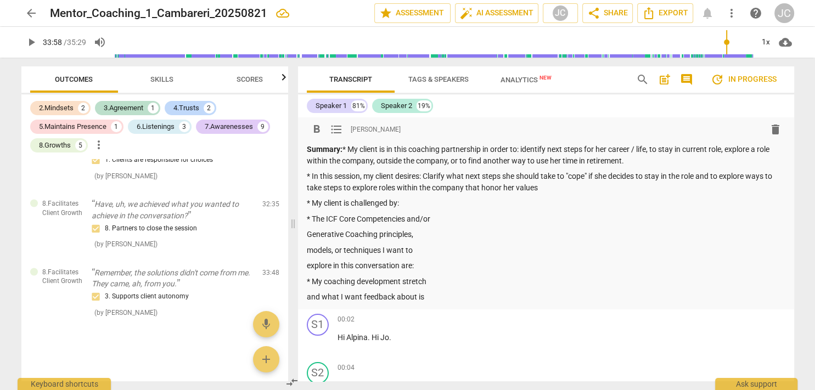
click at [436, 205] on p "* My client is challenged by:" at bounding box center [546, 204] width 478 height 12
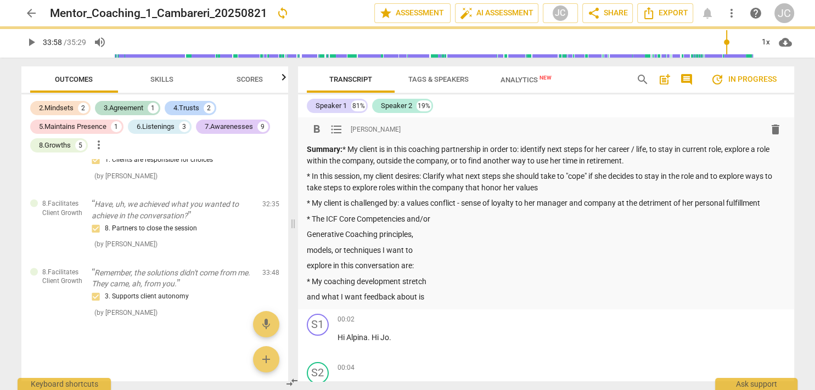
click at [442, 220] on p "* The ICF Core Competencies and/or" at bounding box center [546, 219] width 478 height 12
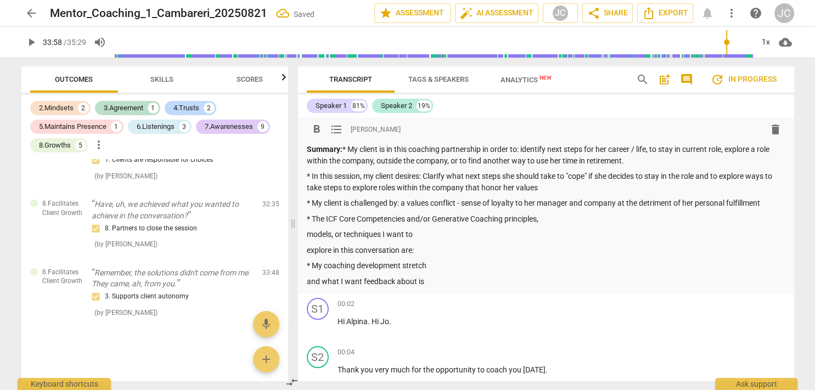
click at [563, 218] on p "* The ICF Core Competencies and/or Generative Coaching principles," at bounding box center [546, 219] width 478 height 12
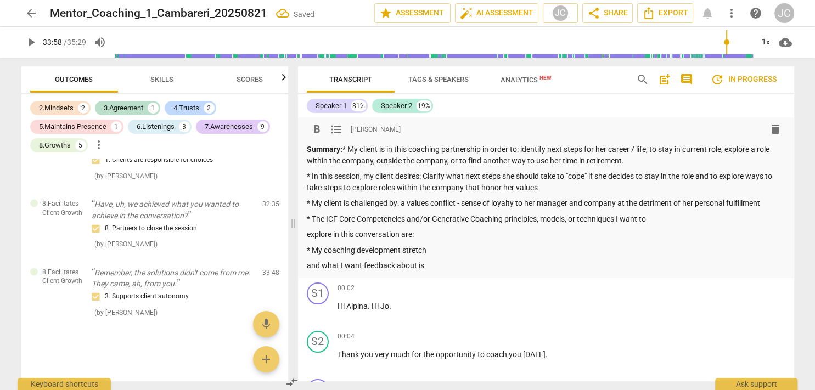
click at [670, 215] on p "* The ICF Core Competencies and/or Generative Coaching principles, models, or t…" at bounding box center [546, 219] width 478 height 12
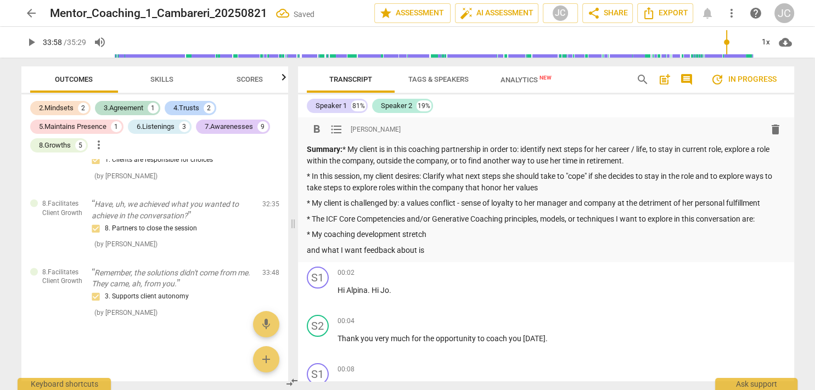
click at [764, 218] on p "* The ICF Core Competencies and/or Generative Coaching principles, models, or t…" at bounding box center [546, 219] width 478 height 12
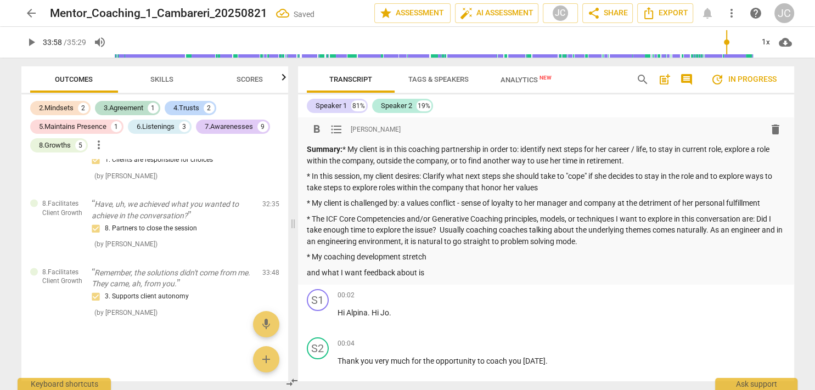
click at [456, 258] on p "* My coaching development stretch" at bounding box center [546, 257] width 478 height 12
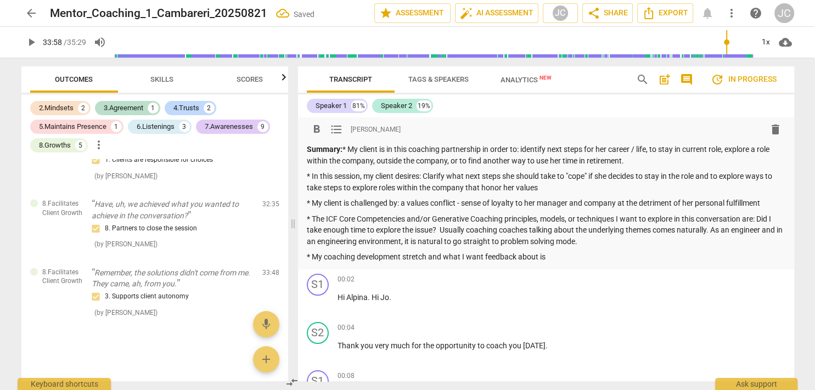
click at [576, 258] on p "* My coaching development stretch and what I want feedback about is" at bounding box center [546, 257] width 478 height 12
click at [762, 219] on p "* The ICF Core Competencies and/or Generative Coaching principles, models, or t…" at bounding box center [546, 230] width 478 height 34
click at [32, 10] on span "arrow_back" at bounding box center [31, 13] width 13 height 13
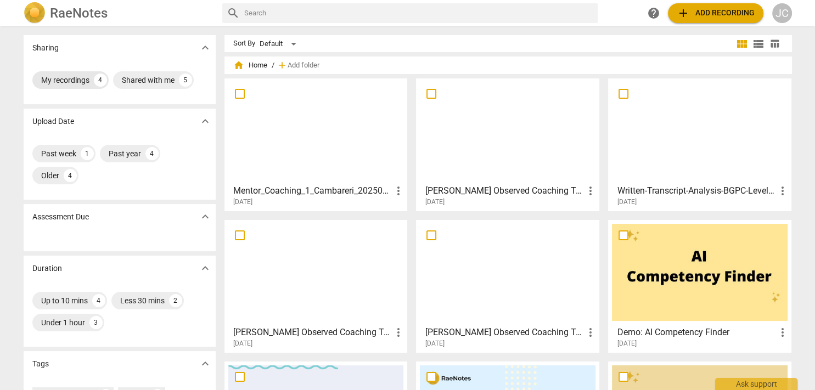
click at [69, 80] on div "My recordings" at bounding box center [65, 80] width 48 height 11
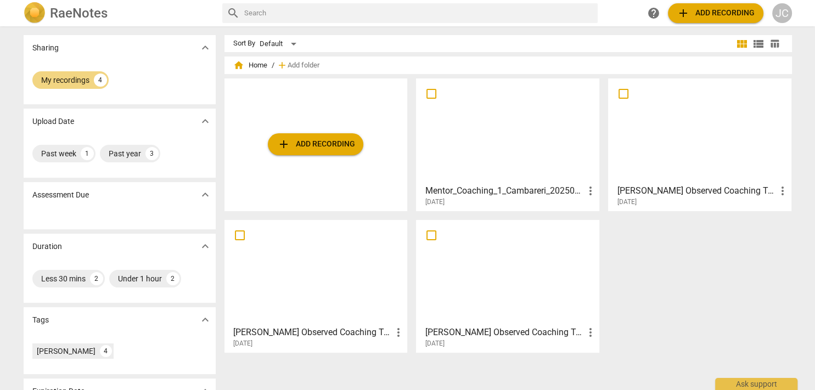
click at [533, 170] on div at bounding box center [508, 130] width 176 height 97
